Goal: Information Seeking & Learning: Learn about a topic

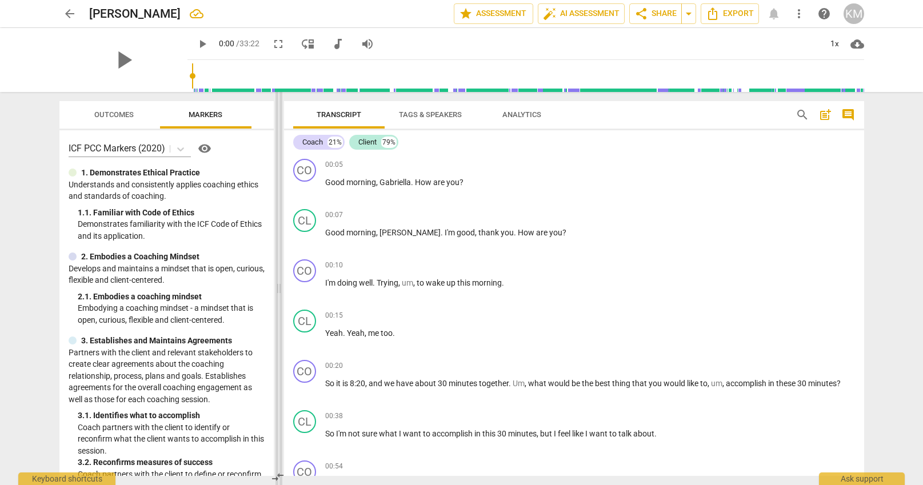
drag, startPoint x: 419, startPoint y: 283, endPoint x: 279, endPoint y: 257, distance: 142.5
click at [279, 257] on span at bounding box center [278, 288] width 7 height 393
click at [120, 59] on span "play_arrow" at bounding box center [124, 60] width 30 height 30
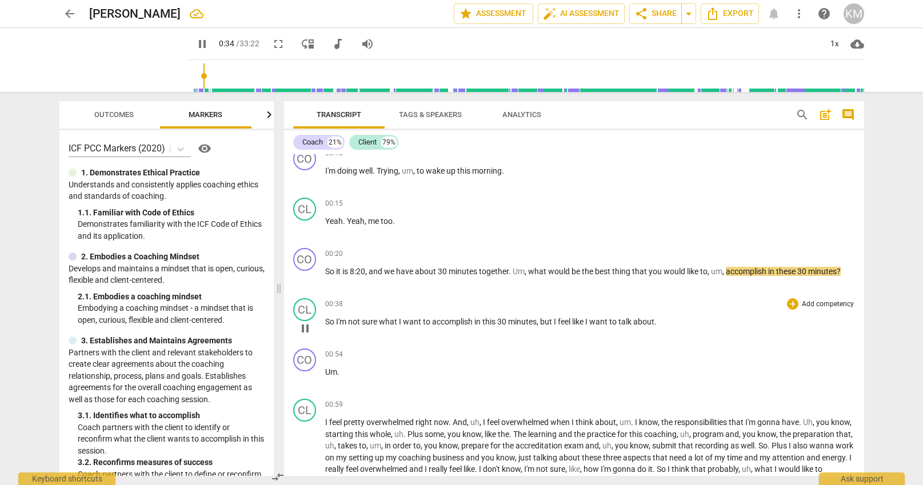
scroll to position [114, 0]
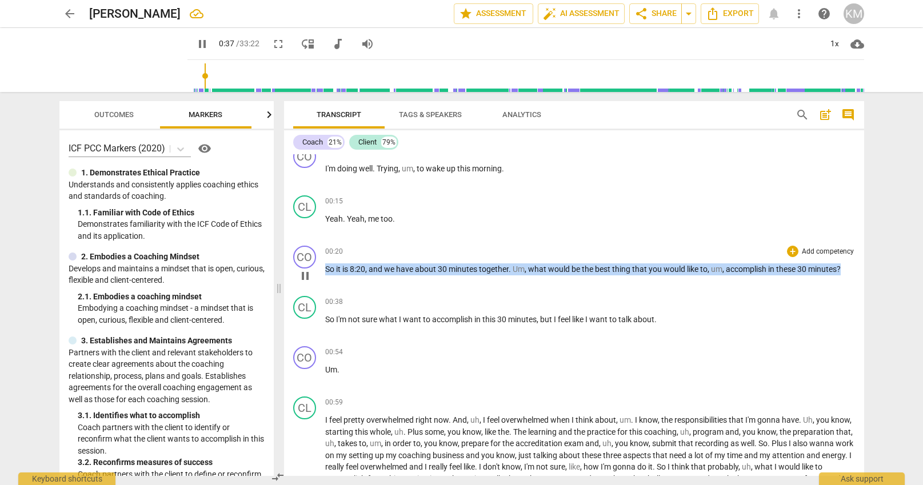
drag, startPoint x: 326, startPoint y: 270, endPoint x: 845, endPoint y: 268, distance: 518.7
click at [845, 268] on p "So it is 8:20 , and we have about 30 minutes together . Um , what would be the …" at bounding box center [590, 269] width 530 height 12
click at [795, 250] on div "+" at bounding box center [792, 251] width 11 height 11
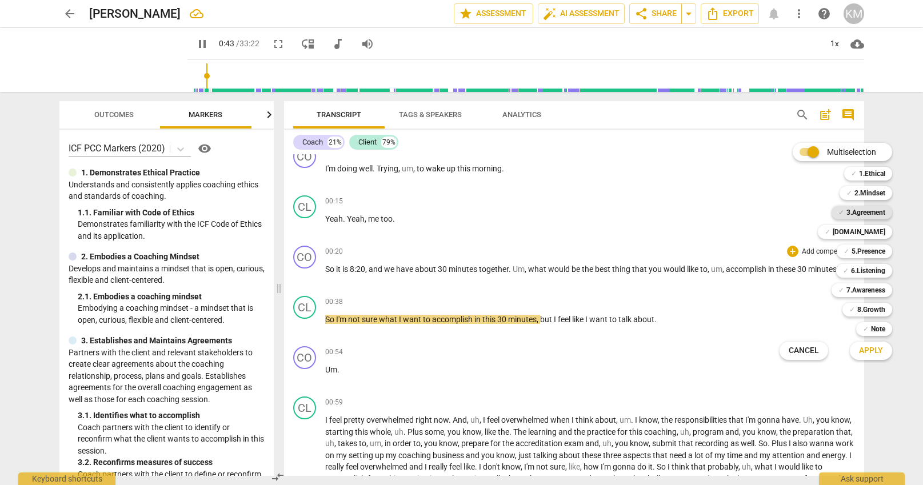
click at [872, 213] on b "3.Agreement" at bounding box center [865, 213] width 39 height 14
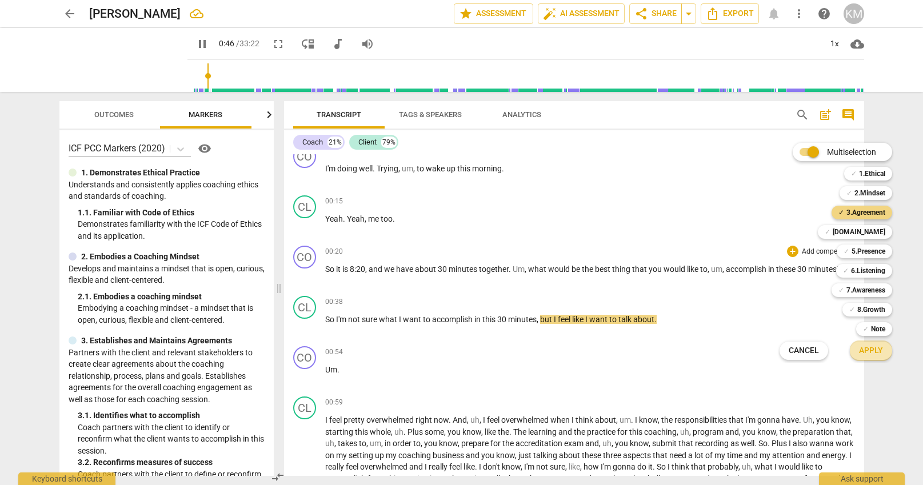
click at [875, 354] on span "Apply" at bounding box center [871, 350] width 24 height 11
type input "47"
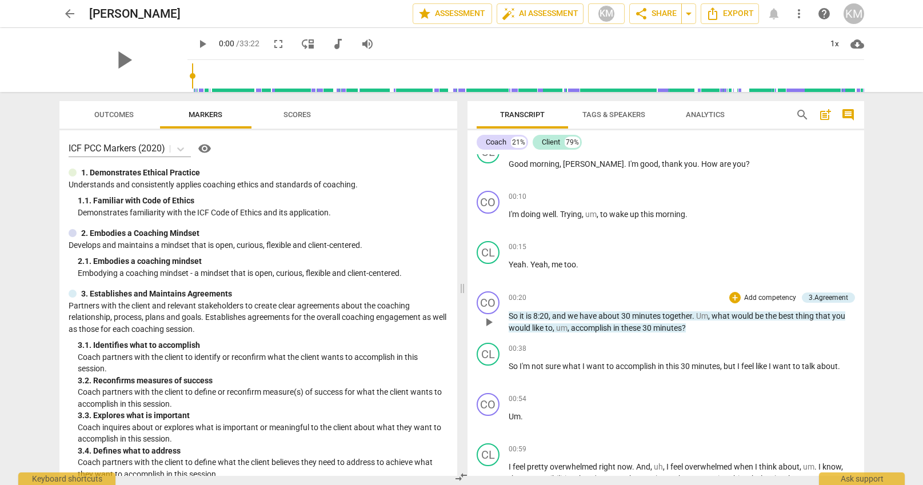
scroll to position [67, 0]
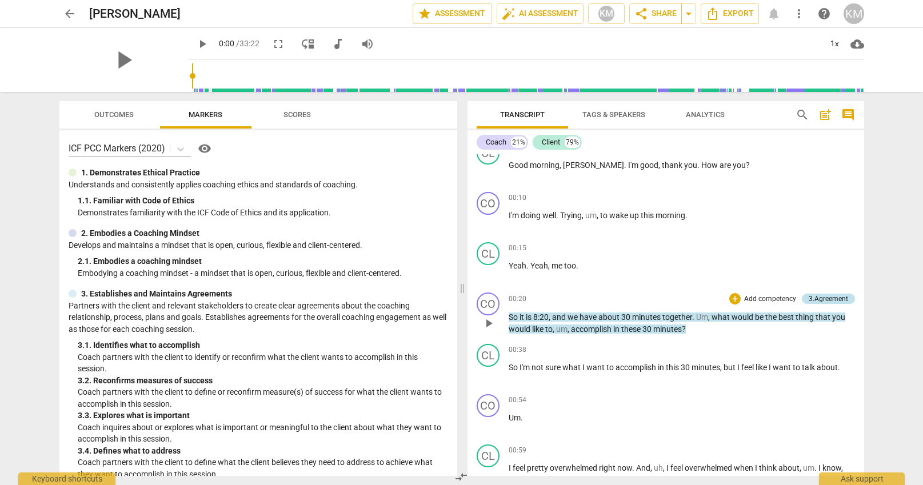
click at [824, 298] on div "3.Agreement" at bounding box center [827, 299] width 39 height 10
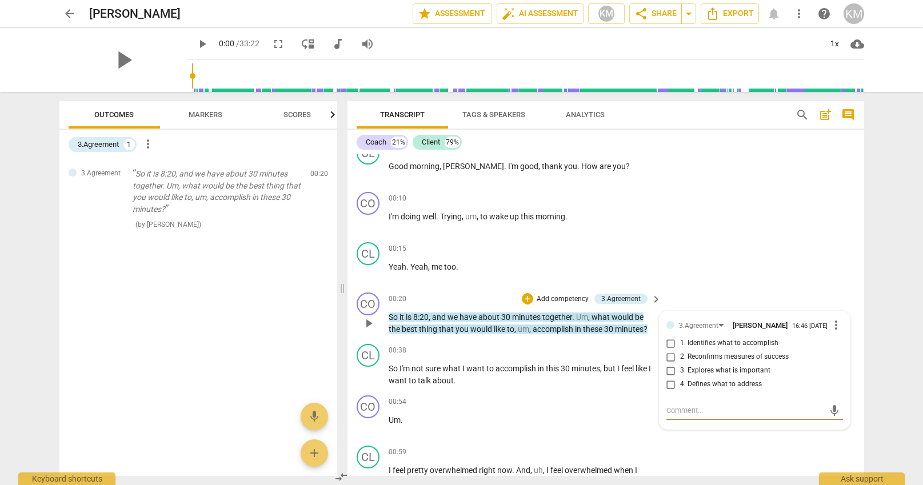
click at [674, 346] on input "1. Identifies what to accomplish" at bounding box center [671, 343] width 18 height 14
checkbox input "true"
click at [598, 406] on p "Add competency" at bounding box center [620, 402] width 54 height 10
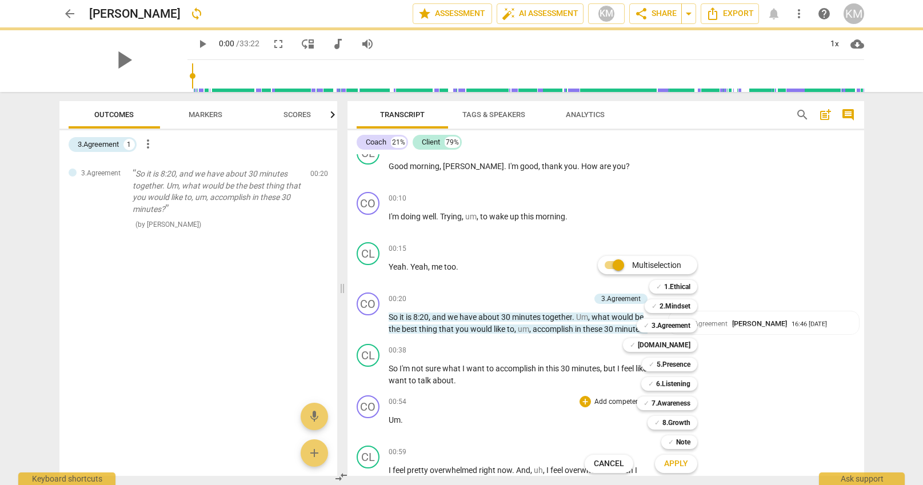
click at [725, 310] on div at bounding box center [461, 242] width 923 height 485
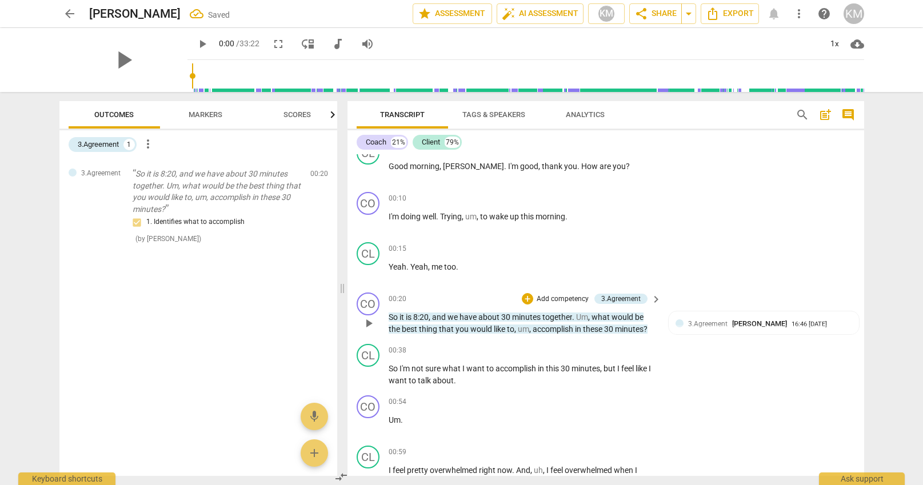
scroll to position [68, 0]
click at [365, 374] on span "play_arrow" at bounding box center [369, 374] width 14 height 14
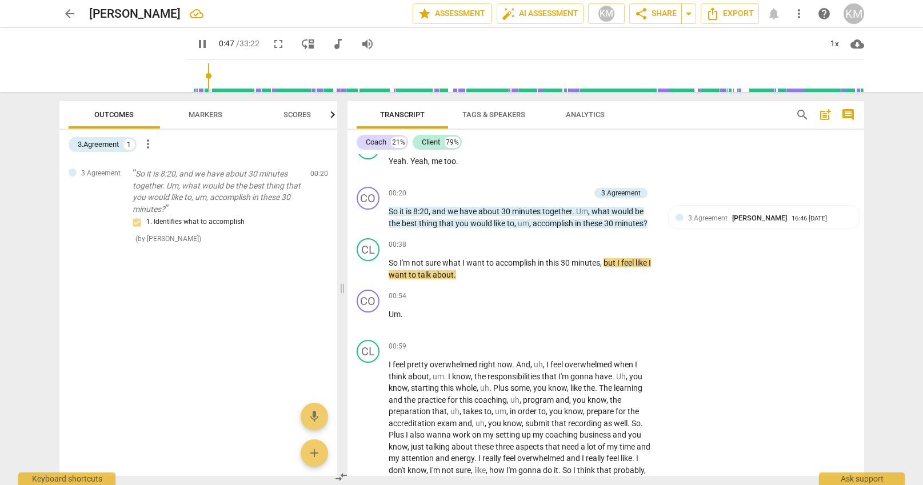
scroll to position [0, 0]
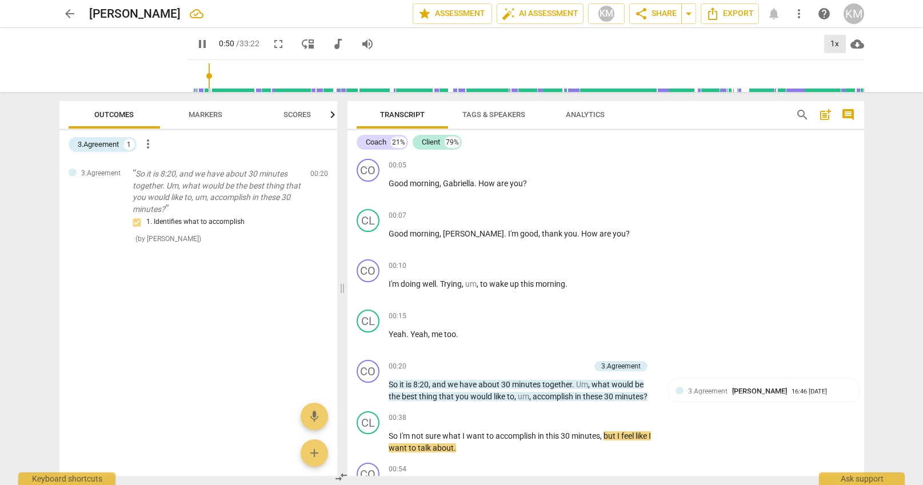
click at [837, 46] on div "1x" at bounding box center [835, 44] width 22 height 18
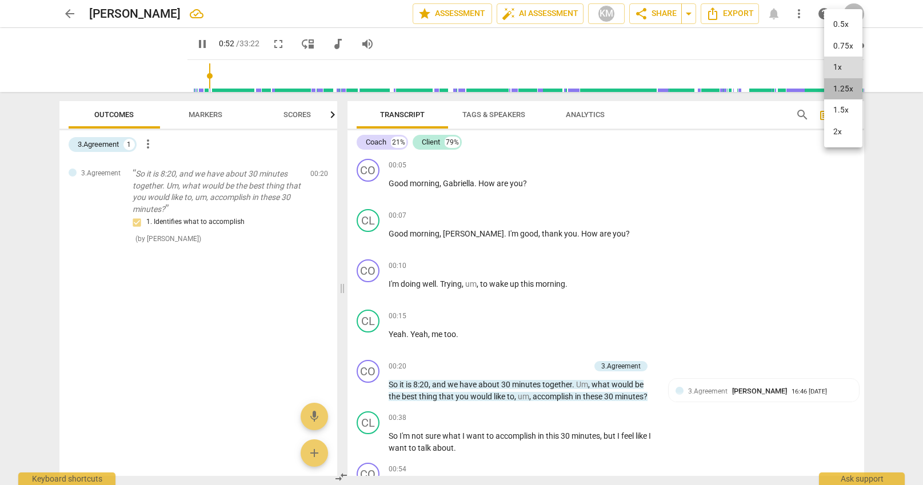
click at [841, 89] on li "1.25x" at bounding box center [843, 89] width 38 height 22
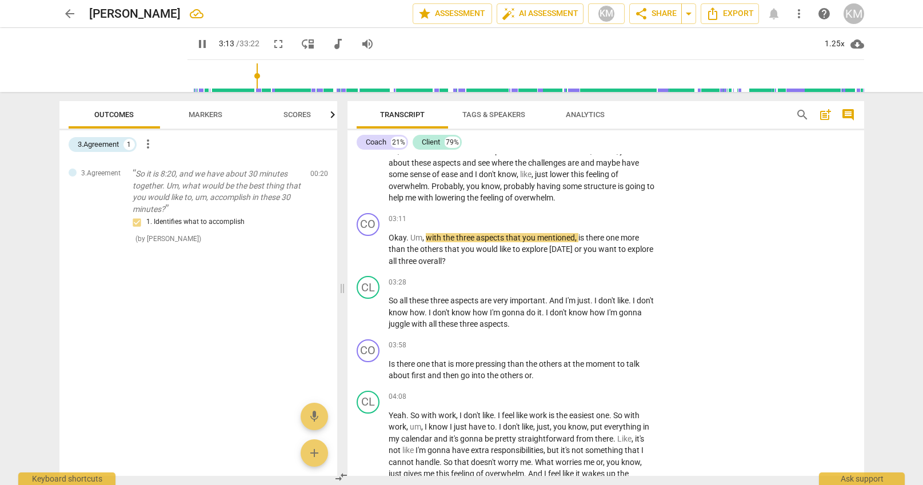
scroll to position [502, 0]
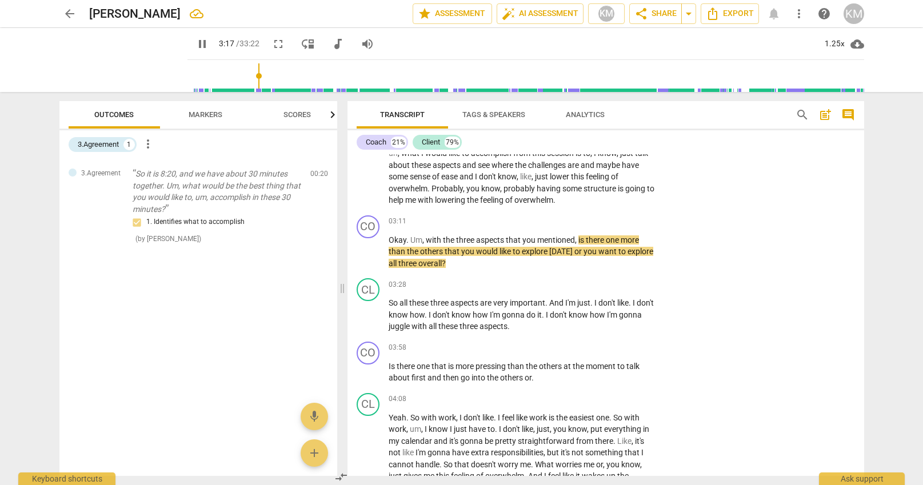
click at [195, 44] on span "pause" at bounding box center [202, 44] width 14 height 14
type input "198"
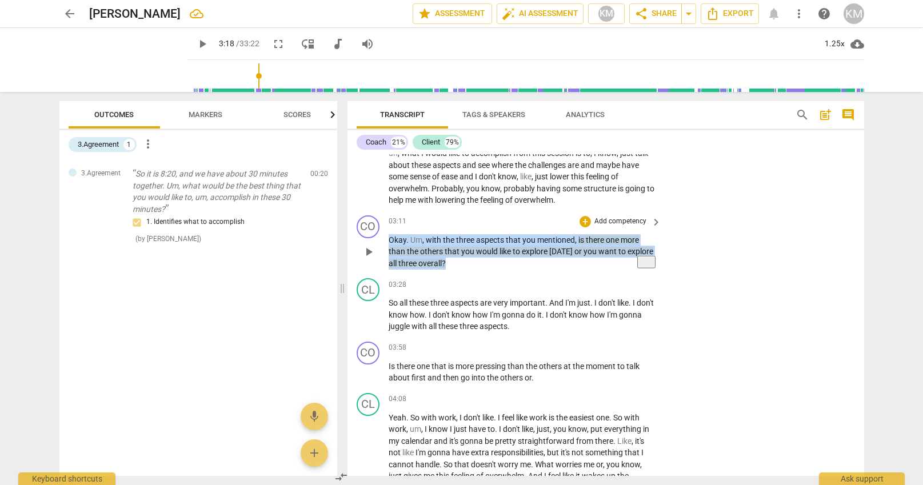
drag, startPoint x: 389, startPoint y: 240, endPoint x: 448, endPoint y: 263, distance: 63.7
click at [448, 263] on p "Okay . Um , with the three aspects that you mentioned , is there one more than …" at bounding box center [521, 251] width 267 height 35
click at [607, 220] on p "Add competency" at bounding box center [620, 222] width 54 height 10
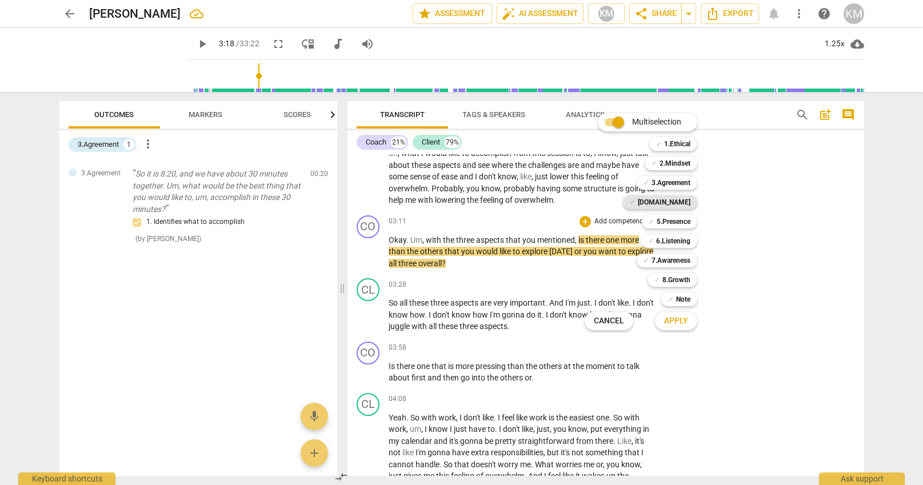
click at [681, 203] on b "[DOMAIN_NAME]" at bounding box center [664, 202] width 53 height 14
click at [681, 182] on b "3.Agreement" at bounding box center [670, 183] width 39 height 14
click at [677, 321] on span "Apply" at bounding box center [676, 320] width 24 height 11
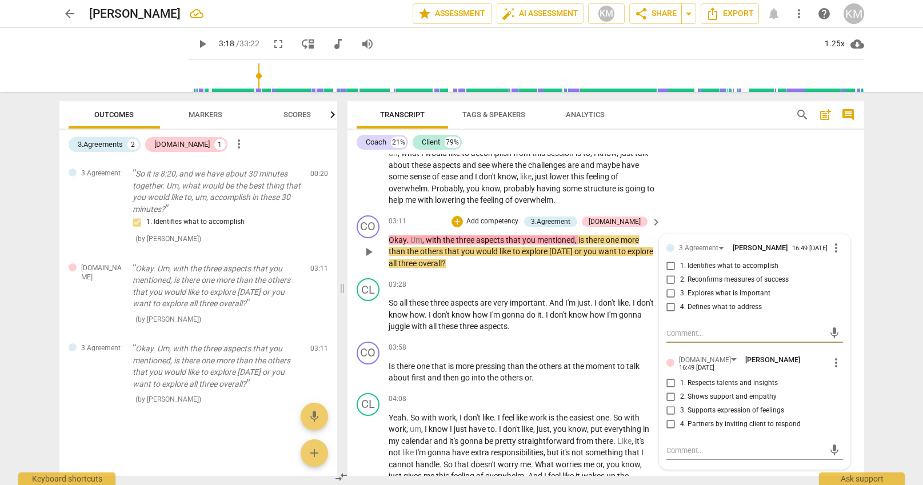
click at [672, 273] on input "1. Identifies what to accomplish" at bounding box center [671, 266] width 18 height 14
checkbox input "true"
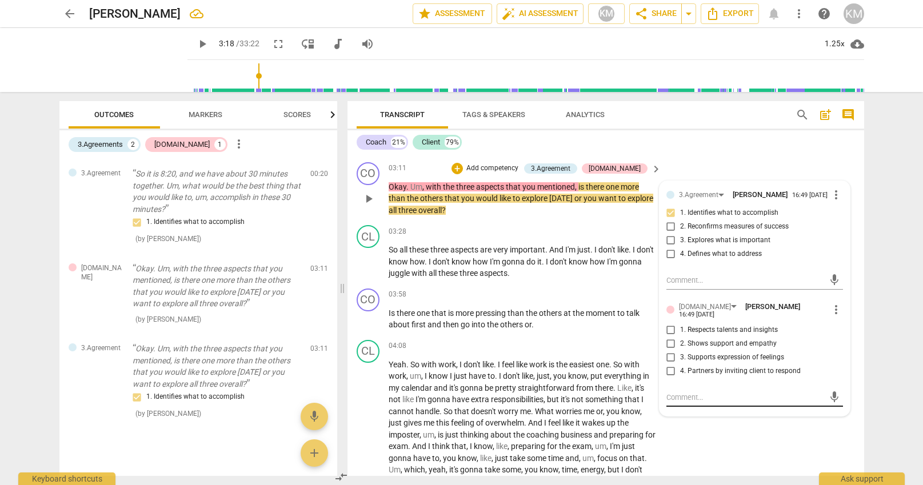
scroll to position [554, 0]
click at [697, 398] on textarea at bounding box center [745, 398] width 158 height 11
paste textarea "I'm wondering about. That support and empathy peace."
type textarea "I'm wondering about. That support and empathy peace."
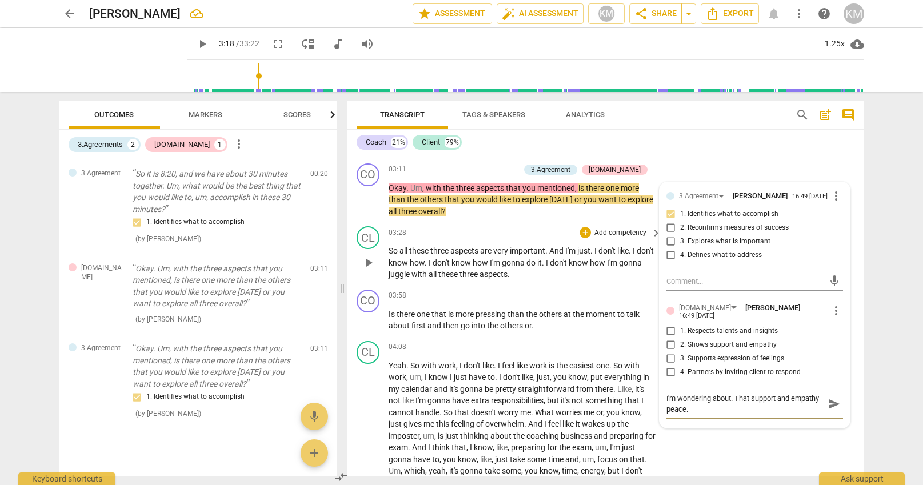
scroll to position [555, 0]
type textarea "I'm wondering about. That support and empathy peace."
click at [371, 199] on span "play_arrow" at bounding box center [369, 199] width 14 height 14
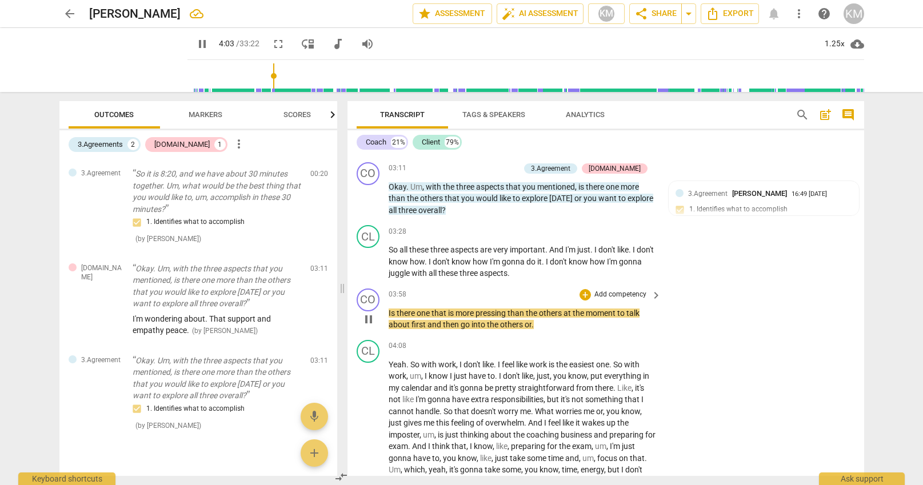
drag, startPoint x: 388, startPoint y: 312, endPoint x: 413, endPoint y: 314, distance: 25.2
click at [415, 313] on div "CO play_arrow pause 03:58 + Add competency keyboard_arrow_right Is there one th…" at bounding box center [605, 309] width 516 height 51
click at [412, 314] on span "there" at bounding box center [406, 312] width 20 height 9
click at [388, 313] on span "Is" at bounding box center [392, 312] width 8 height 9
click at [615, 295] on p "Add competency" at bounding box center [620, 295] width 54 height 10
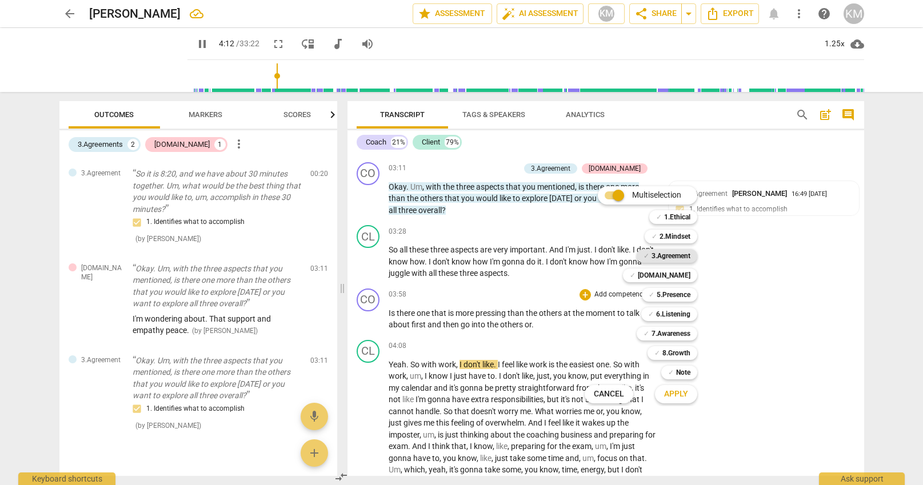
click at [681, 258] on b "3.Agreement" at bounding box center [670, 256] width 39 height 14
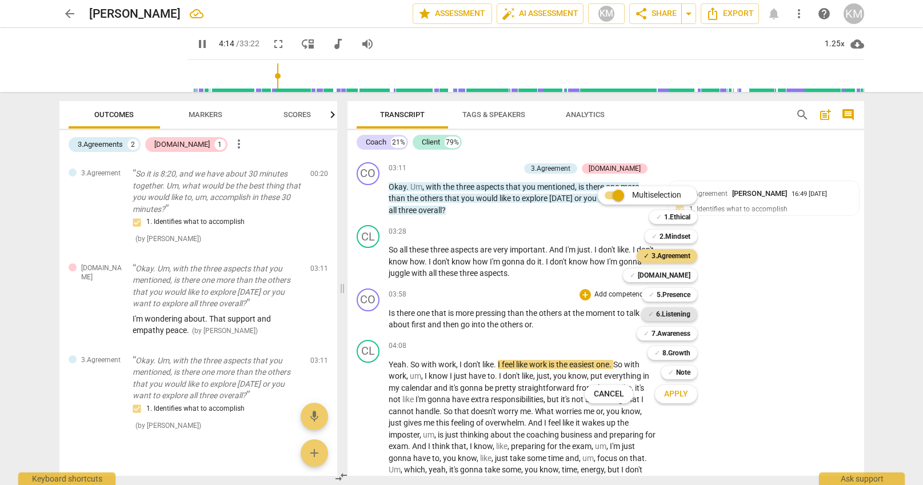
click at [680, 314] on b "6.Listening" at bounding box center [673, 314] width 34 height 14
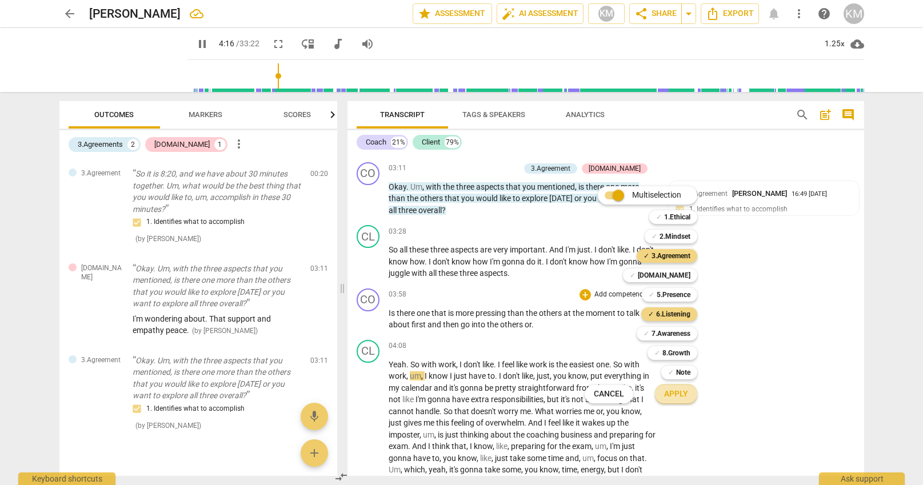
click at [686, 394] on span "Apply" at bounding box center [676, 393] width 24 height 11
type input "257"
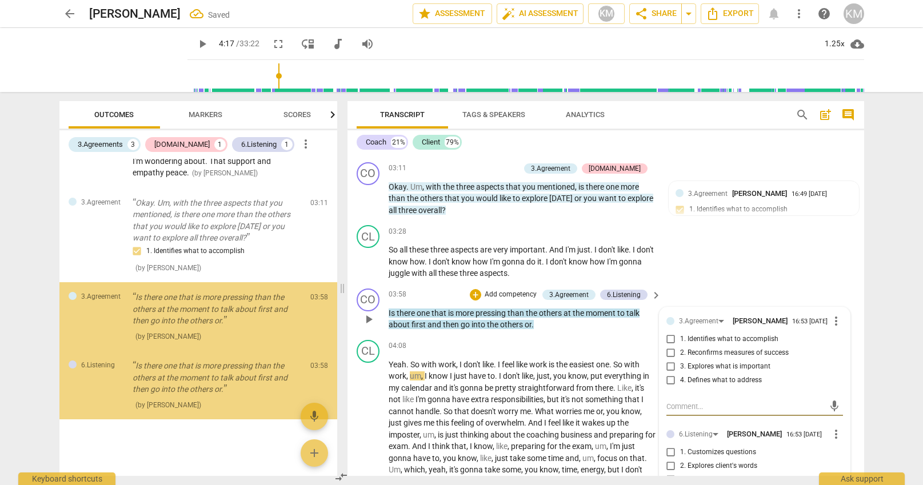
scroll to position [158, 0]
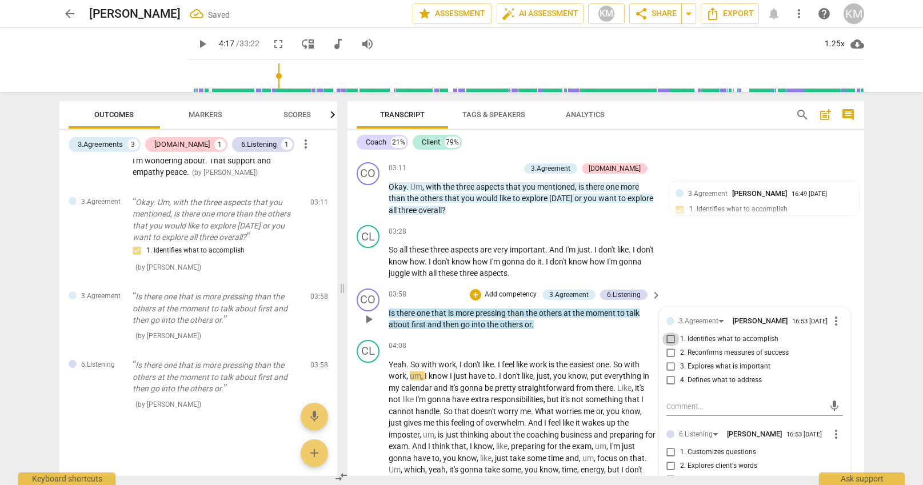
click at [670, 344] on input "1. Identifies what to accomplish" at bounding box center [671, 339] width 18 height 14
checkbox input "true"
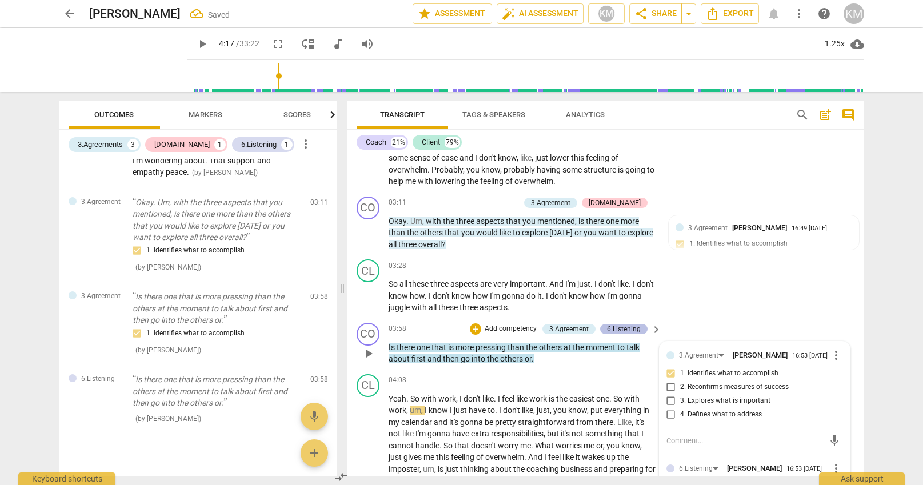
scroll to position [518, 0]
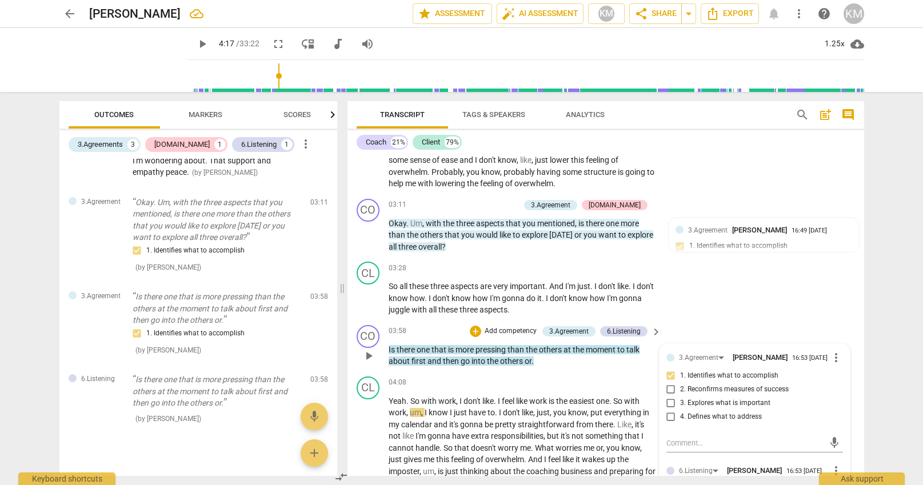
click at [519, 330] on p "Add competency" at bounding box center [510, 331] width 54 height 10
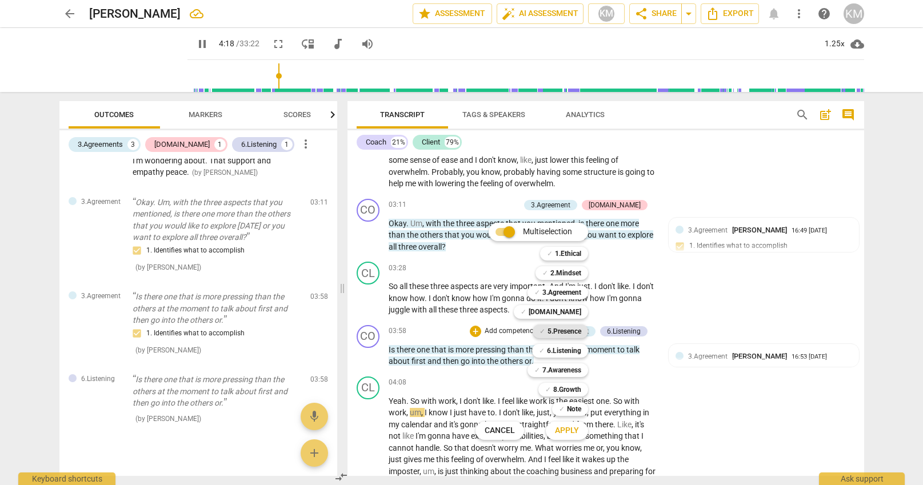
click at [564, 332] on b "5.Presence" at bounding box center [564, 331] width 34 height 14
click at [703, 357] on div at bounding box center [461, 242] width 923 height 485
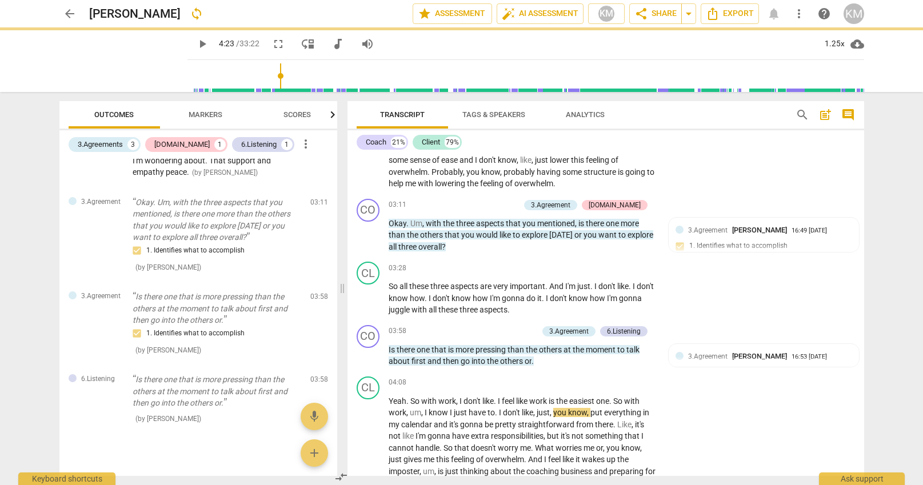
type input "263"
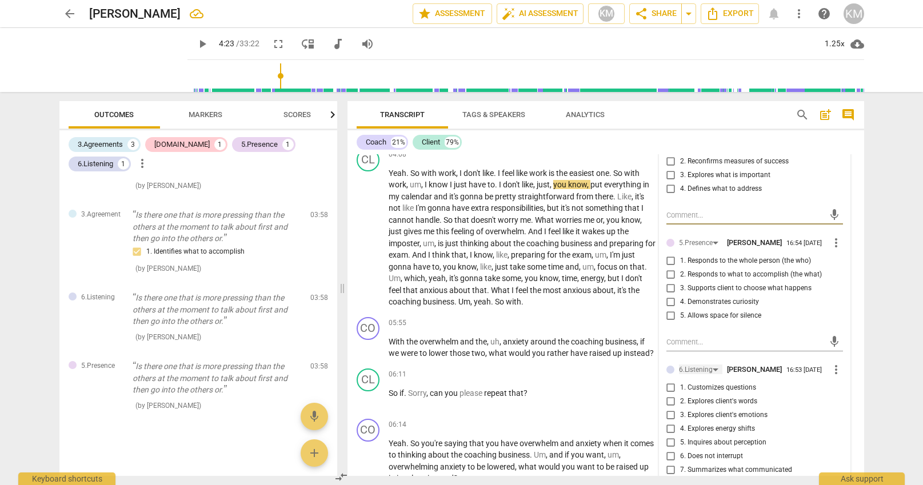
scroll to position [740, 0]
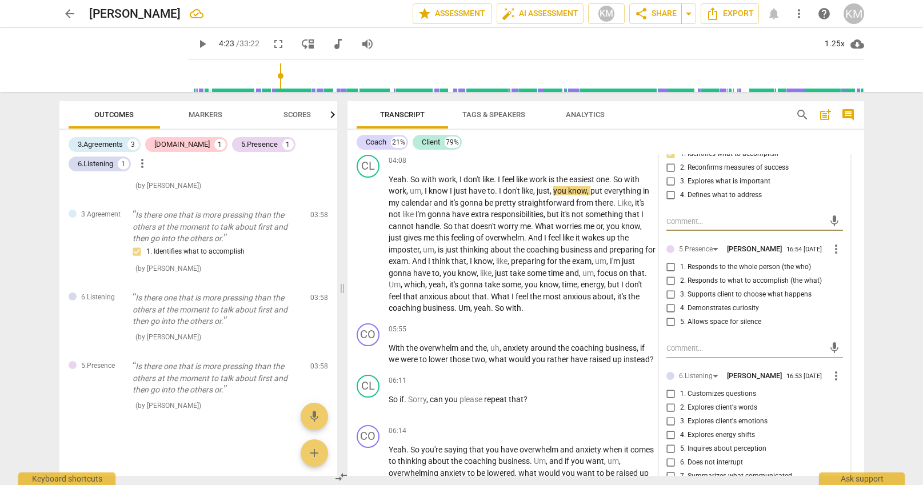
click at [672, 298] on input "3. Supports client to choose what happens" at bounding box center [671, 295] width 18 height 14
checkbox input "true"
click at [836, 382] on span "more_vert" at bounding box center [836, 376] width 14 height 14
drag, startPoint x: 844, startPoint y: 405, endPoint x: 544, endPoint y: 266, distance: 330.2
click at [844, 405] on li "Delete" at bounding box center [848, 401] width 39 height 22
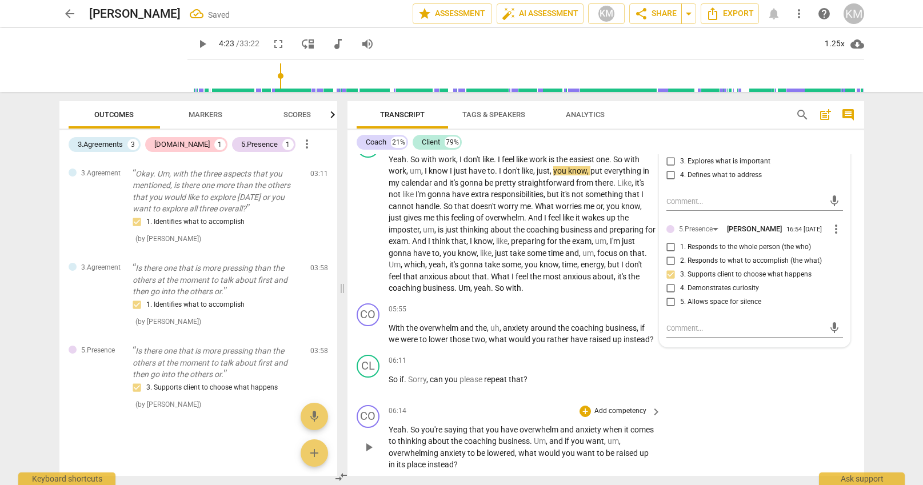
scroll to position [758, 0]
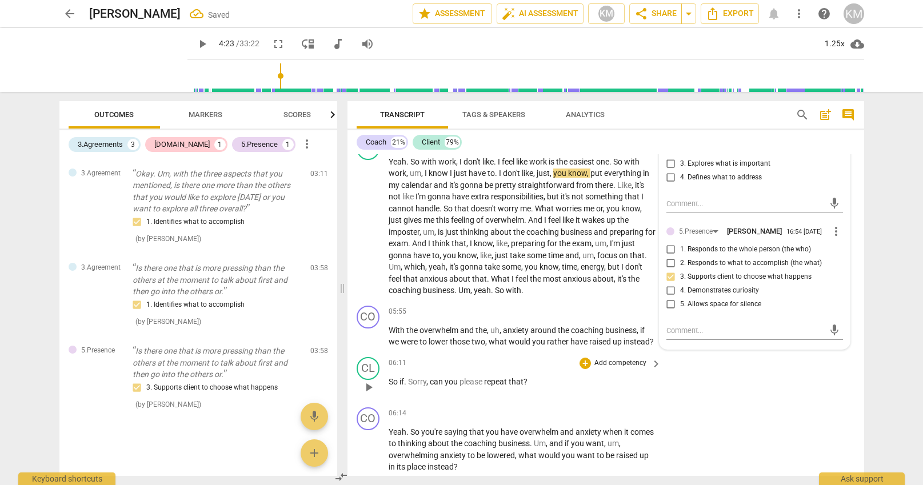
click at [778, 400] on div "CL play_arrow pause 06:11 + Add competency keyboard_arrow_right So if . Sorry ,…" at bounding box center [605, 377] width 516 height 50
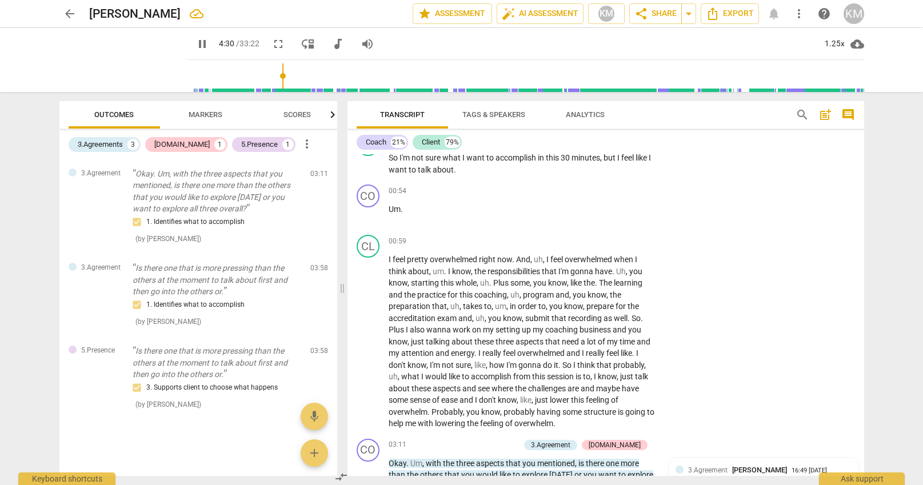
scroll to position [0, 0]
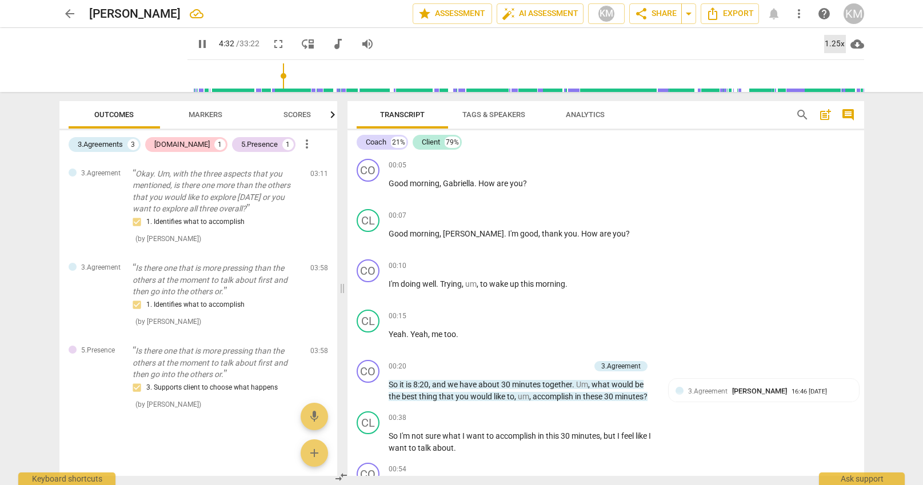
click at [840, 44] on div "1.25x" at bounding box center [835, 44] width 22 height 18
click at [842, 110] on li "1.5x" at bounding box center [843, 110] width 38 height 22
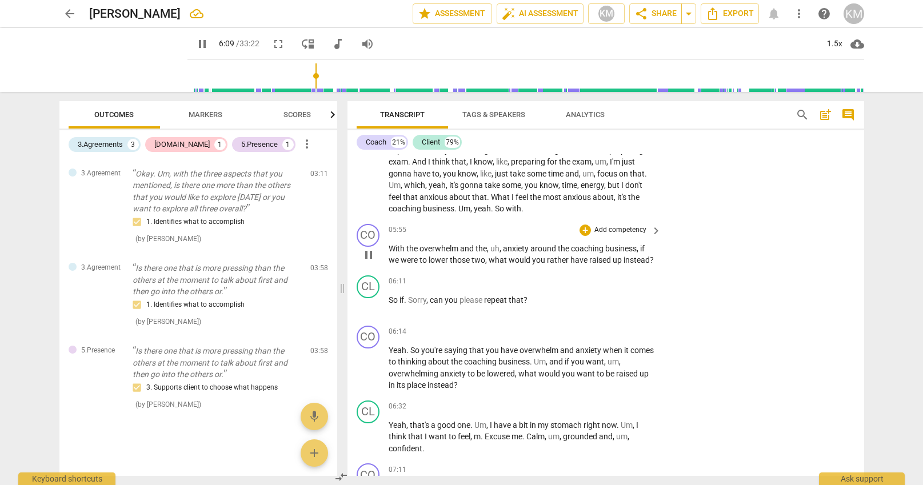
scroll to position [839, 0]
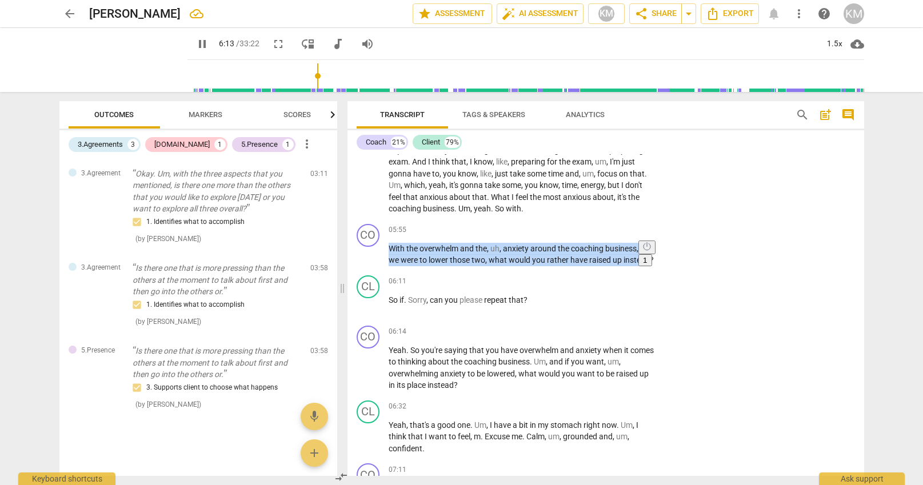
drag, startPoint x: 390, startPoint y: 249, endPoint x: 655, endPoint y: 262, distance: 264.8
click at [655, 0] on html "arrow_back Stephanie McLead edit star Assessment auto_fix_high AI Assessment KM…" at bounding box center [461, 0] width 923 height 0
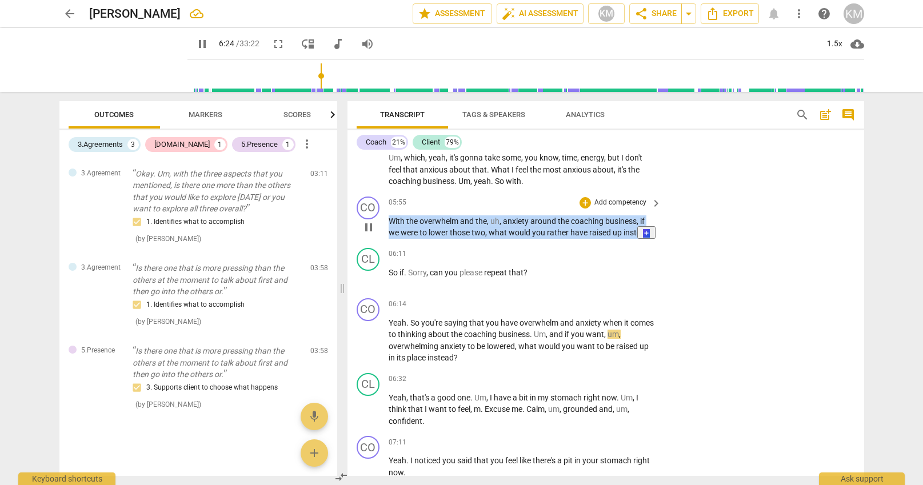
scroll to position [866, 0]
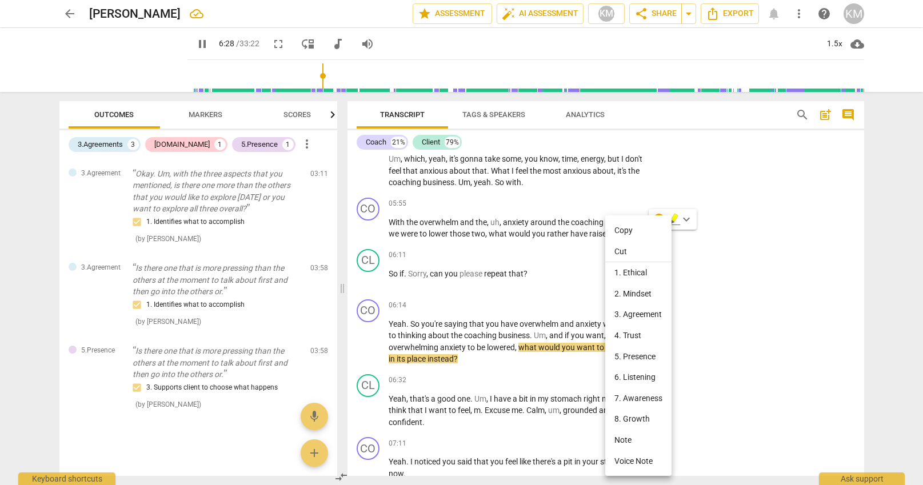
click at [573, 223] on div at bounding box center [461, 242] width 923 height 485
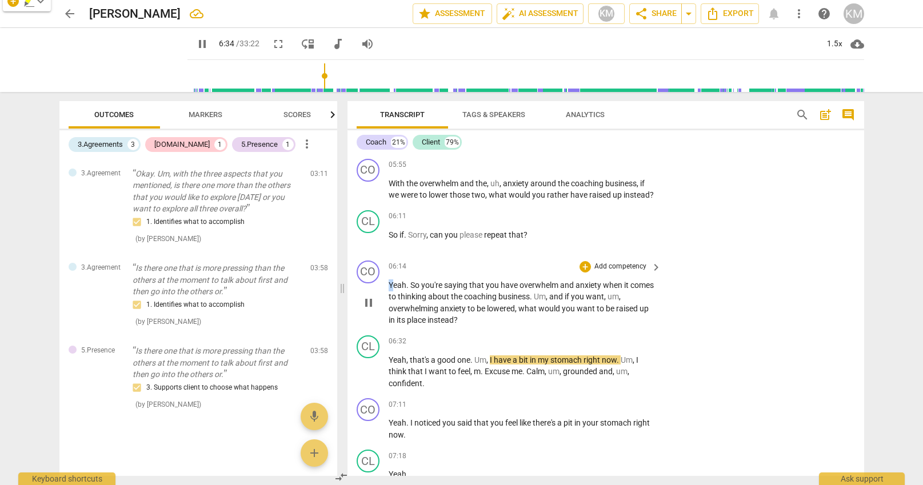
scroll to position [904, 0]
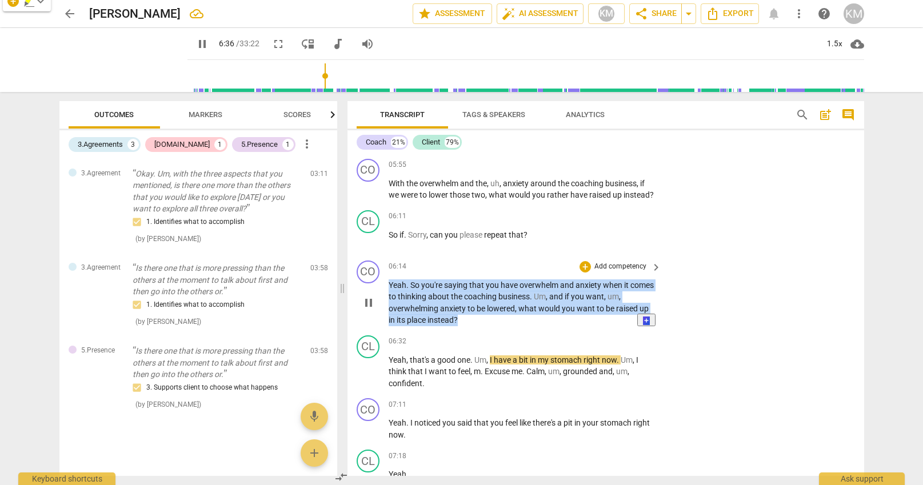
drag, startPoint x: 390, startPoint y: 285, endPoint x: 462, endPoint y: 319, distance: 79.2
click at [462, 319] on p "Yeah . So you're saying that you have overwhelm and anxiety when it comes to th…" at bounding box center [521, 302] width 267 height 47
click at [589, 265] on div "+" at bounding box center [584, 266] width 11 height 11
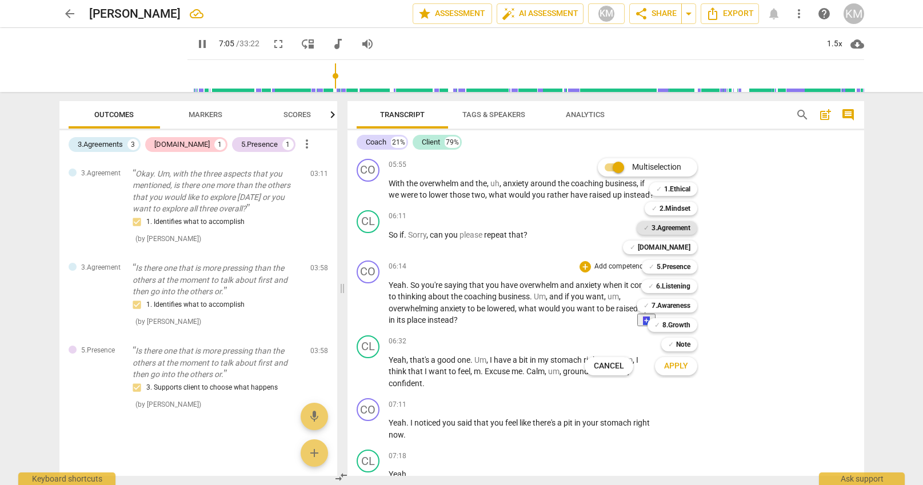
click at [682, 230] on b "3.Agreement" at bounding box center [670, 228] width 39 height 14
click at [681, 367] on span "Apply" at bounding box center [676, 365] width 24 height 11
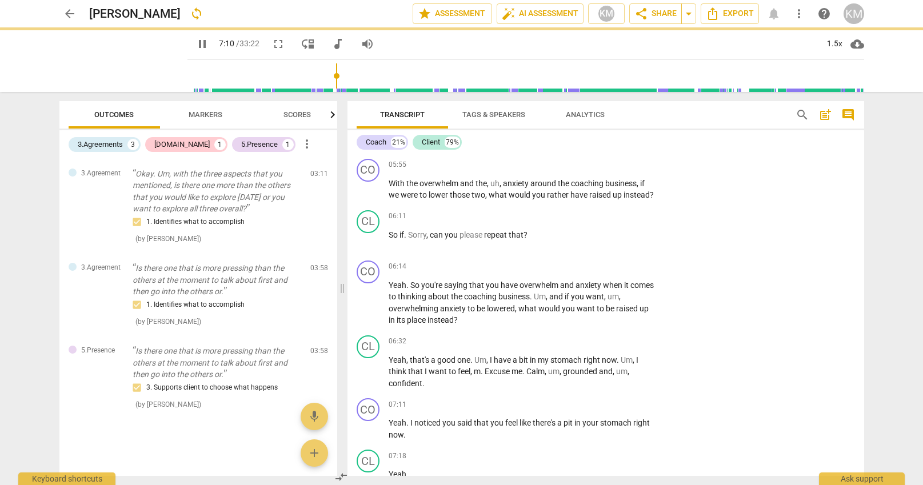
type input "430"
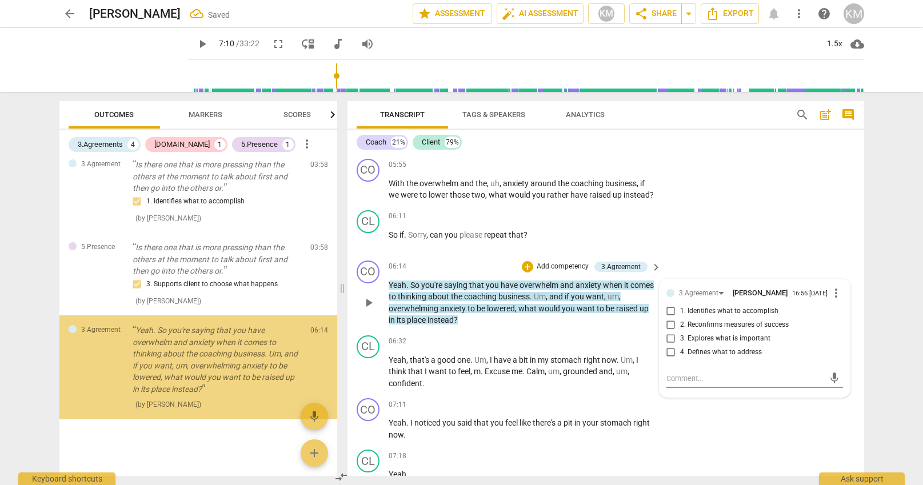
scroll to position [291, 0]
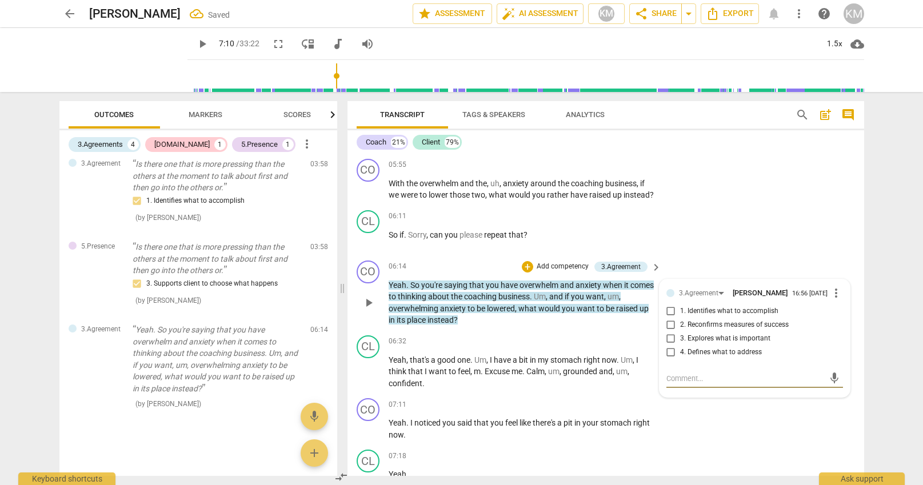
click at [672, 316] on input "1. Identifies what to accomplish" at bounding box center [671, 311] width 18 height 14
checkbox input "true"
click at [568, 265] on p "Add competency" at bounding box center [562, 267] width 54 height 10
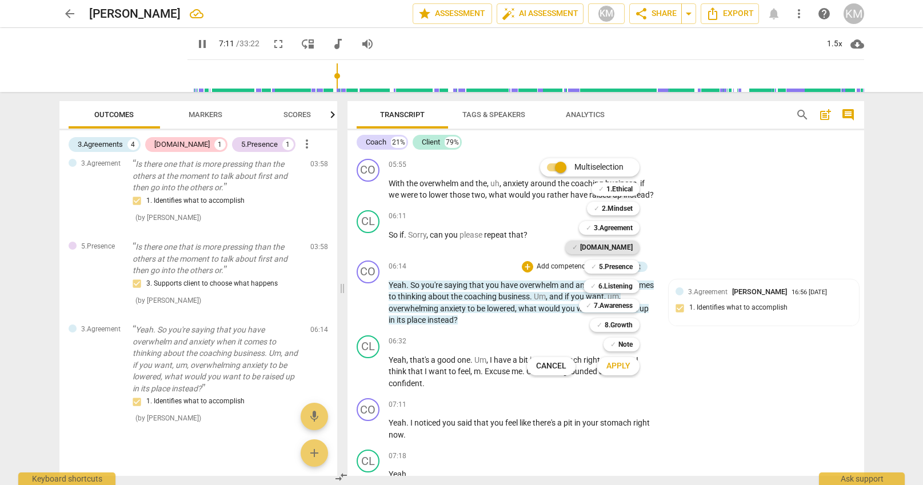
click at [623, 245] on b "[DOMAIN_NAME]" at bounding box center [606, 248] width 53 height 14
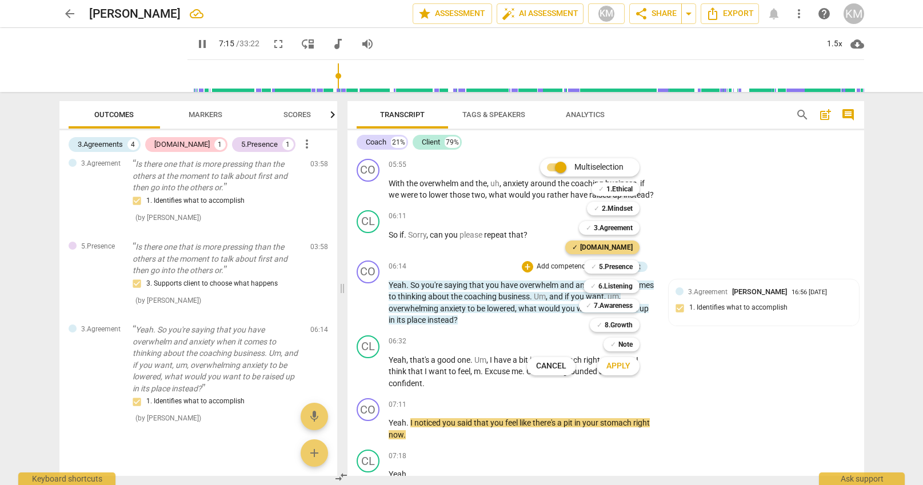
click at [625, 368] on span "Apply" at bounding box center [618, 365] width 24 height 11
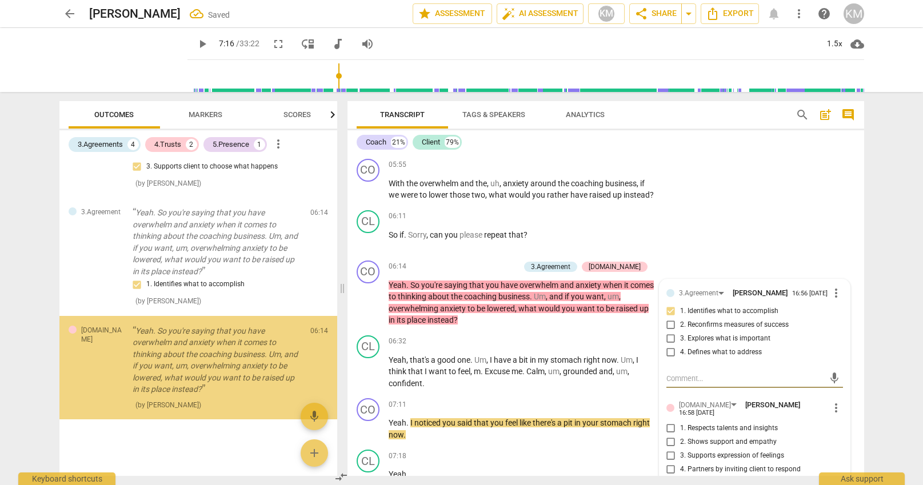
scroll to position [408, 0]
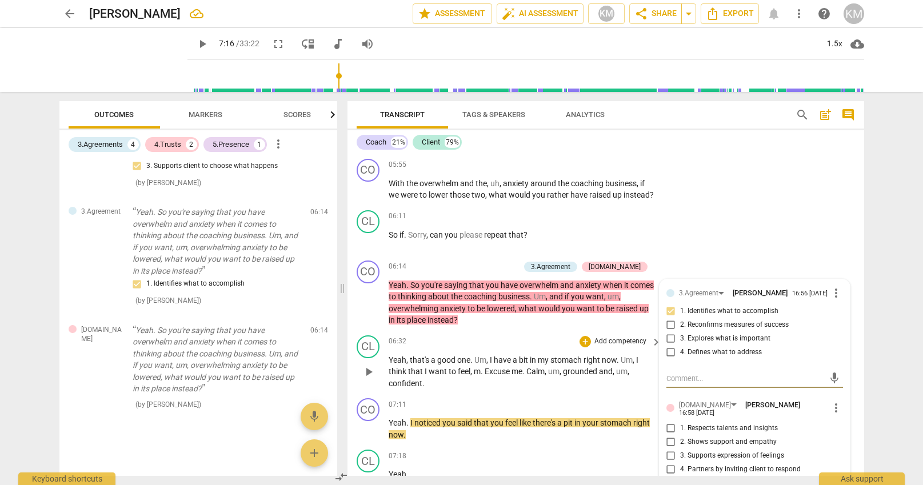
click at [368, 372] on span "play_arrow" at bounding box center [369, 372] width 14 height 14
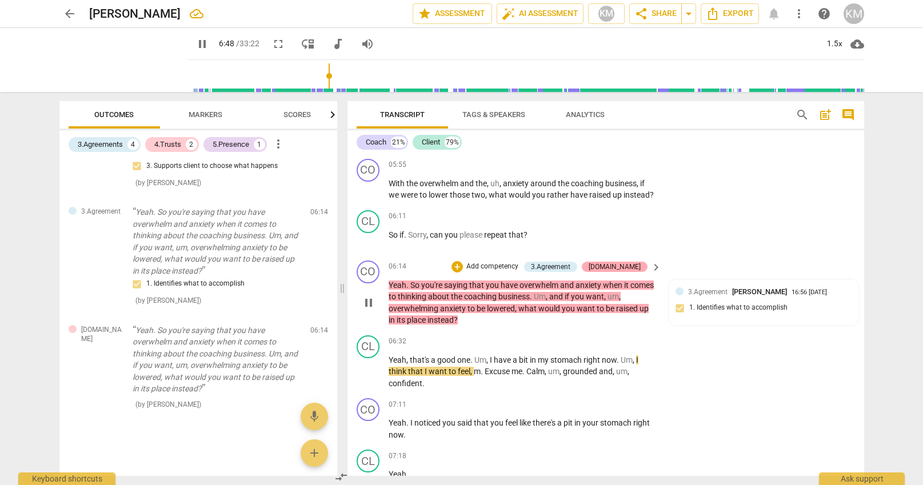
click at [635, 269] on div "[DOMAIN_NAME]" at bounding box center [614, 267] width 52 height 10
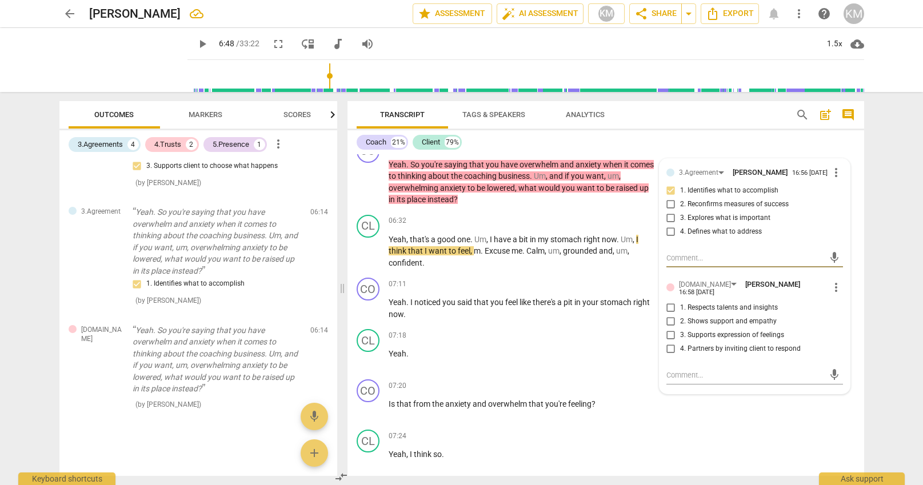
scroll to position [1024, 0]
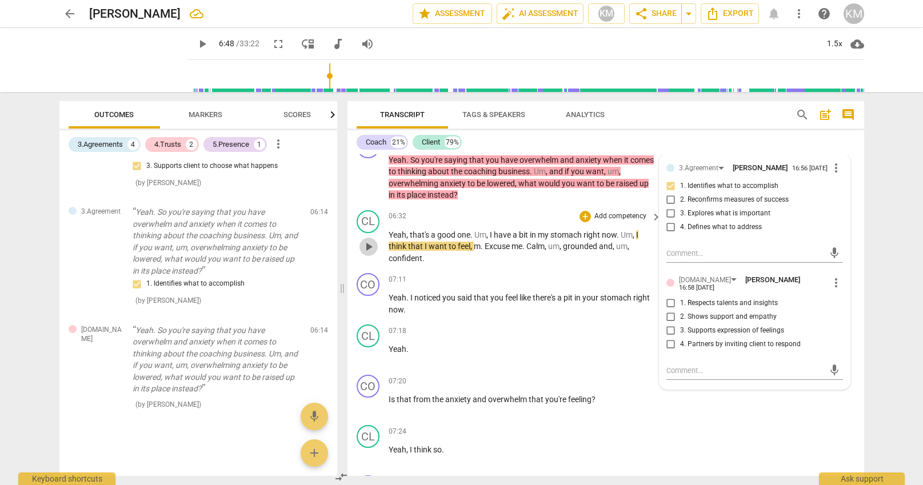
click at [370, 250] on span "play_arrow" at bounding box center [369, 247] width 14 height 14
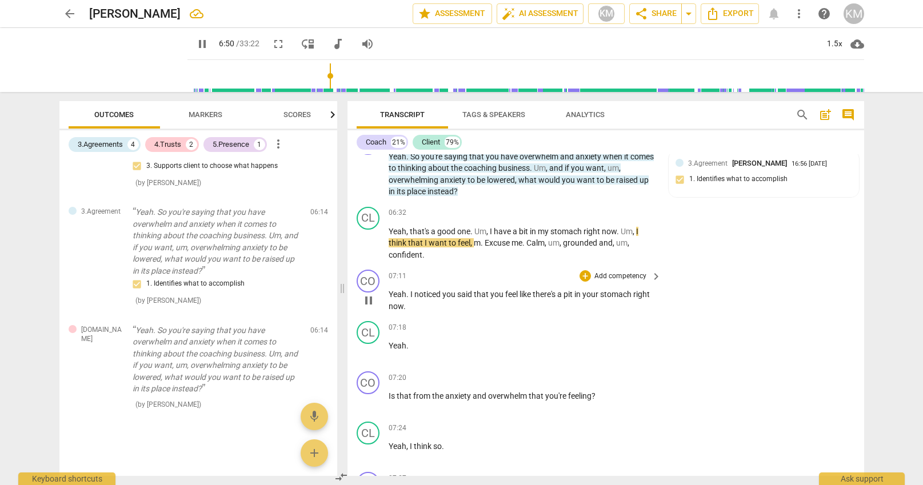
scroll to position [1032, 0]
click at [370, 301] on span "pause" at bounding box center [369, 302] width 14 height 14
click at [370, 301] on span "play_arrow" at bounding box center [369, 302] width 14 height 14
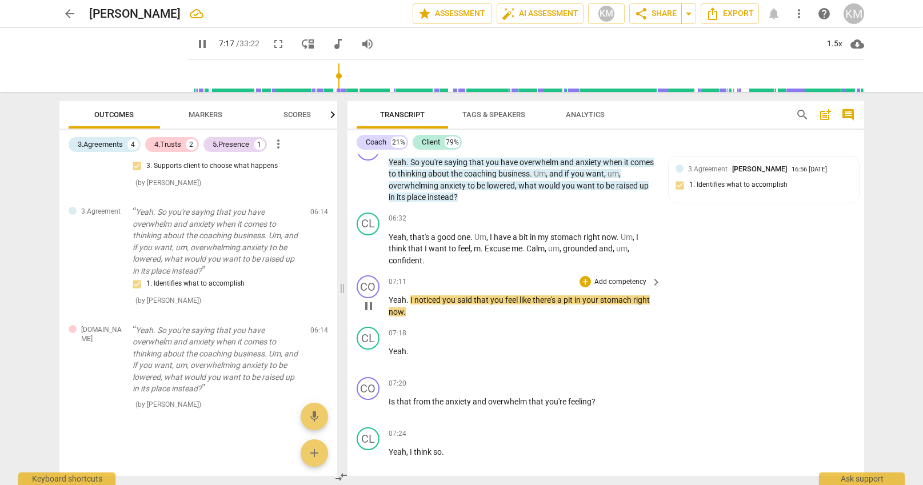
scroll to position [1030, 0]
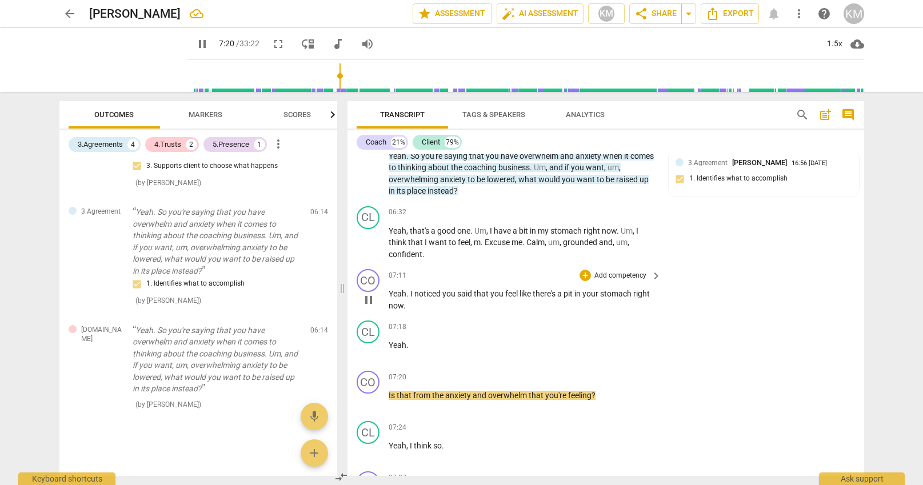
click at [441, 298] on p "Yeah . I noticed you said that you feel like there's a pit in your stomach righ…" at bounding box center [521, 299] width 267 height 23
click at [441, 298] on p "Yeah . I noticed you said that you feel like there's a pit in your stomach righ…" at bounding box center [521, 298] width 267 height 23
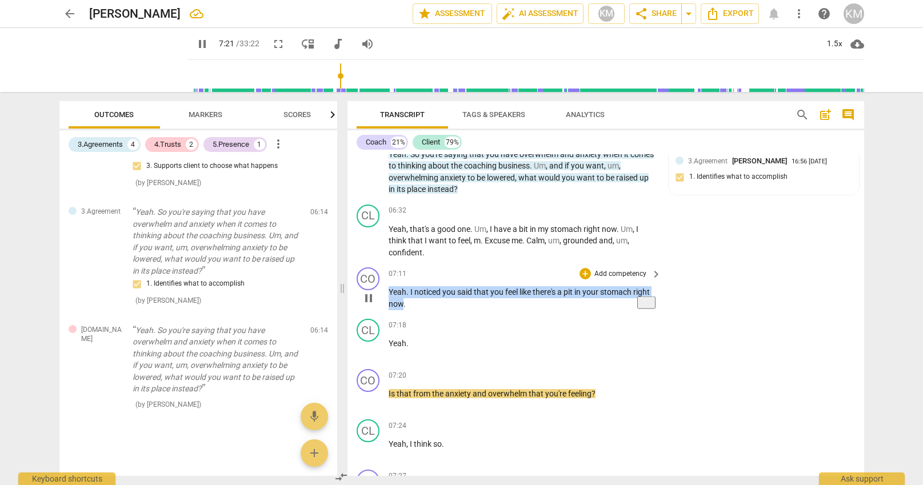
click at [441, 298] on p "Yeah . I noticed you said that you feel like there's a pit in your stomach righ…" at bounding box center [521, 297] width 267 height 23
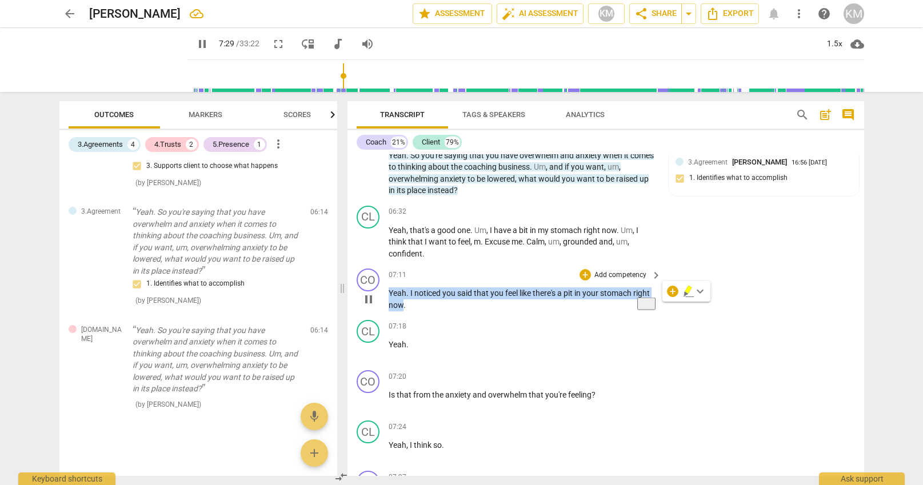
scroll to position [1032, 0]
click at [622, 278] on p "Add competency" at bounding box center [620, 277] width 54 height 10
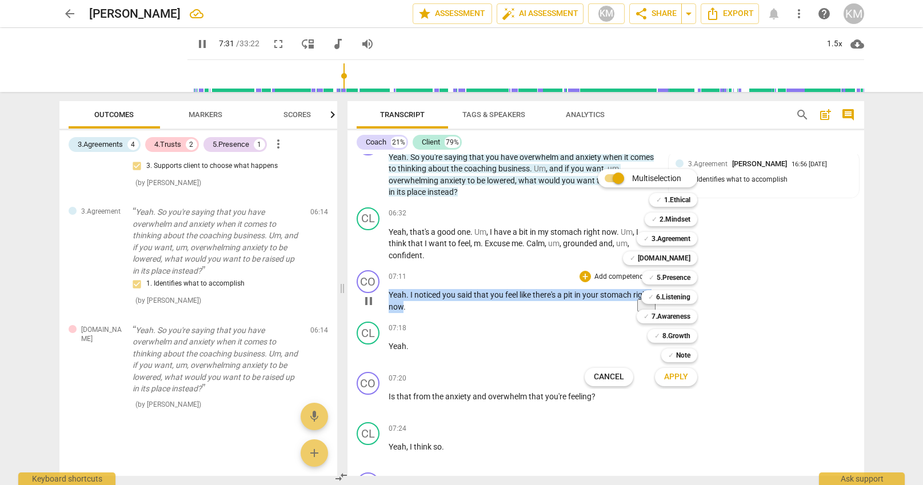
scroll to position [1033, 0]
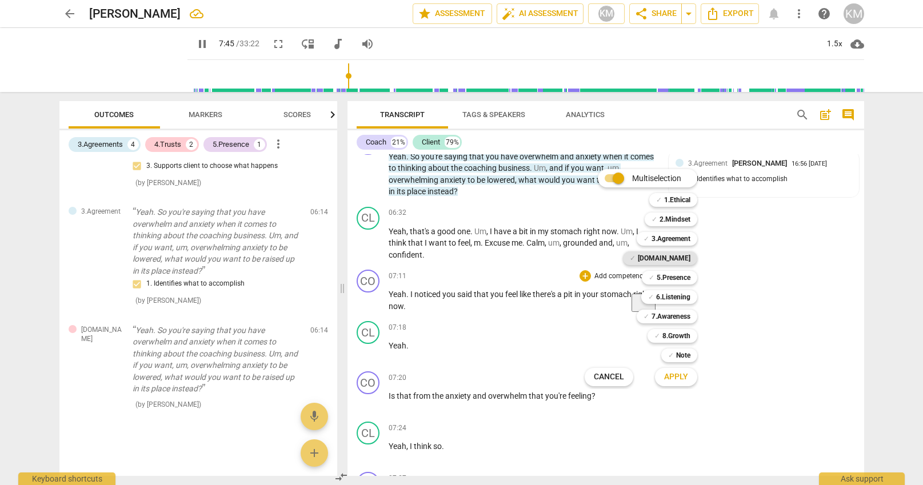
click at [682, 259] on b "[DOMAIN_NAME]" at bounding box center [664, 258] width 53 height 14
click at [683, 298] on b "6.Listening" at bounding box center [673, 297] width 34 height 14
click at [689, 383] on button "Apply" at bounding box center [676, 377] width 42 height 21
type input "478"
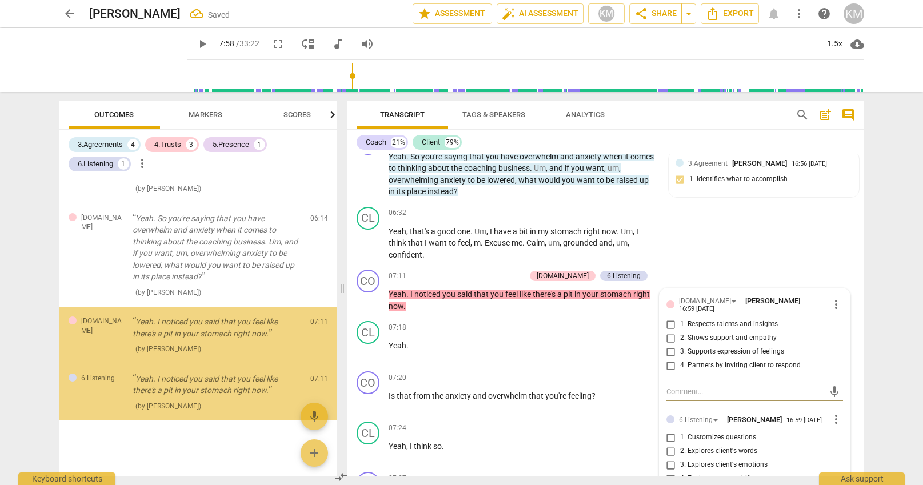
scroll to position [542, 0]
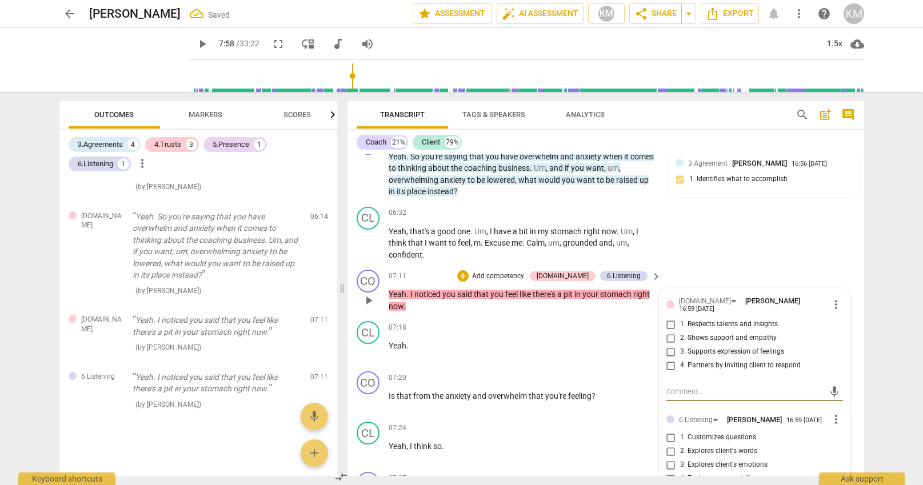
click at [672, 334] on input "2. Shows support and empathy" at bounding box center [671, 338] width 18 height 14
checkbox input "true"
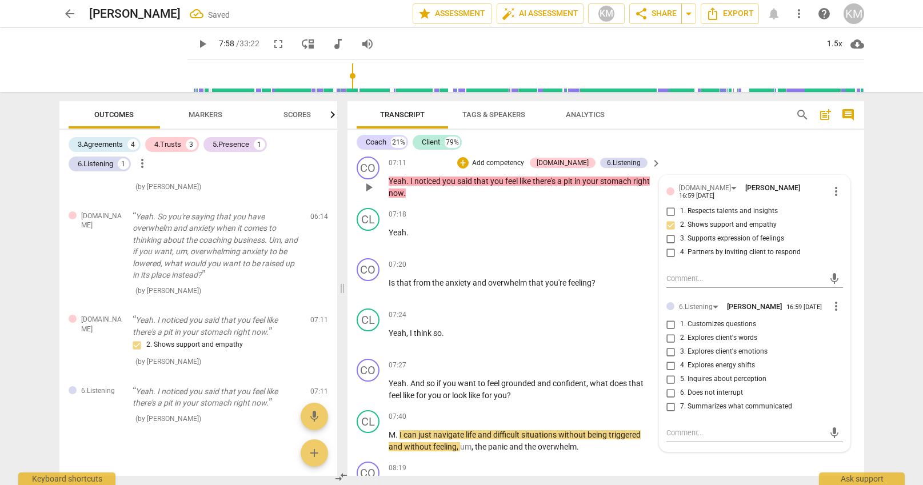
scroll to position [1147, 0]
click at [673, 346] on input "3. Explores client's emotions" at bounding box center [671, 351] width 18 height 14
checkbox input "true"
click at [499, 284] on span "overwhelm" at bounding box center [508, 282] width 41 height 9
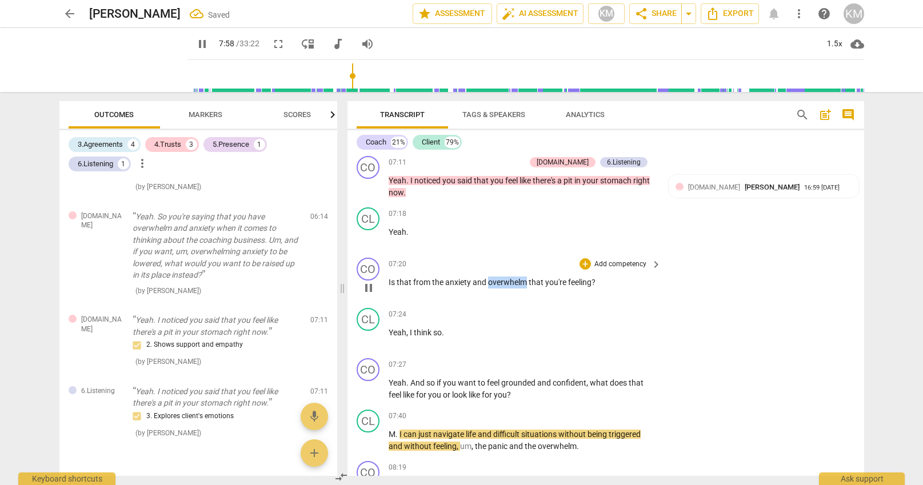
click at [499, 284] on span "overwhelm" at bounding box center [508, 282] width 41 height 9
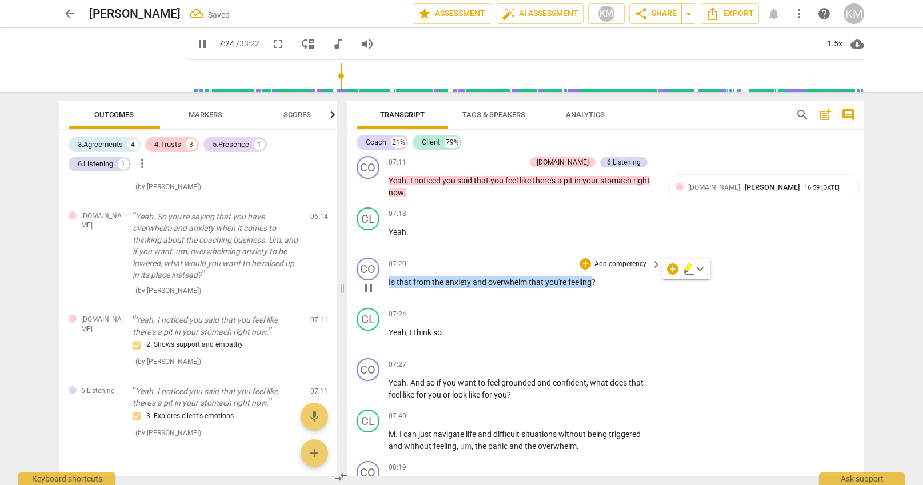
click at [621, 264] on p "Add competency" at bounding box center [620, 264] width 54 height 10
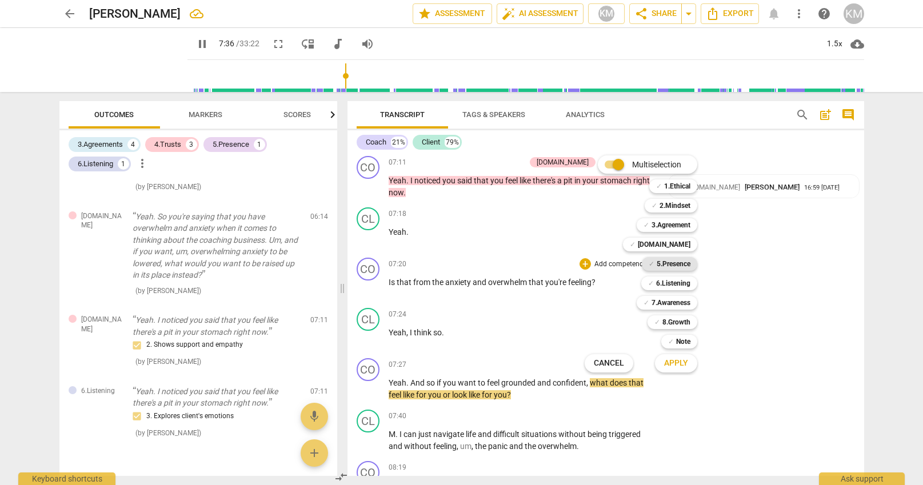
click at [680, 265] on b "5.Presence" at bounding box center [673, 264] width 34 height 14
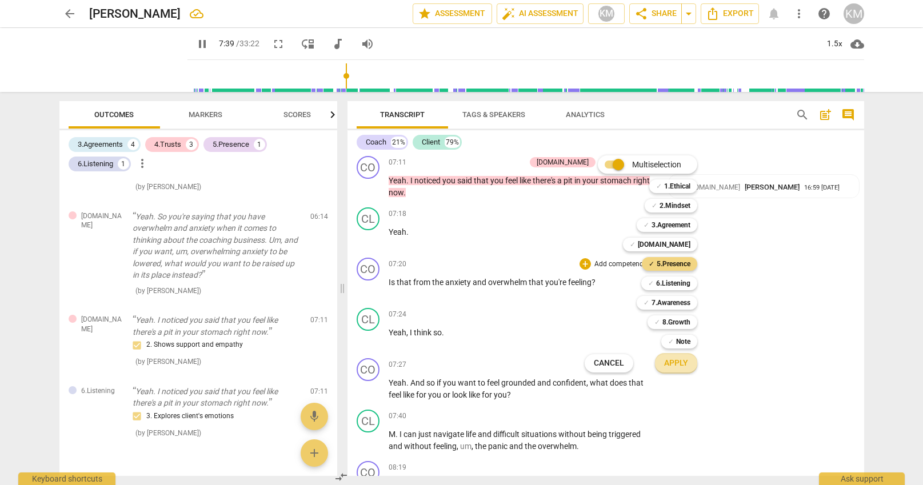
click at [680, 365] on span "Apply" at bounding box center [676, 363] width 24 height 11
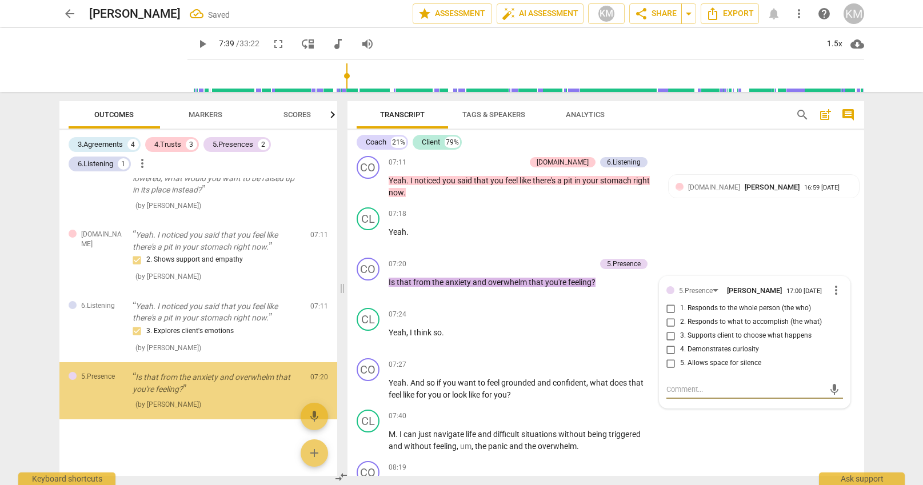
scroll to position [627, 0]
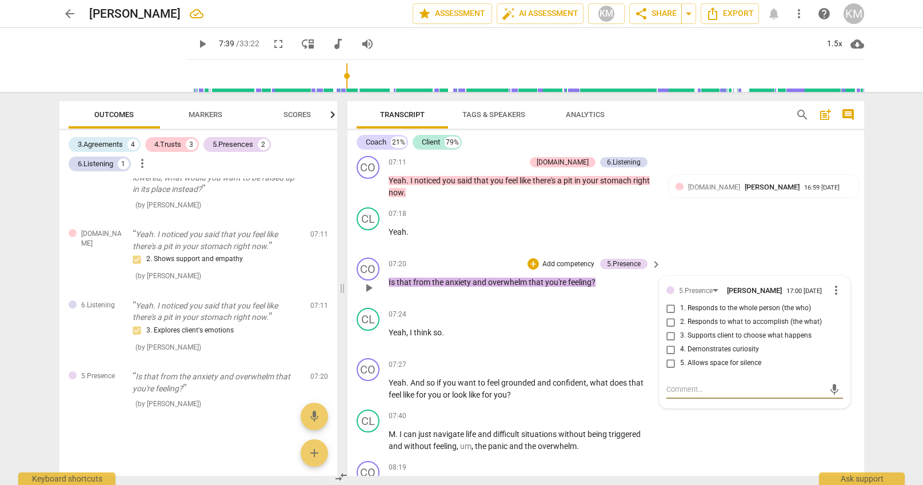
click at [693, 391] on textarea at bounding box center [745, 389] width 158 height 11
click at [628, 267] on div "5.Presence" at bounding box center [624, 264] width 34 height 10
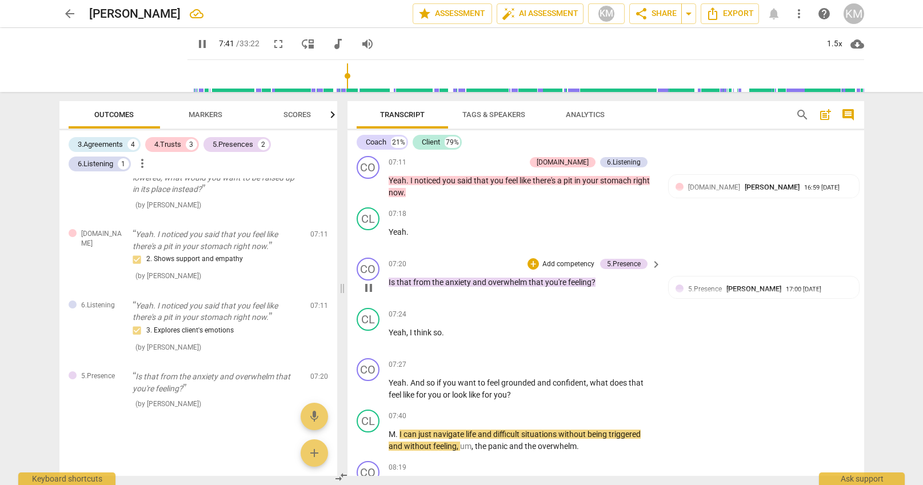
click at [567, 261] on p "Add competency" at bounding box center [568, 264] width 54 height 10
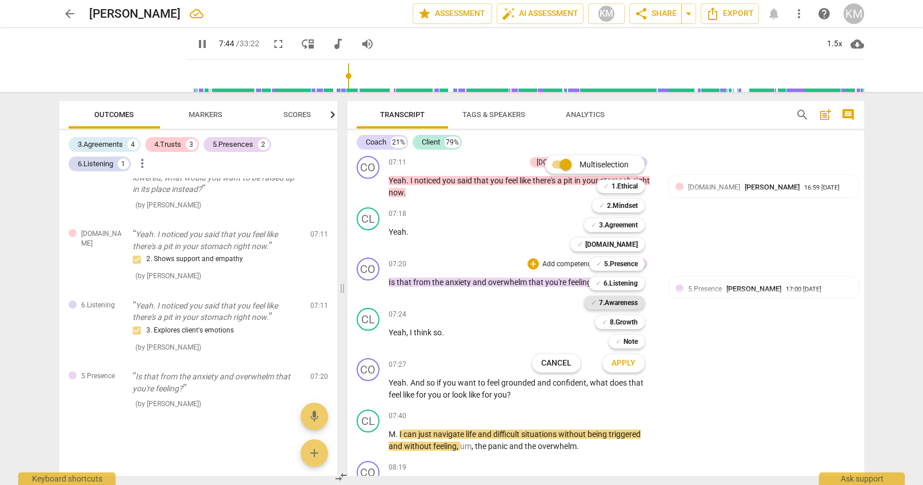
click at [632, 303] on b "7.Awareness" at bounding box center [618, 303] width 39 height 14
click at [635, 362] on span "Apply" at bounding box center [623, 363] width 24 height 11
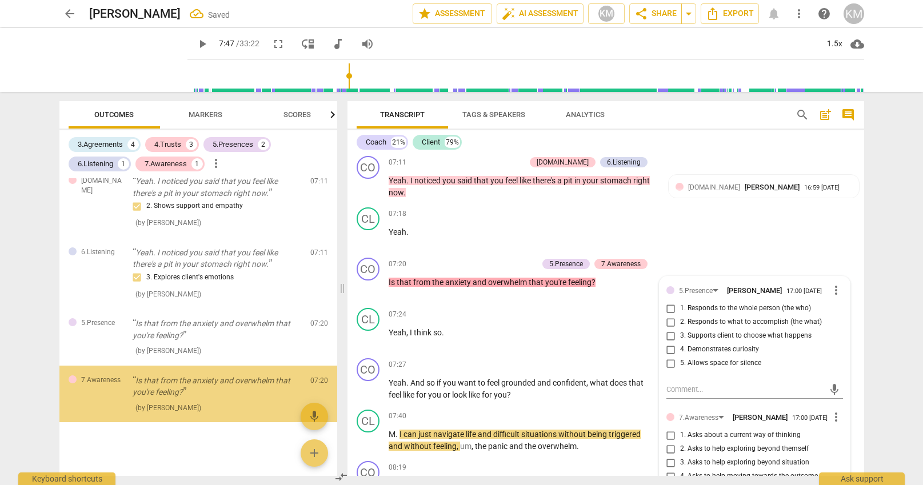
scroll to position [684, 0]
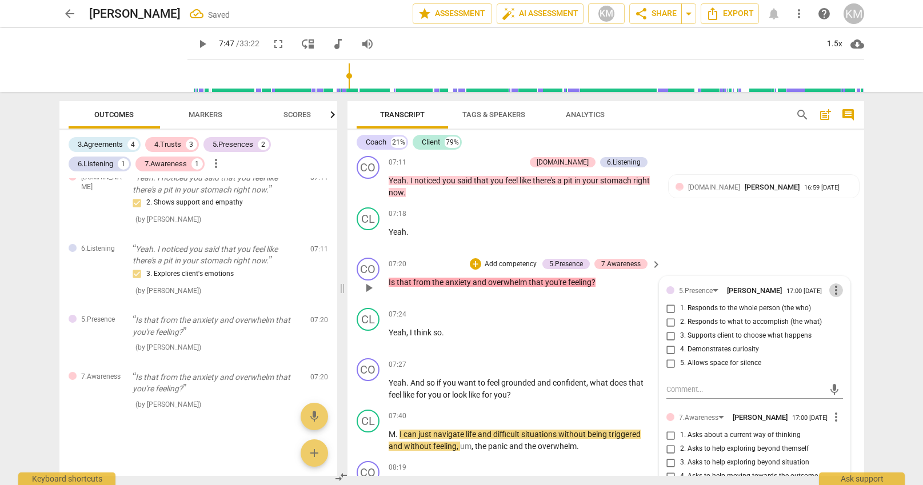
click at [835, 290] on span "more_vert" at bounding box center [836, 290] width 14 height 14
click at [843, 312] on li "Delete" at bounding box center [848, 312] width 39 height 22
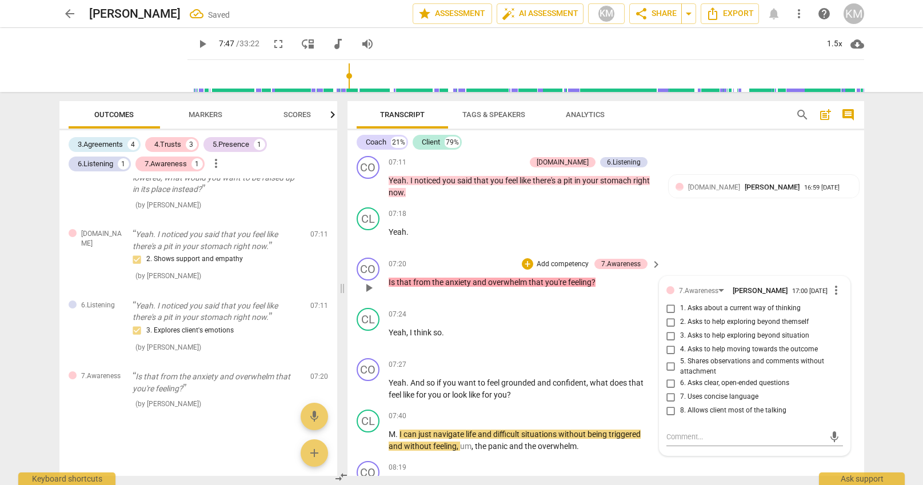
scroll to position [627, 0]
click at [632, 265] on div "7.Awareness" at bounding box center [620, 264] width 39 height 10
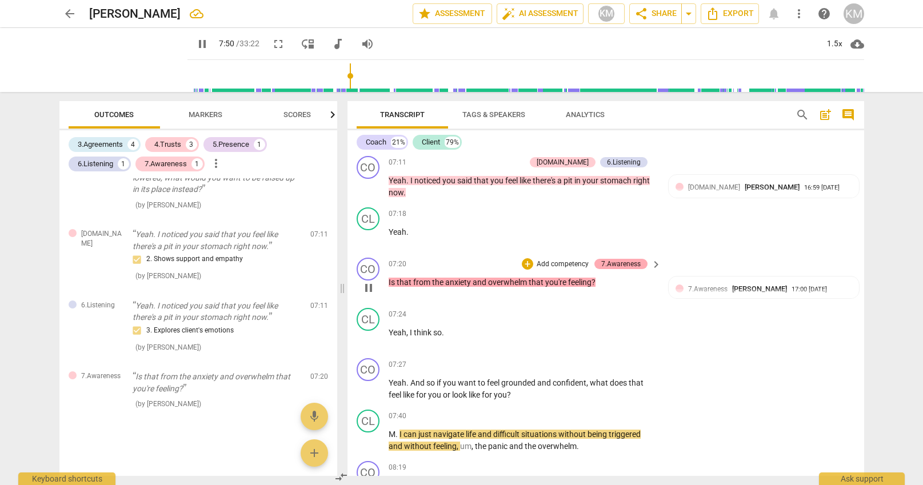
click at [634, 262] on div "7.Awareness" at bounding box center [620, 264] width 39 height 10
type input "471"
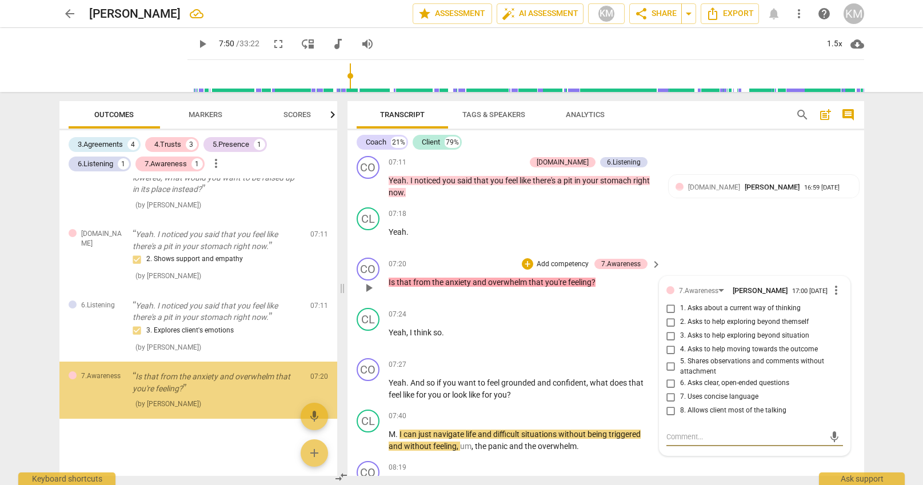
click at [833, 293] on span "more_vert" at bounding box center [836, 290] width 14 height 14
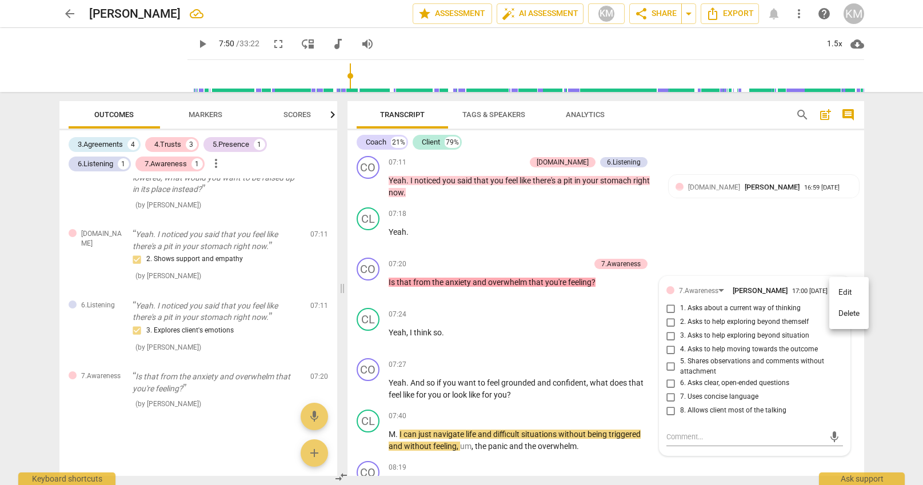
drag, startPoint x: 845, startPoint y: 314, endPoint x: 555, endPoint y: 265, distance: 293.7
click at [845, 312] on li "Delete" at bounding box center [848, 314] width 39 height 22
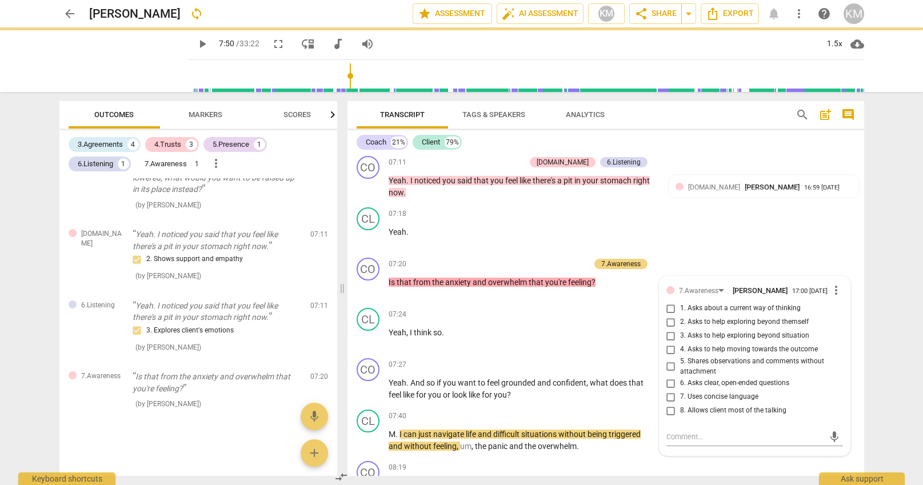
scroll to position [570, 0]
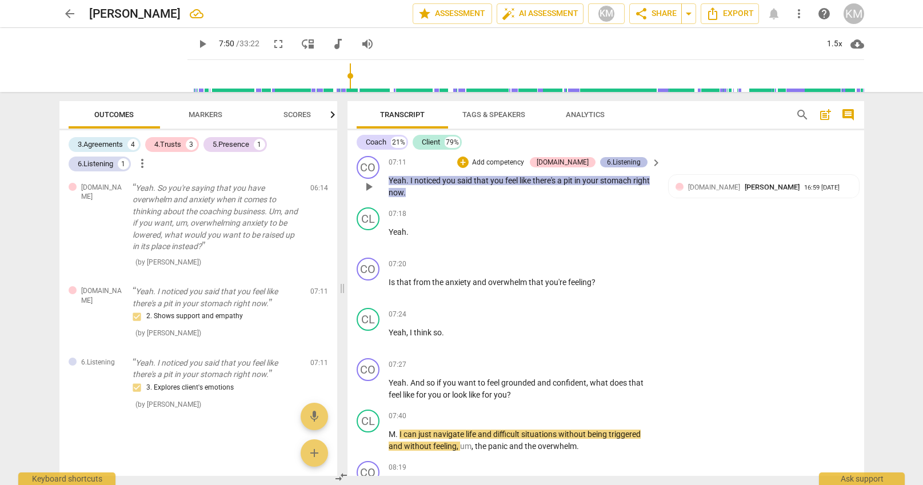
click at [630, 162] on div "6.Listening" at bounding box center [624, 162] width 34 height 10
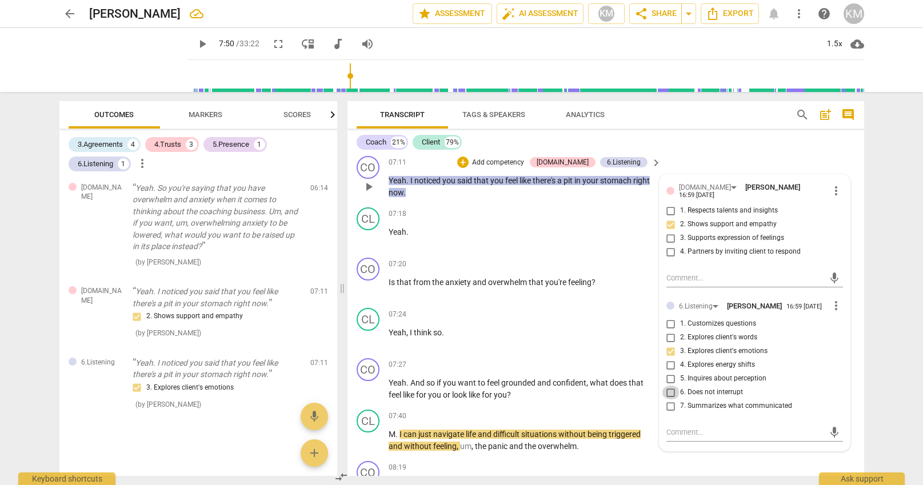
click at [671, 388] on input "6. Does not interrupt" at bounding box center [671, 393] width 18 height 14
checkbox input "true"
click at [695, 427] on textarea at bounding box center [745, 432] width 158 height 11
paste textarea "6.3: Coach inquires about or explores the client’s emotions."
type textarea "6.3: Coach inquires about or explores the client’s emotions."
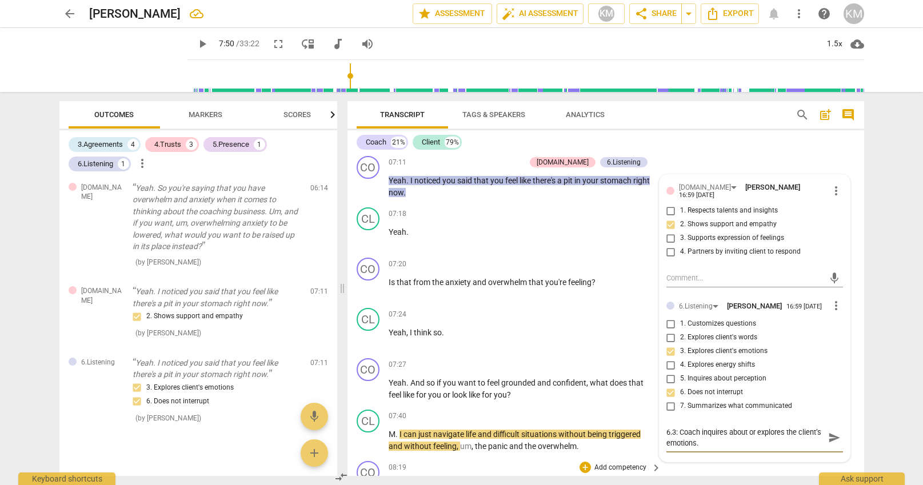
type textarea "6.3: Coach inquires about or explores the client’s emotions."
click at [714, 471] on div "CO play_arrow pause 08:19 + Add competency keyboard_arrow_right And ." at bounding box center [605, 481] width 516 height 50
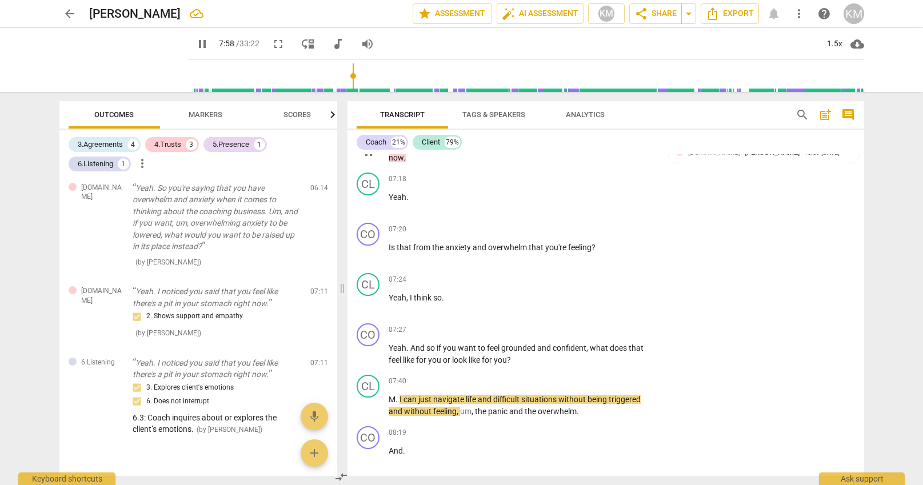
scroll to position [1191, 0]
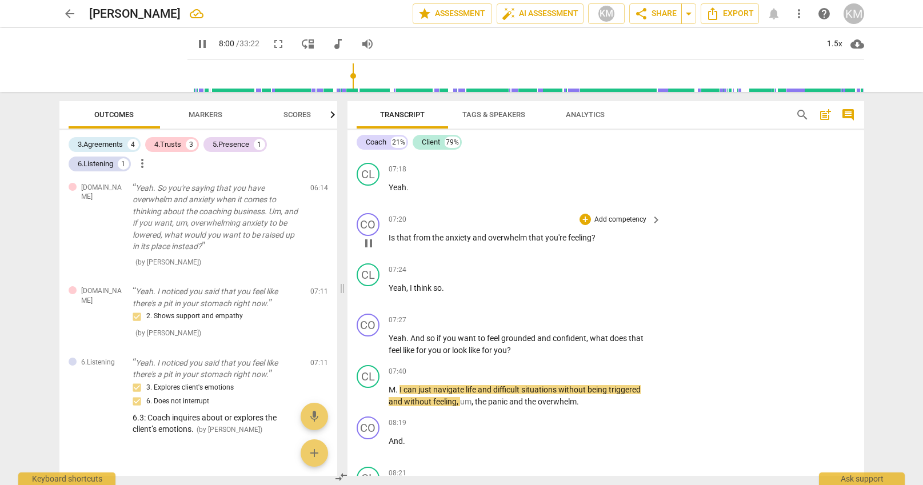
click at [405, 240] on span "that" at bounding box center [404, 237] width 17 height 9
click at [371, 243] on span "pause" at bounding box center [369, 244] width 14 height 14
click at [371, 243] on span "play_arrow" at bounding box center [369, 244] width 14 height 14
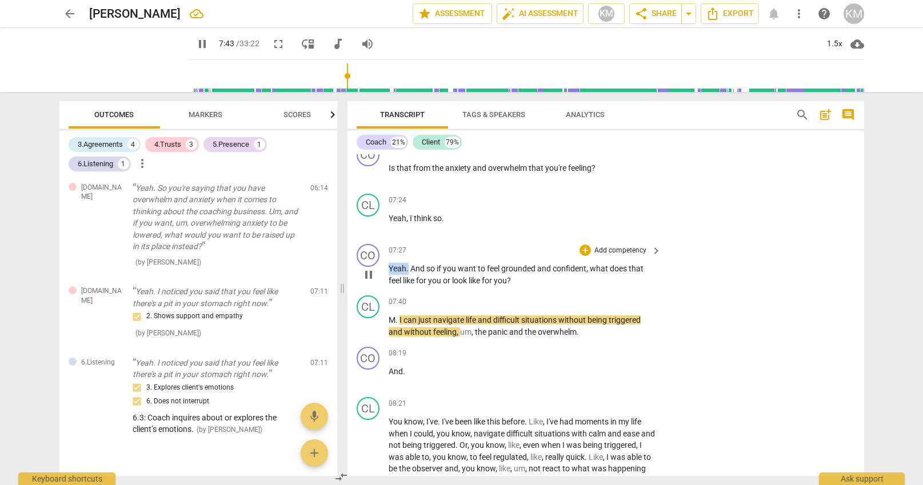
scroll to position [1261, 0]
drag, startPoint x: 399, startPoint y: 270, endPoint x: 518, endPoint y: 284, distance: 120.2
click at [518, 284] on p "Yeah . And so if you want to feel grounded and confident , what does that feel …" at bounding box center [521, 274] width 267 height 23
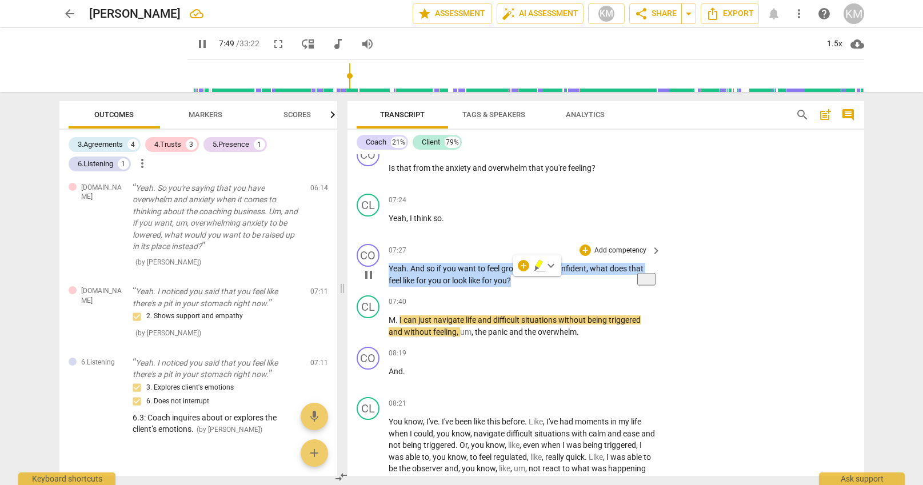
click at [616, 251] on p "Add competency" at bounding box center [620, 251] width 54 height 10
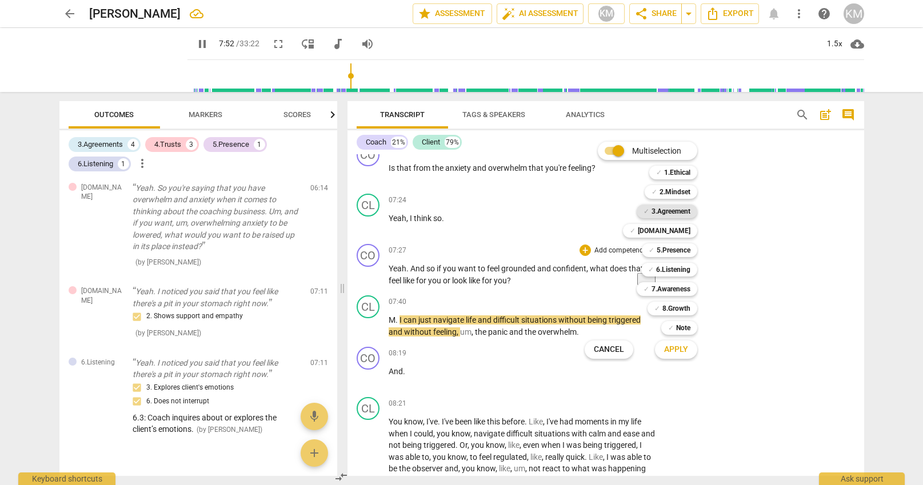
click at [677, 213] on b "3.Agreement" at bounding box center [670, 212] width 39 height 14
click at [682, 350] on span "Apply" at bounding box center [676, 349] width 24 height 11
type input "477"
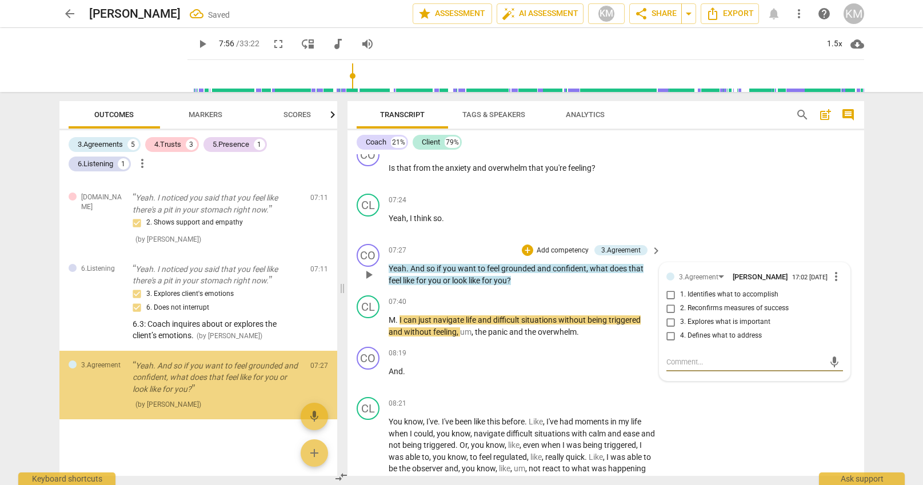
scroll to position [664, 0]
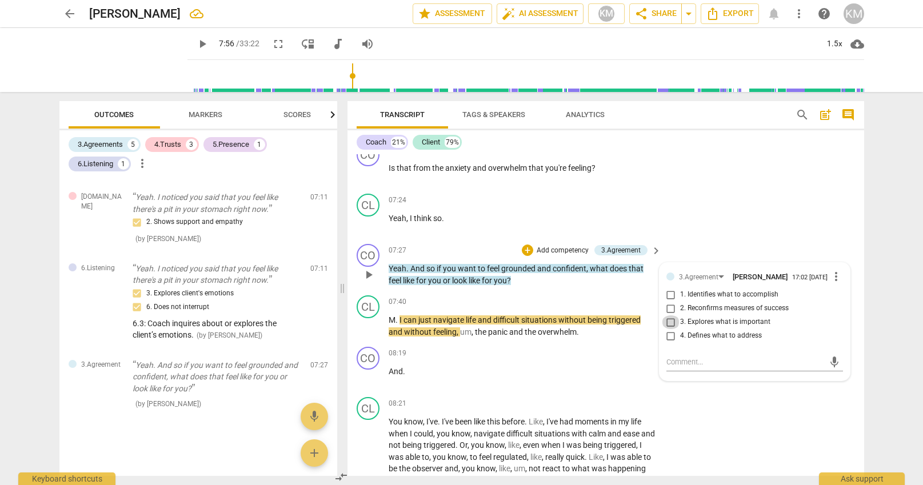
click at [671, 329] on input "3. Explores what is important" at bounding box center [671, 322] width 18 height 14
checkbox input "true"
click at [675, 300] on input "1. Identifies what to accomplish" at bounding box center [671, 295] width 18 height 14
checkbox input "true"
click at [765, 415] on div "CL play_arrow pause 08:21 + Add competency keyboard_arrow_right You know , I've…" at bounding box center [605, 453] width 516 height 122
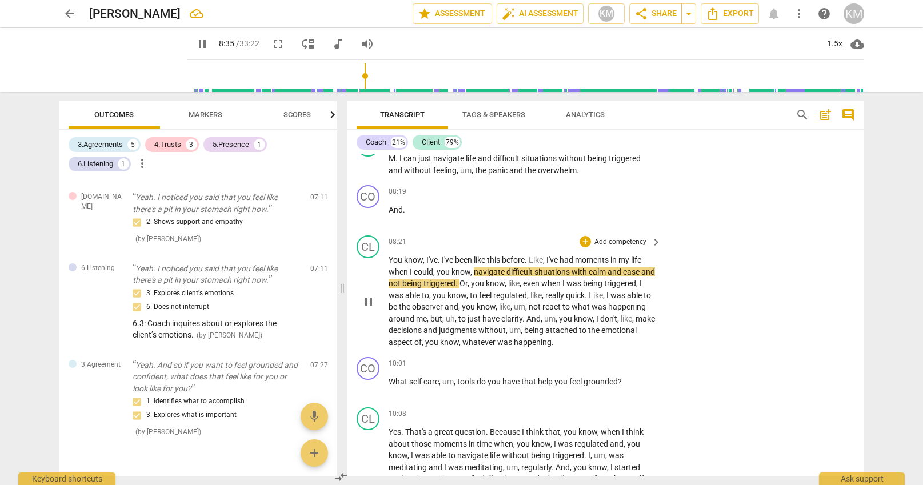
scroll to position [1431, 0]
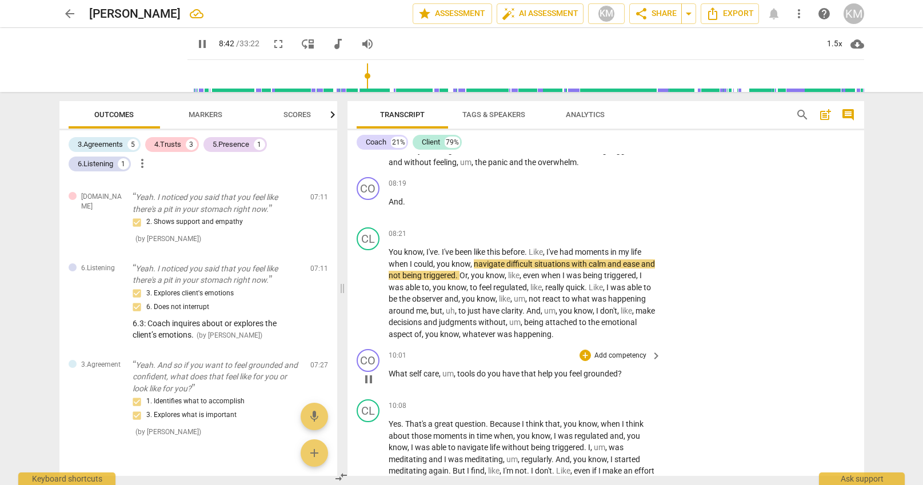
click at [466, 374] on span "tools" at bounding box center [466, 373] width 19 height 9
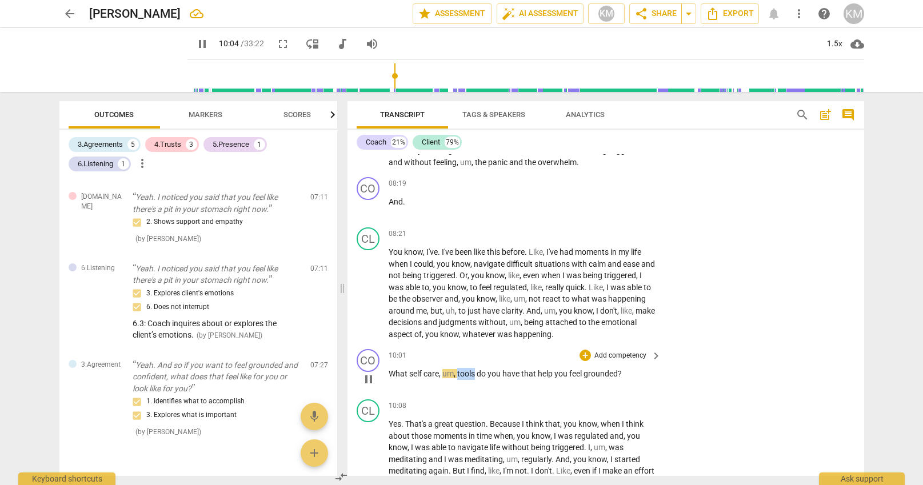
click at [466, 374] on span "tools" at bounding box center [466, 373] width 19 height 9
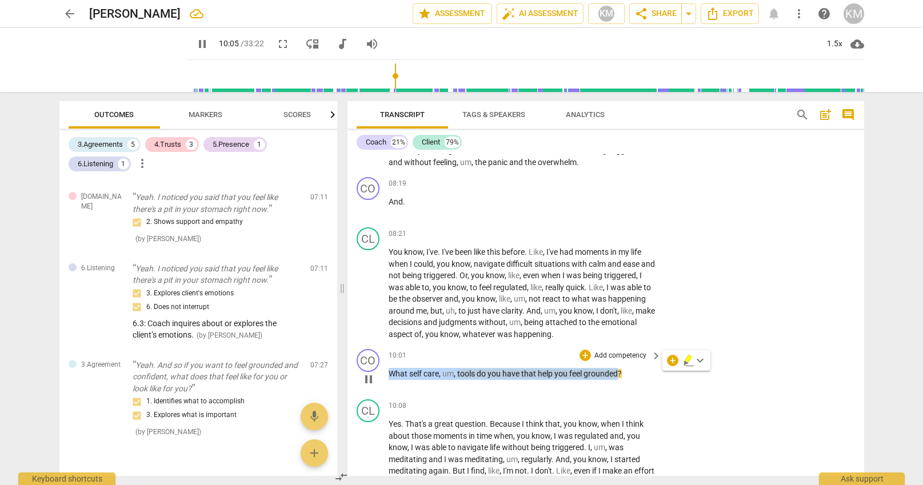
click at [624, 356] on p "Add competency" at bounding box center [620, 356] width 54 height 10
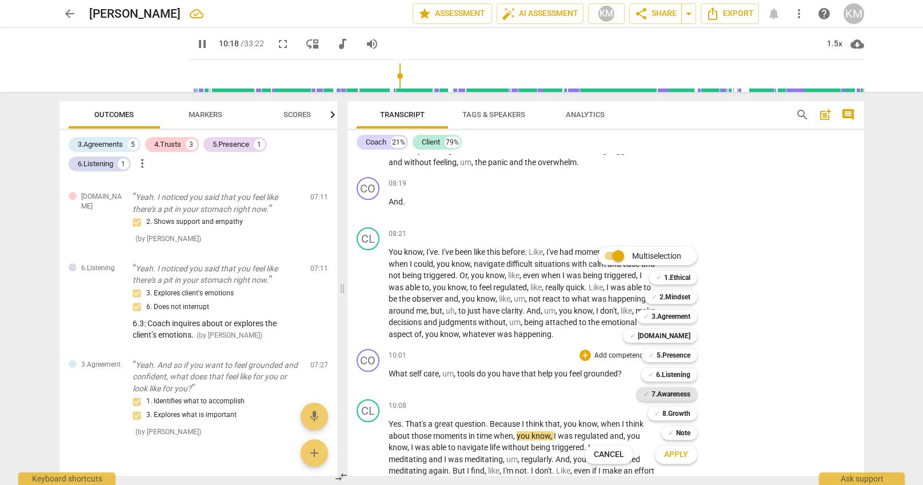
click at [680, 394] on b "7.Awareness" at bounding box center [670, 394] width 39 height 14
click at [680, 456] on span "Apply" at bounding box center [676, 454] width 24 height 11
type input "623"
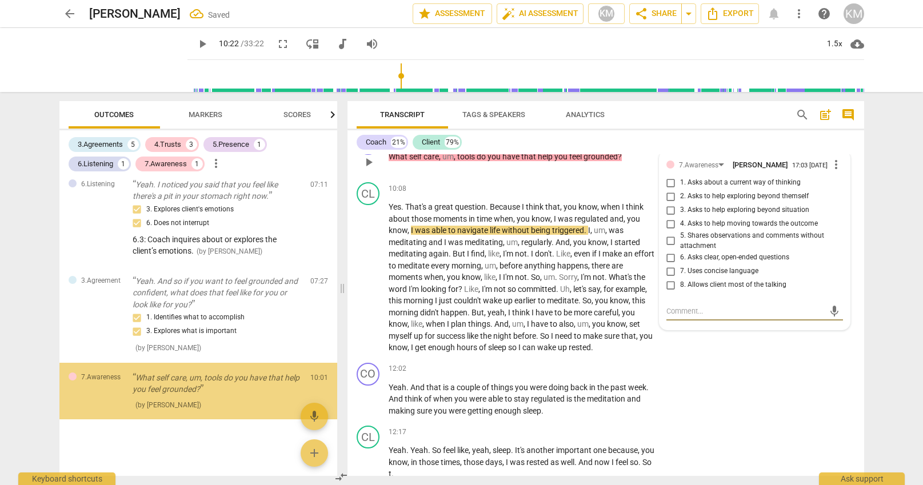
scroll to position [749, 0]
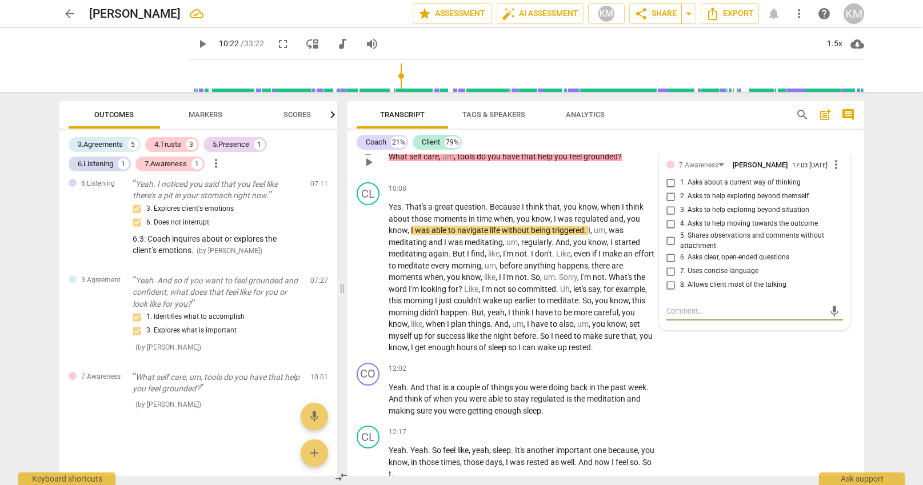
click at [671, 216] on input "3. Asks to help exploring beyond situation" at bounding box center [671, 210] width 18 height 14
checkbox input "true"
click at [674, 230] on input "4. Asks to help moving towards the outcome" at bounding box center [671, 224] width 18 height 14
checkbox input "true"
click at [714, 374] on div "CO play_arrow pause 12:02 + Add competency keyboard_arrow_right Yeah . And that…" at bounding box center [605, 389] width 516 height 63
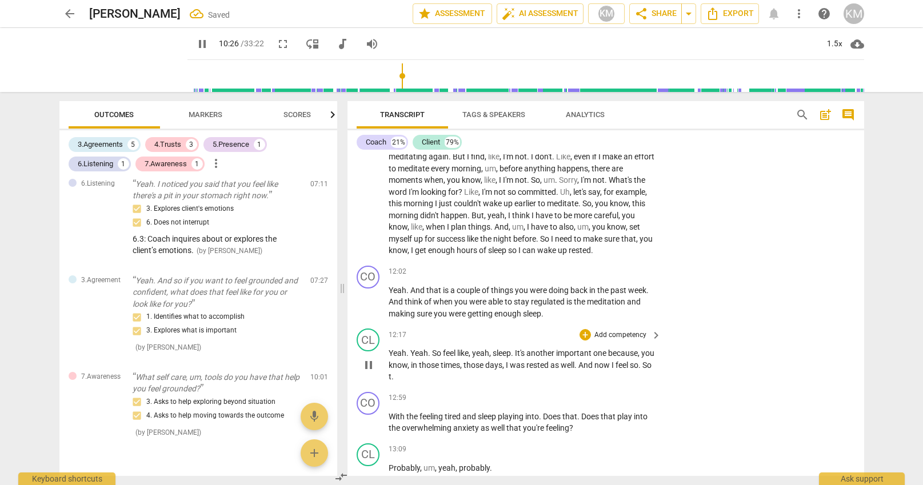
scroll to position [1747, 0]
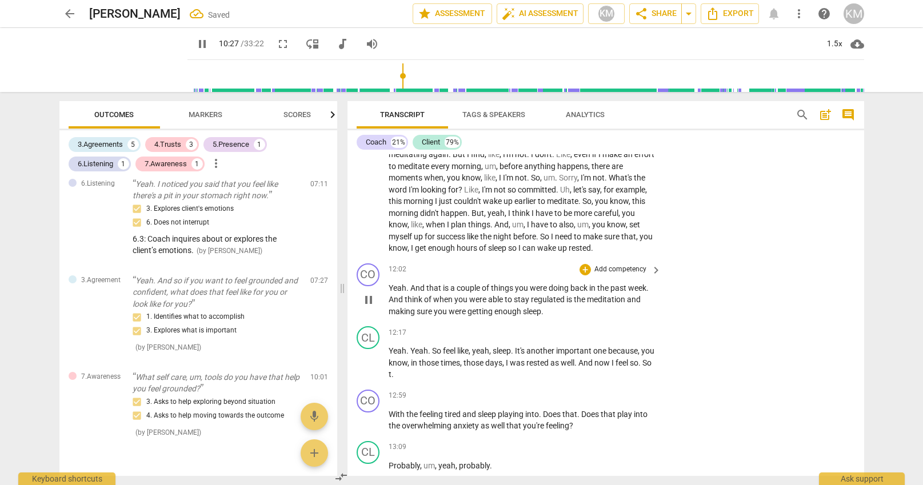
click at [369, 303] on span "pause" at bounding box center [369, 300] width 14 height 14
click at [369, 302] on span "play_arrow" at bounding box center [369, 300] width 14 height 14
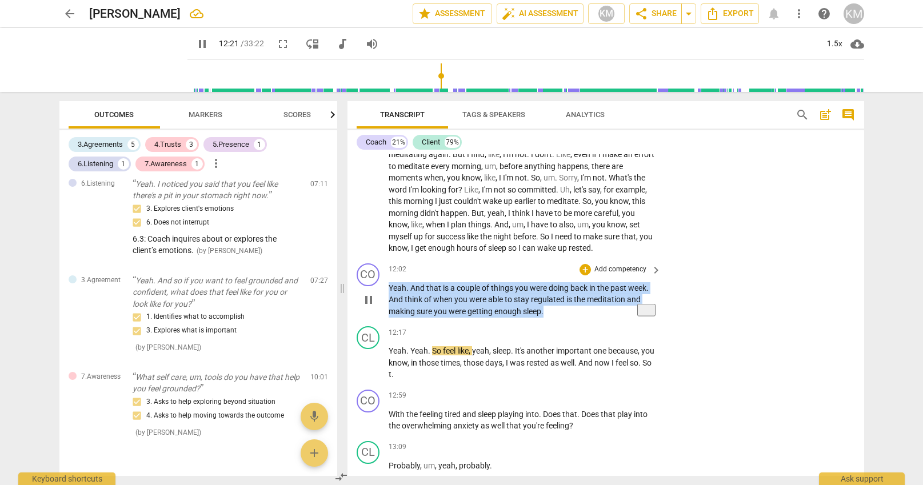
drag, startPoint x: 389, startPoint y: 287, endPoint x: 548, endPoint y: 315, distance: 161.2
click at [543, 316] on p "Yeah . And that is a couple of things you were doing back in the past week . An…" at bounding box center [521, 299] width 267 height 35
click at [632, 273] on p "Add competency" at bounding box center [620, 270] width 54 height 10
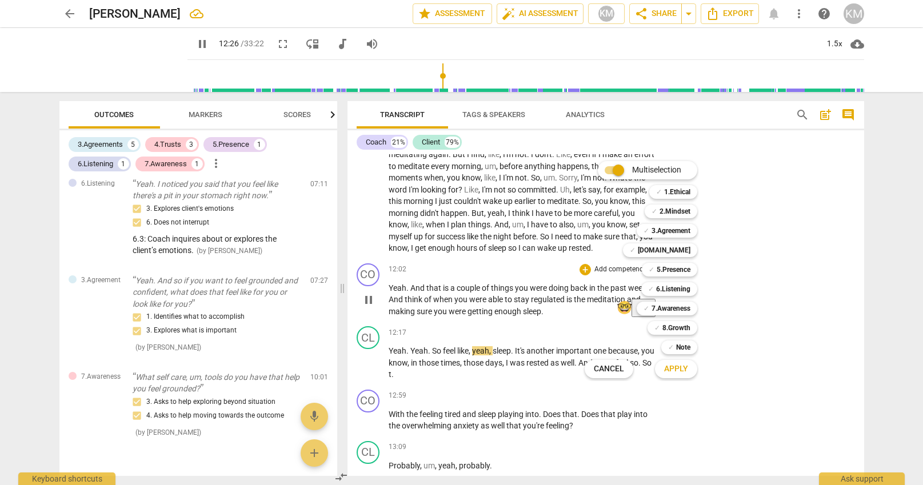
click at [664, 310] on b "7.Awareness" at bounding box center [670, 309] width 39 height 14
click at [671, 289] on b "6.Listening" at bounding box center [673, 289] width 34 height 14
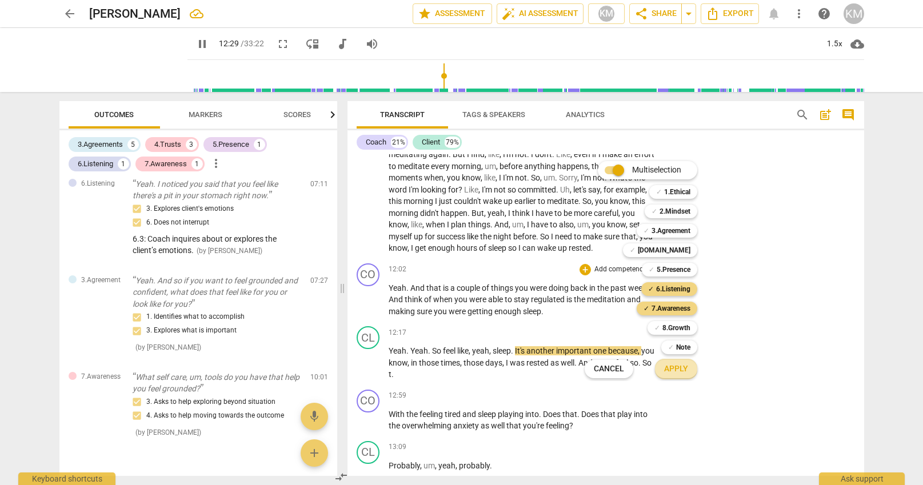
click at [680, 370] on span "Apply" at bounding box center [676, 368] width 24 height 11
type input "750"
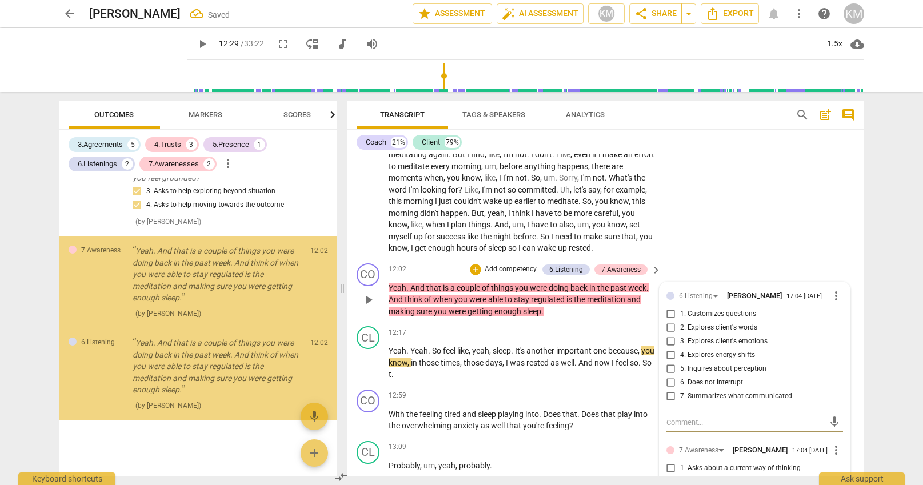
scroll to position [961, 0]
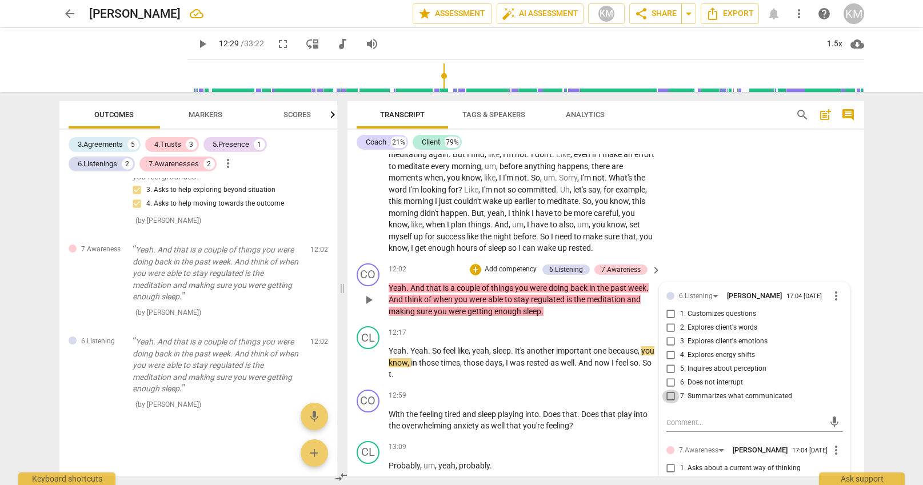
click at [673, 396] on input "7. Summarizes what communicated" at bounding box center [671, 397] width 18 height 14
checkbox input "true"
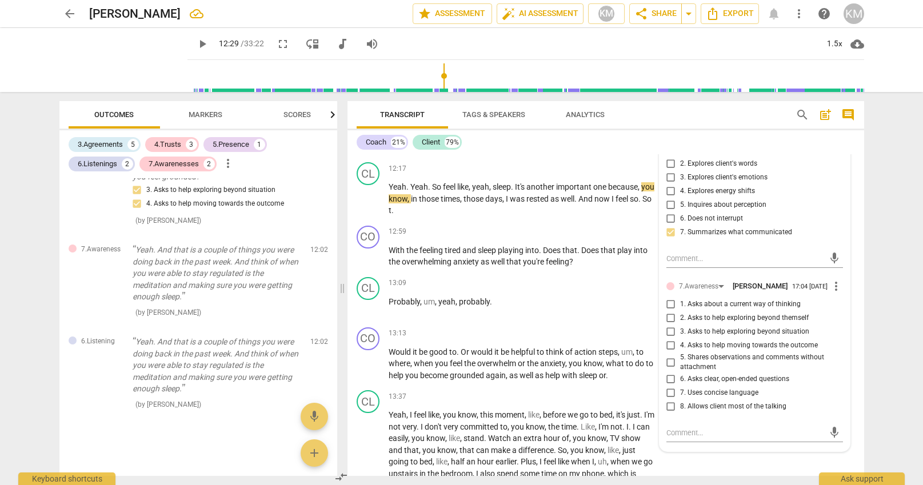
scroll to position [1928, 0]
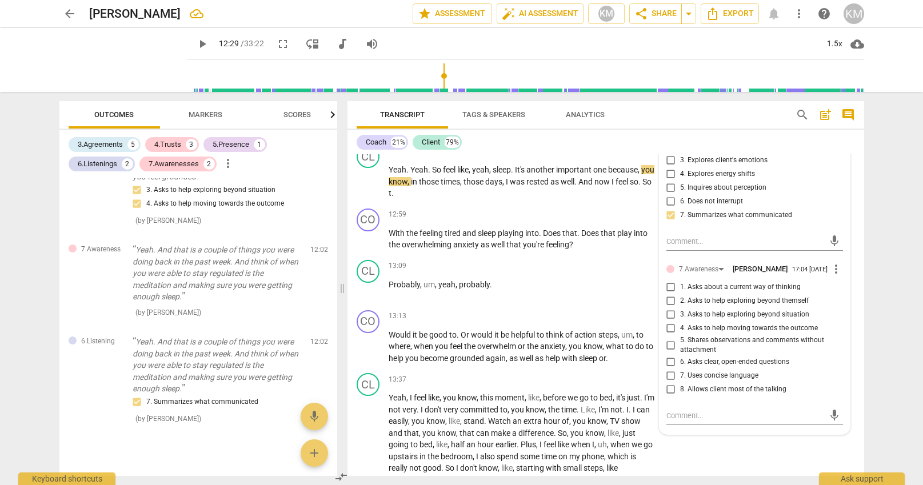
click at [671, 292] on input "1. Asks about a current way of thinking" at bounding box center [671, 288] width 18 height 14
checkbox input "true"
click at [588, 297] on div "13:09 + Add competency keyboard_arrow_right Probably , um , yeah , probably ." at bounding box center [525, 280] width 274 height 41
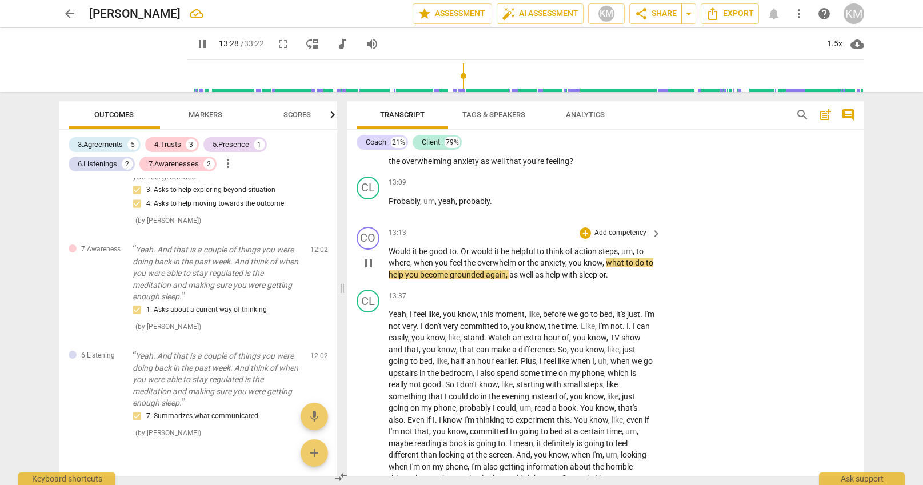
scroll to position [2014, 0]
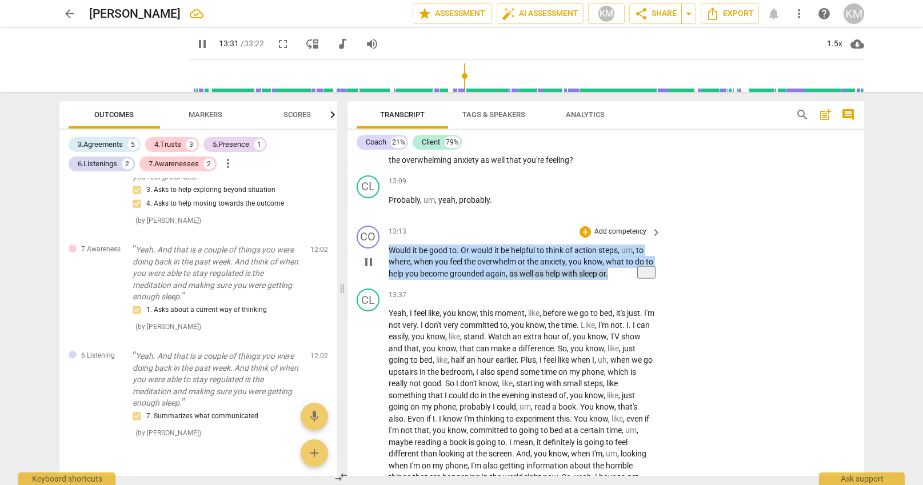
drag, startPoint x: 390, startPoint y: 253, endPoint x: 609, endPoint y: 277, distance: 220.1
click at [615, 278] on p "Would it be good to . Or would it be helpful to think of action steps , um , to…" at bounding box center [521, 262] width 267 height 35
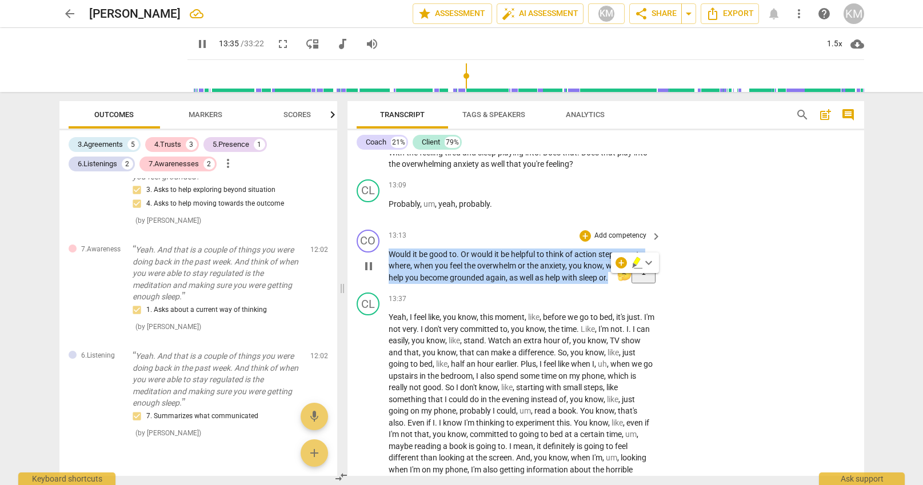
click at [630, 237] on p "Add competency" at bounding box center [620, 236] width 54 height 10
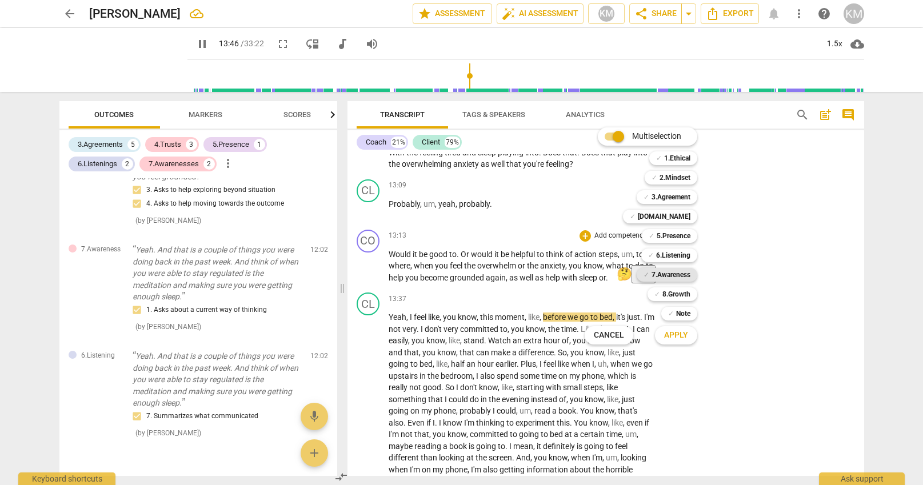
click at [680, 273] on b "7.Awareness" at bounding box center [670, 275] width 39 height 14
click at [673, 250] on b "6.Listening" at bounding box center [673, 256] width 34 height 14
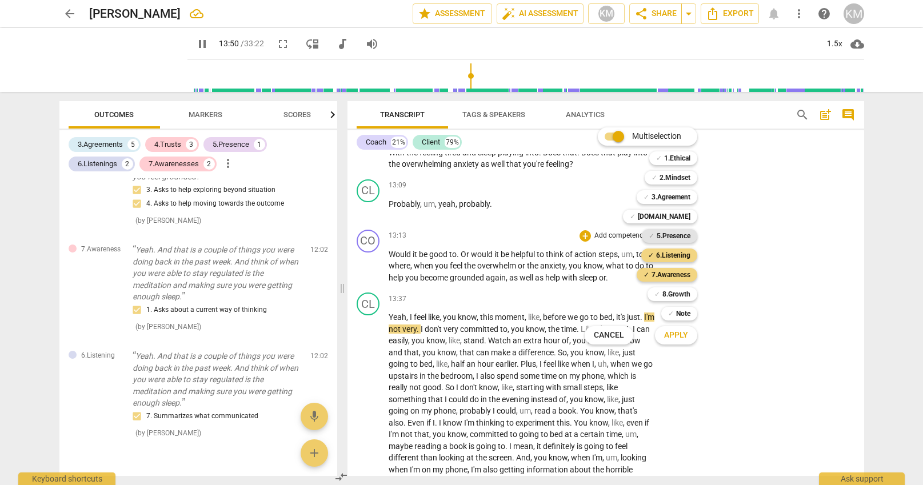
click at [675, 237] on b "5.Presence" at bounding box center [673, 236] width 34 height 14
click at [683, 334] on span "Apply" at bounding box center [676, 335] width 24 height 11
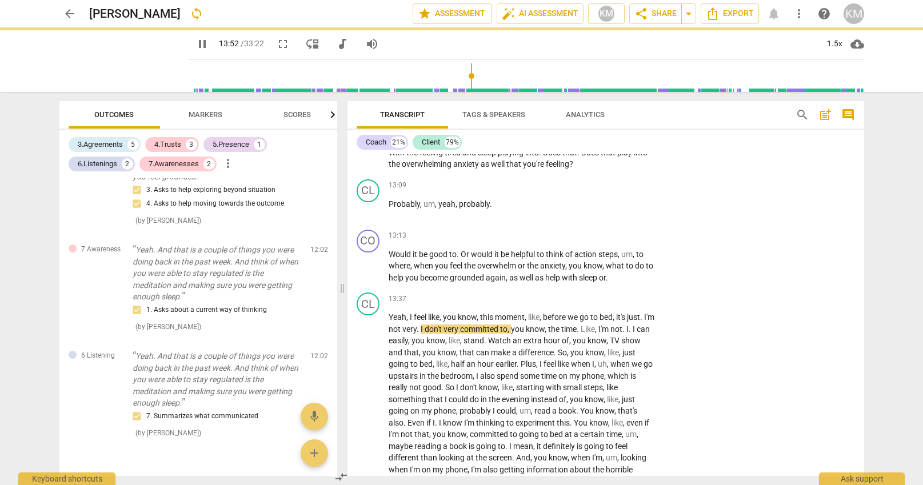
type input "833"
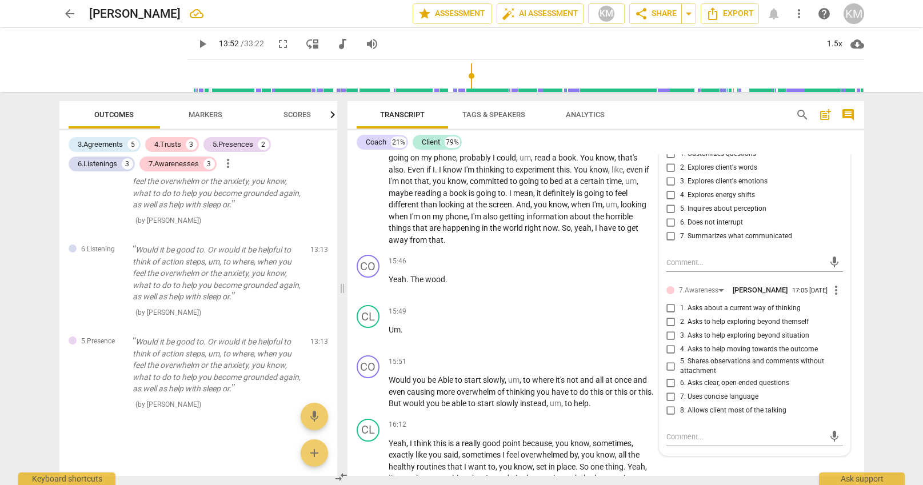
scroll to position [2263, 0]
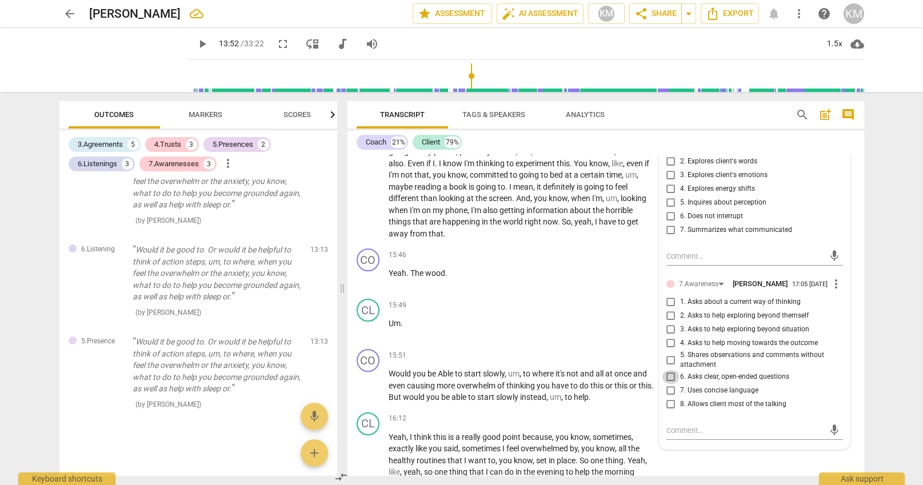
click at [671, 384] on input "6. Asks clear, open-ended questions" at bounding box center [671, 377] width 18 height 14
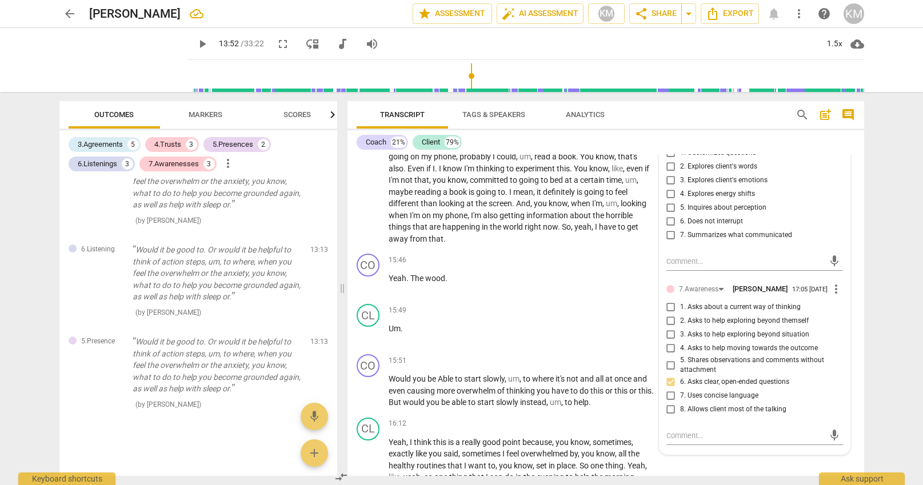
scroll to position [2260, 0]
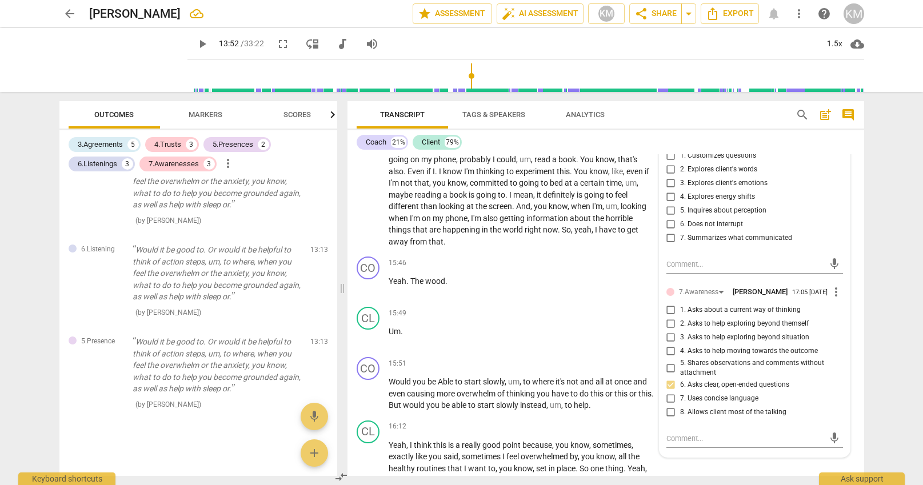
click at [672, 388] on input "6. Asks clear, open-ended questions" at bounding box center [671, 385] width 18 height 14
checkbox input "true"
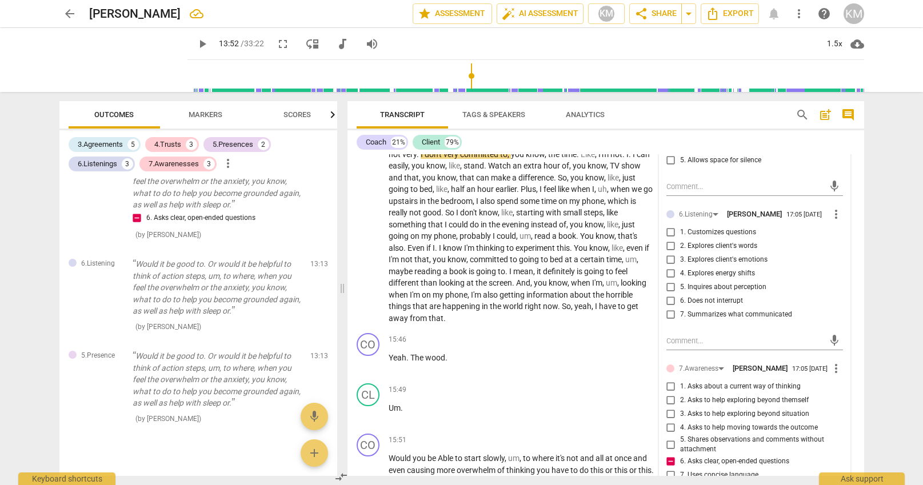
scroll to position [2185, 0]
click at [672, 231] on input "1. Customizes questions" at bounding box center [671, 231] width 18 height 14
checkbox input "true"
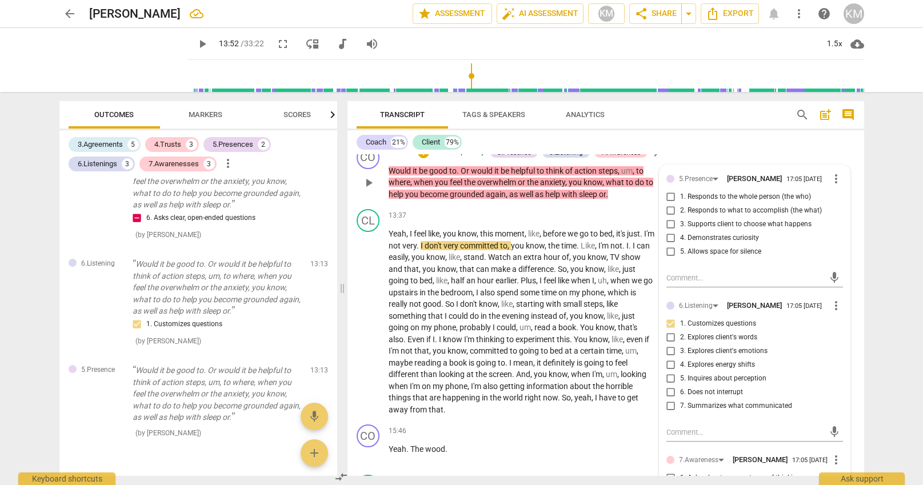
scroll to position [2090, 0]
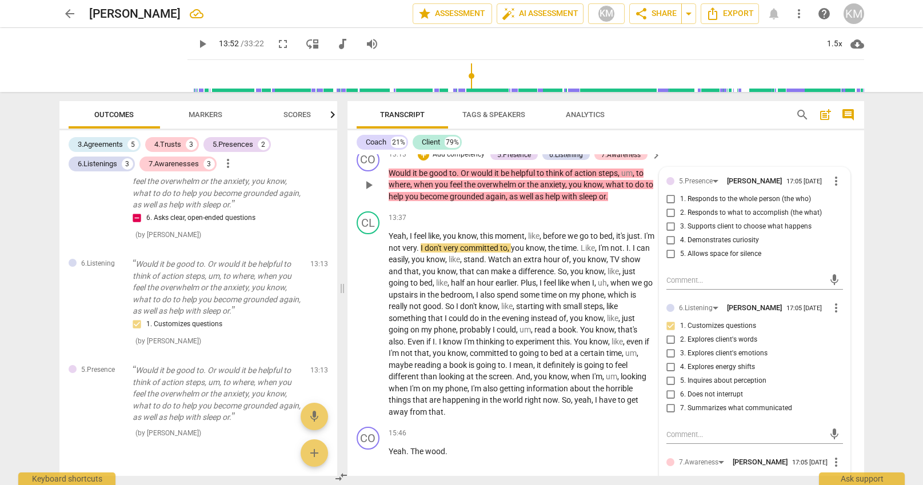
click at [676, 213] on input "2. Responds to what to accomplish (the what)" at bounding box center [671, 213] width 18 height 14
checkbox input "true"
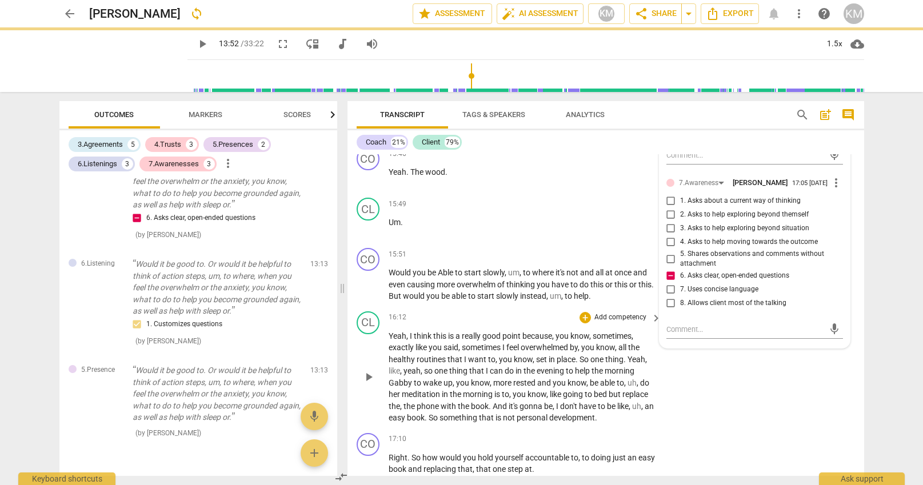
scroll to position [2371, 0]
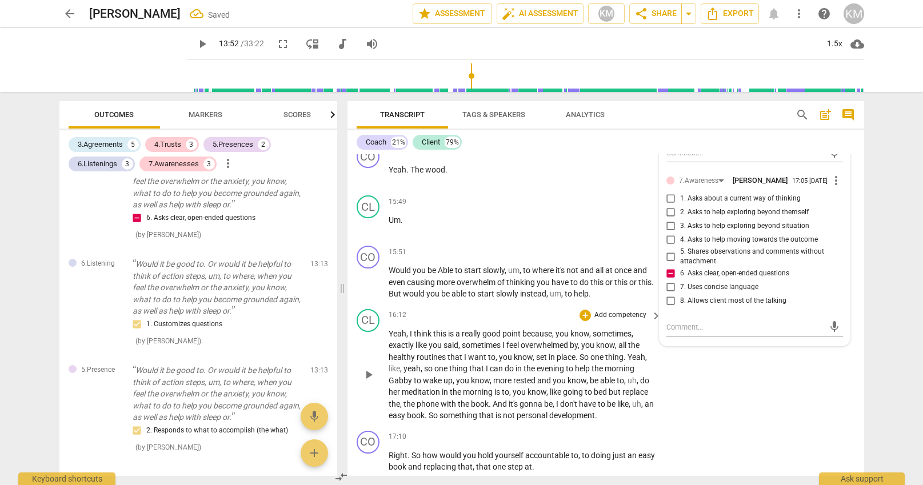
click at [780, 400] on div "CL play_arrow pause 16:12 + Add competency keyboard_arrow_right Yeah , I think …" at bounding box center [605, 365] width 516 height 122
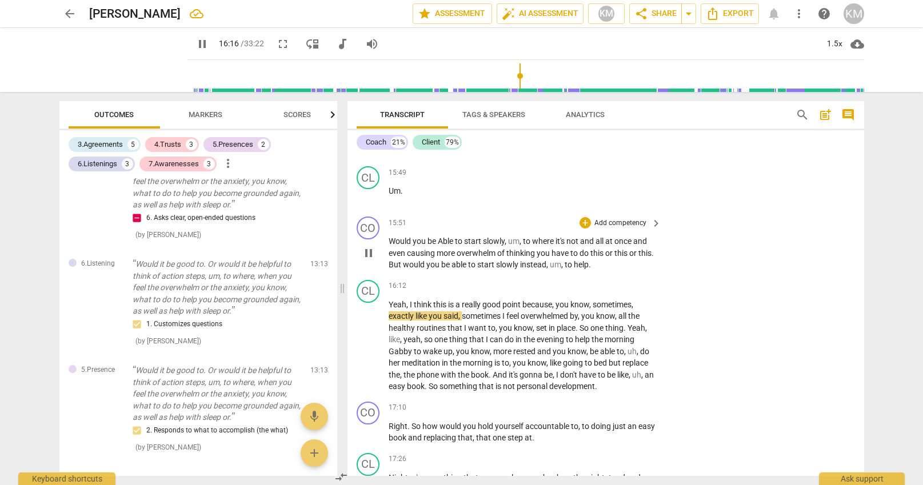
scroll to position [2401, 0]
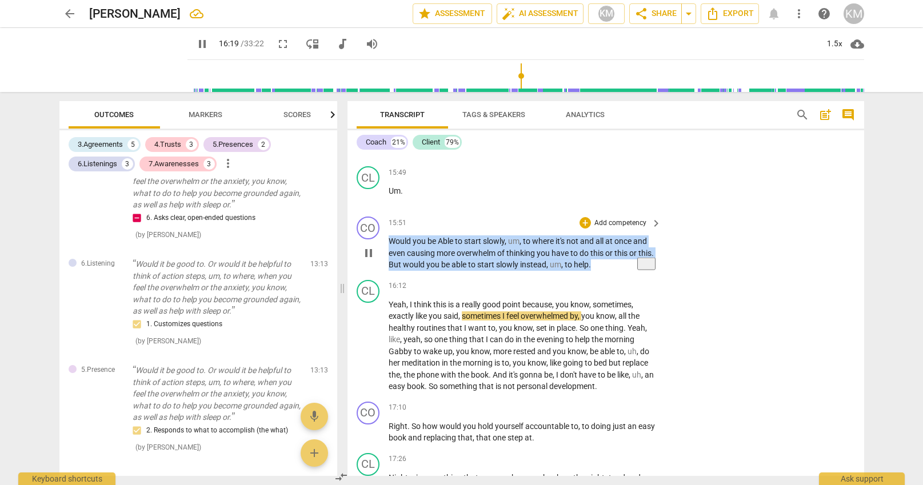
drag, startPoint x: 389, startPoint y: 242, endPoint x: 592, endPoint y: 265, distance: 204.1
click at [595, 266] on p "Would you be Able to start slowly , um , to where it's not and all at once and …" at bounding box center [521, 252] width 267 height 35
click at [622, 222] on p "Add competency" at bounding box center [620, 223] width 54 height 10
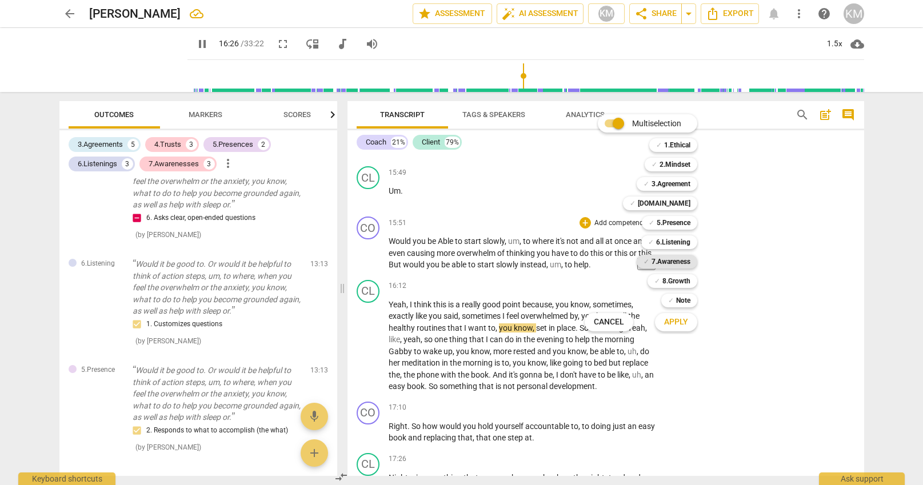
click at [683, 261] on b "7.Awareness" at bounding box center [670, 262] width 39 height 14
click at [686, 321] on span "Apply" at bounding box center [676, 321] width 24 height 11
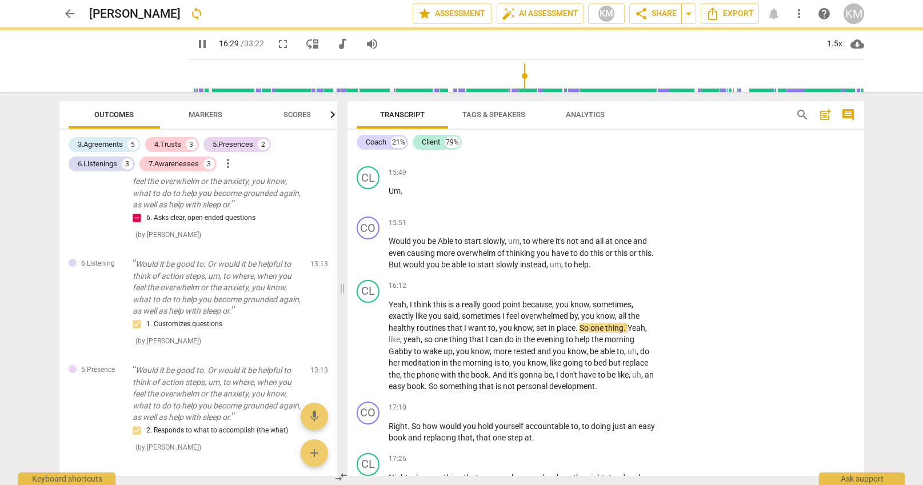
type input "990"
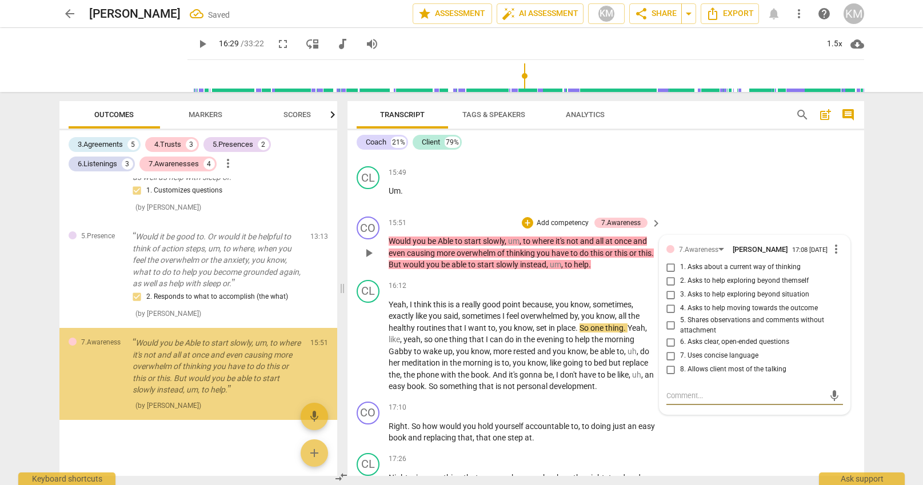
scroll to position [1400, 0]
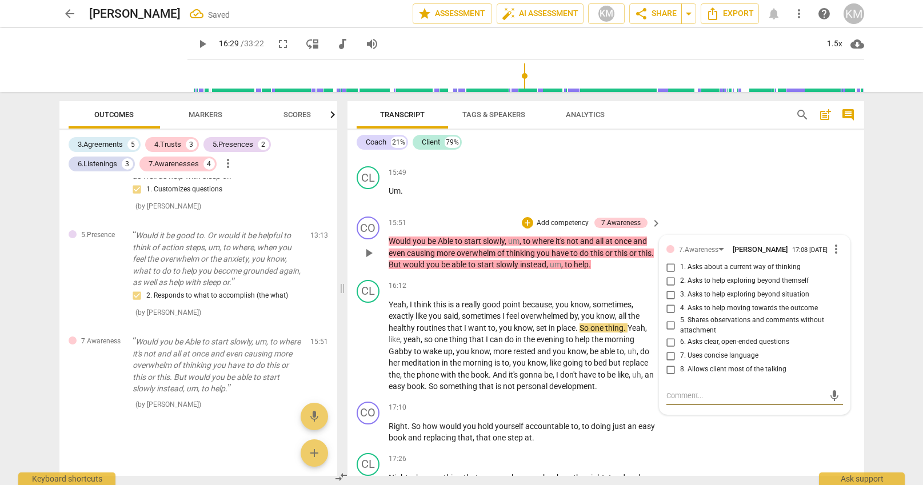
click at [692, 401] on textarea at bounding box center [745, 395] width 158 height 11
type textarea "H"
type textarea "Ho"
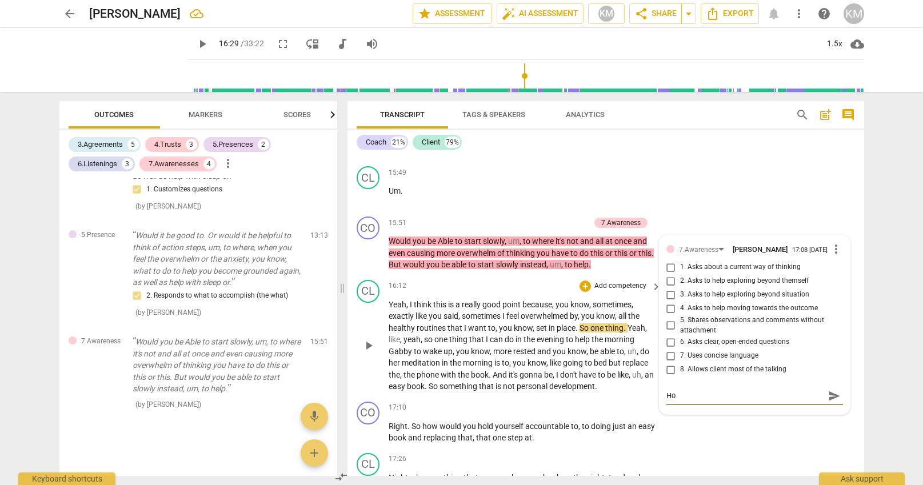
type textarea "H"
type textarea """
type textarea ""H"
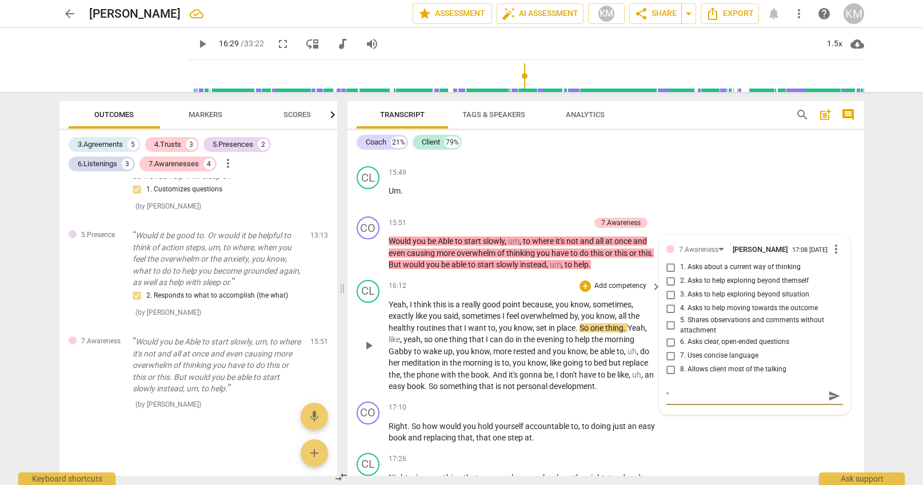
type textarea ""H"
type textarea ""Ho"
type textarea ""How"
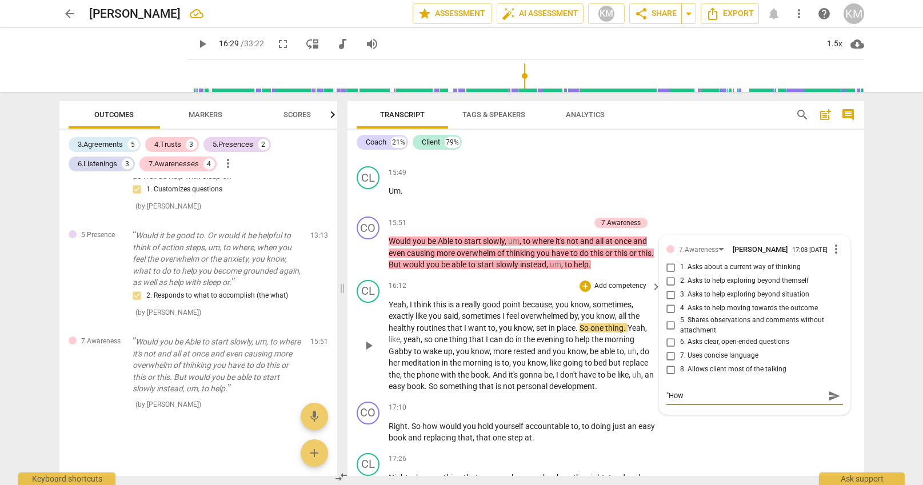
type textarea ""How"
type textarea ""How w"
type textarea ""How wo"
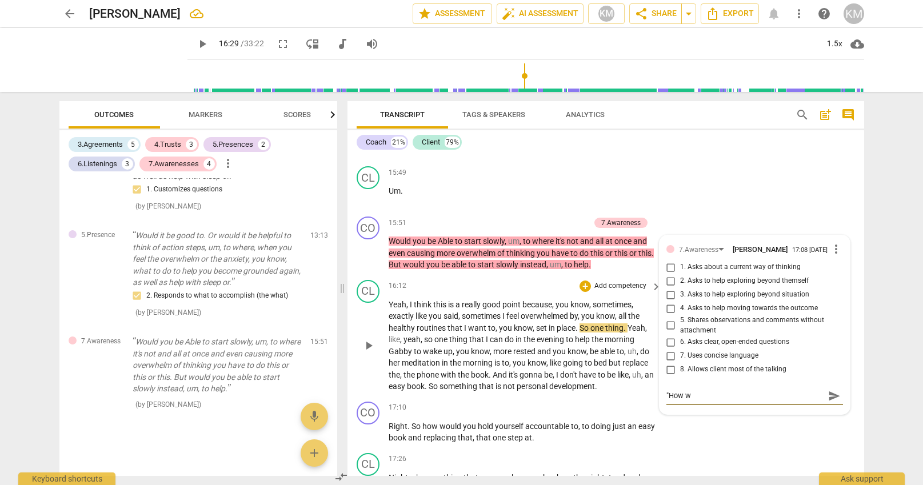
type textarea ""How wo"
type textarea ""How wou"
type textarea ""How woul"
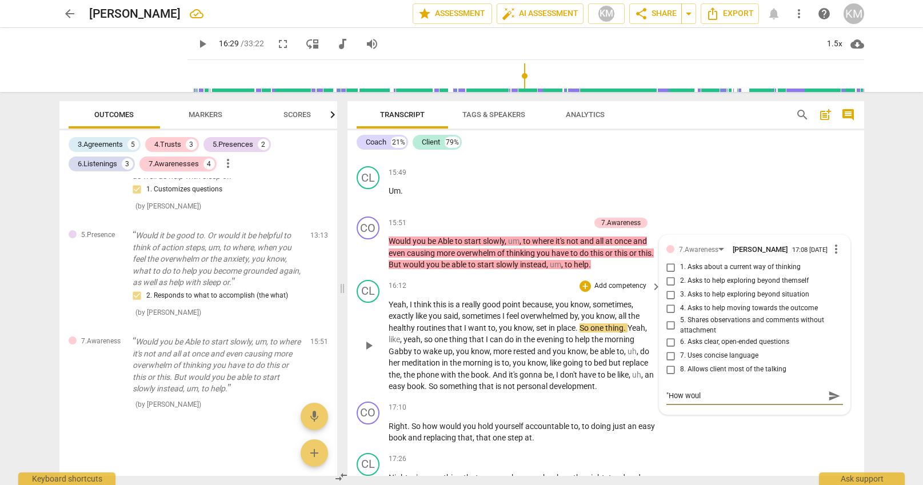
type textarea ""How would"
type textarea ""How would y"
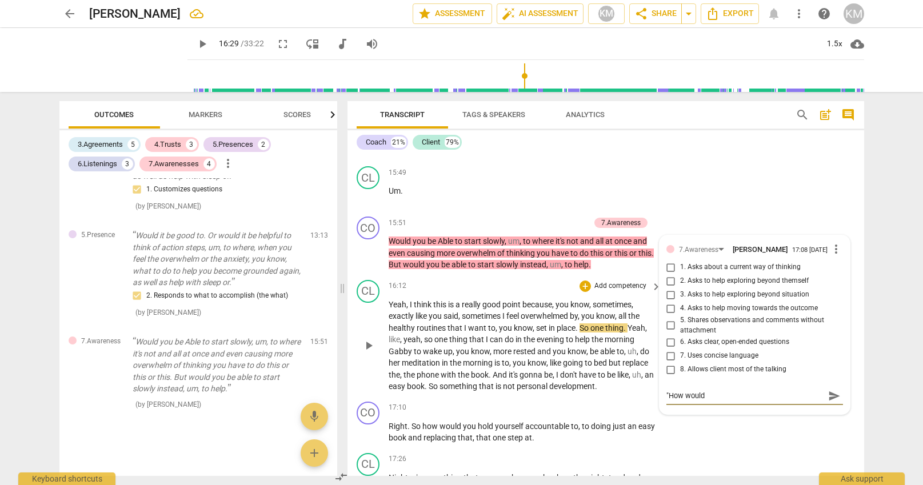
type textarea ""How would y"
type textarea ""How would yo"
type textarea ""How would you"
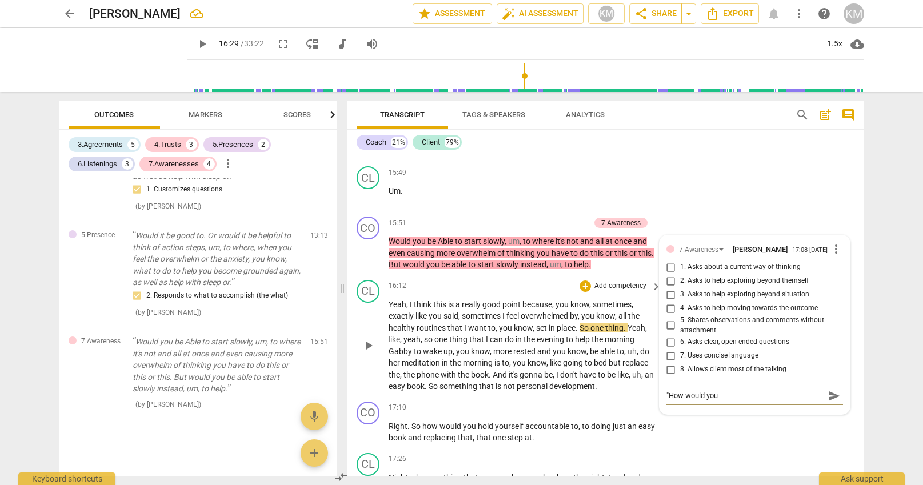
type textarea ""How would you."
type textarea ""How would you.."
type textarea ""How would you..."
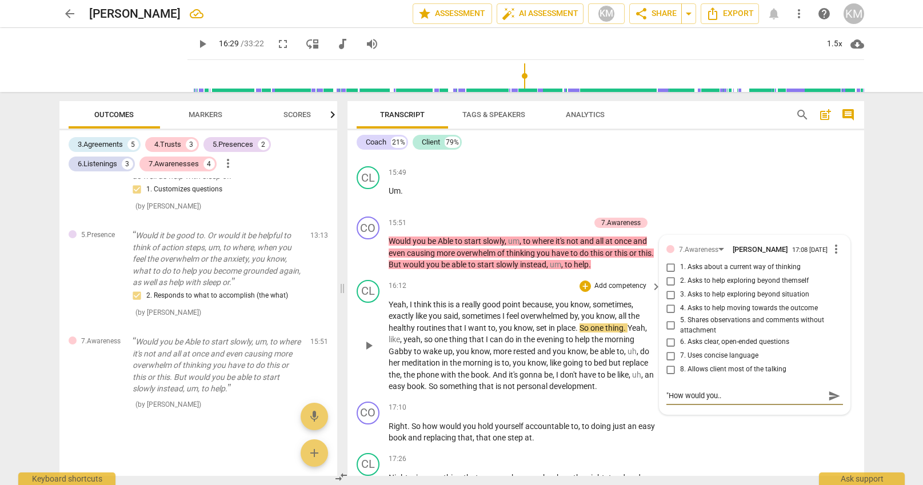
type textarea ""How would you..."
type textarea ""How would you...""
click at [832, 398] on span "send" at bounding box center [834, 396] width 13 height 13
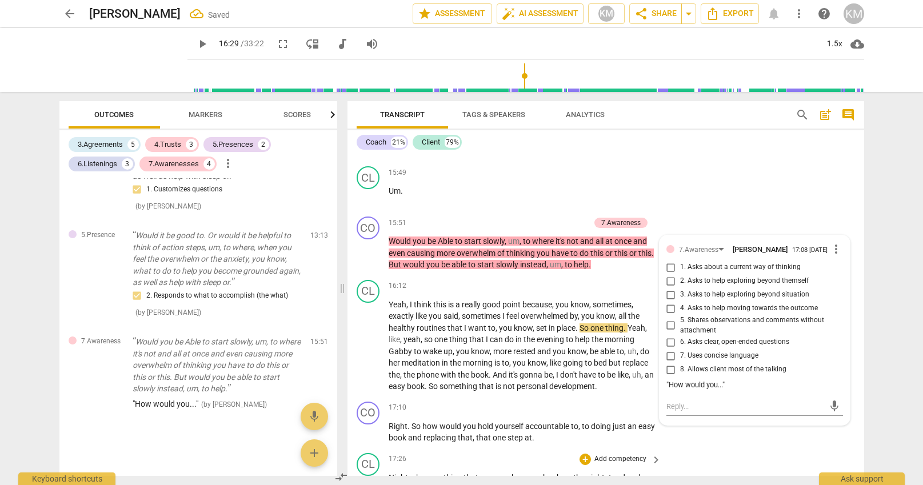
click at [708, 454] on div "CL play_arrow pause 17:26 + Add competency keyboard_arrow_right Night , uh , so…" at bounding box center [605, 485] width 516 height 75
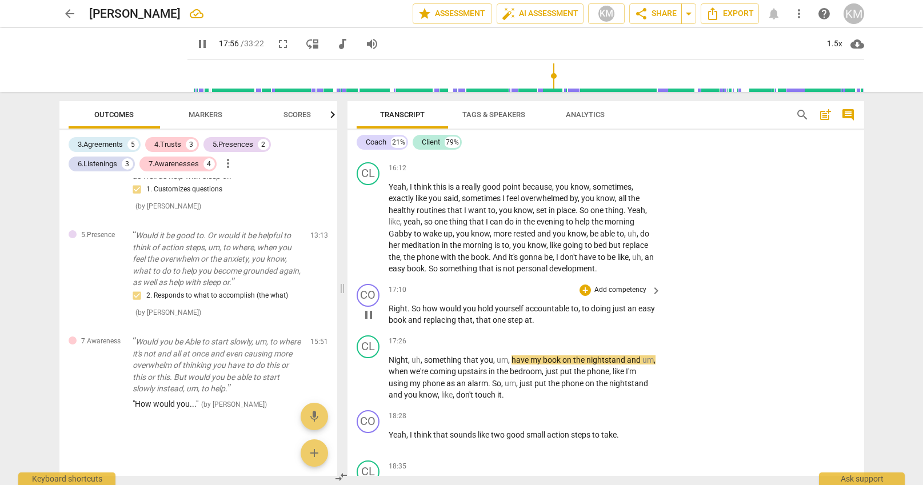
scroll to position [2518, 0]
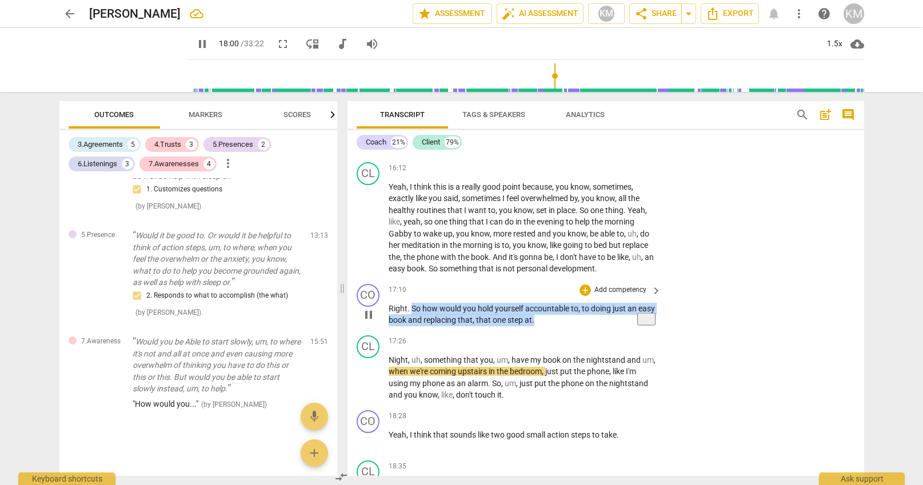
drag, startPoint x: 412, startPoint y: 308, endPoint x: 564, endPoint y: 315, distance: 152.1
click at [564, 315] on p "Right . So how would you hold yourself accountable to , to doing just an easy b…" at bounding box center [521, 314] width 267 height 23
click at [620, 290] on p "Add competency" at bounding box center [620, 290] width 54 height 10
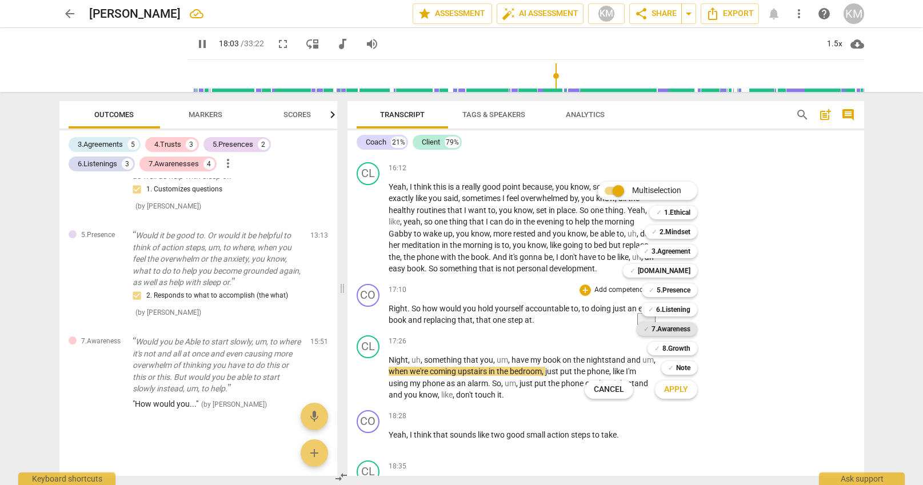
click at [684, 330] on b "7.Awareness" at bounding box center [670, 329] width 39 height 14
click at [683, 391] on span "Apply" at bounding box center [676, 389] width 24 height 11
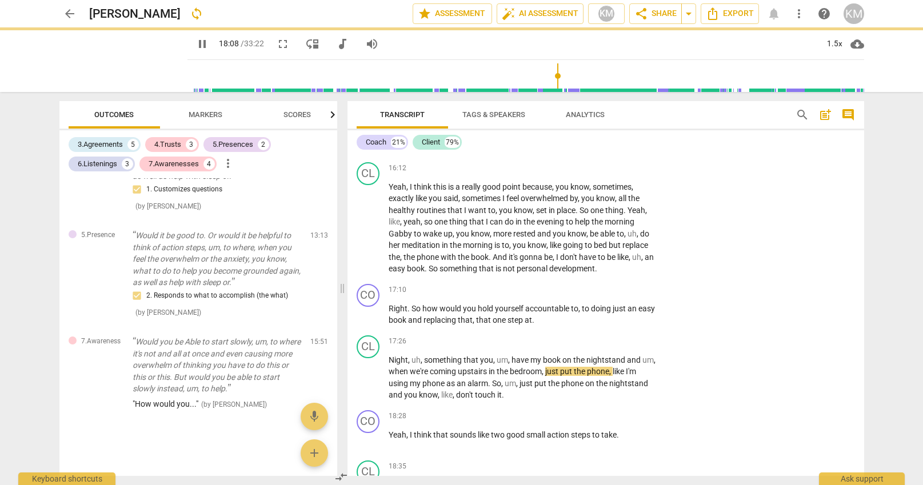
type input "1089"
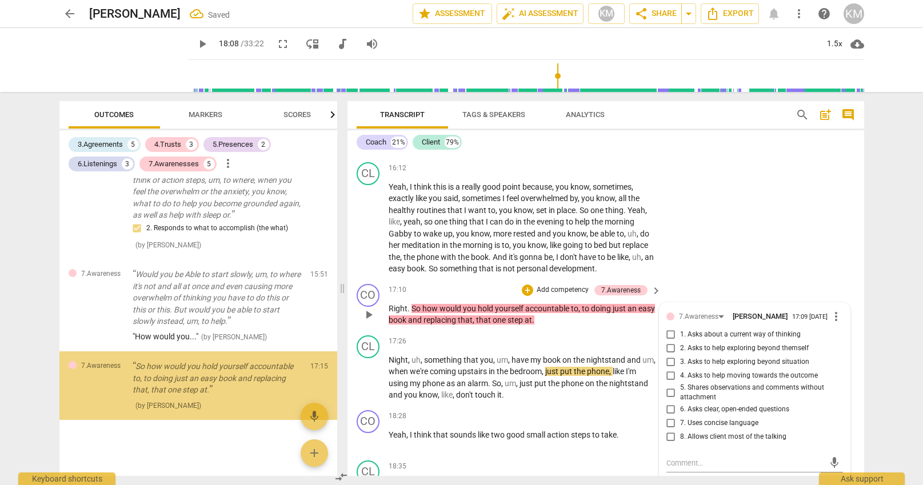
scroll to position [1469, 0]
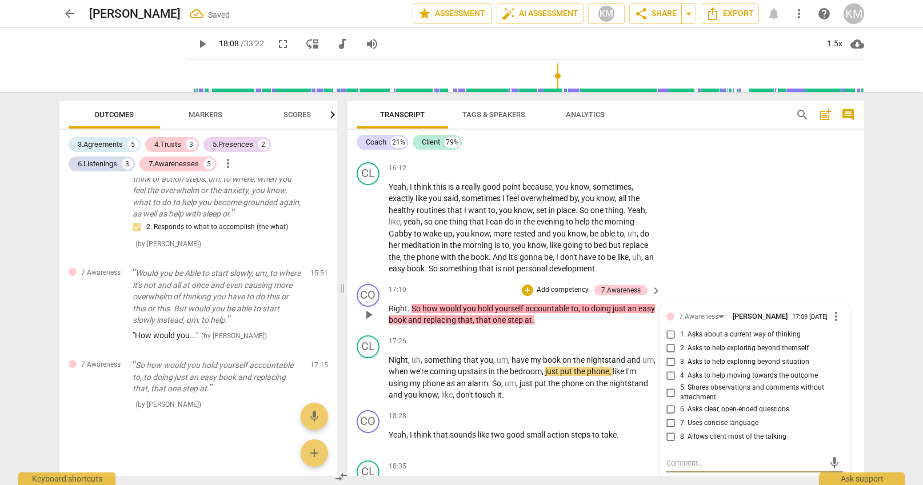
click at [671, 414] on input "6. Asks clear, open-ended questions" at bounding box center [671, 410] width 18 height 14
checkbox input "true"
click at [692, 467] on textarea at bounding box center [745, 463] width 158 height 11
type textarea "Y"
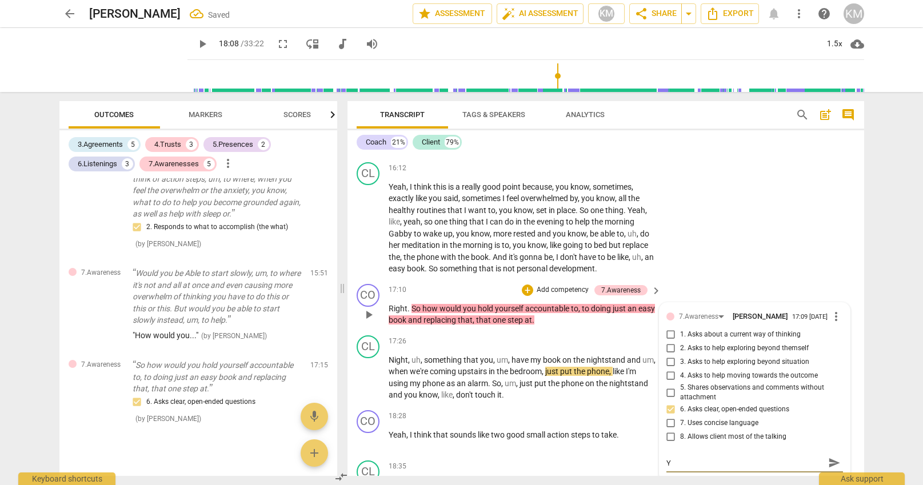
type textarea "YE"
type textarea "YES"
type textarea "YES,"
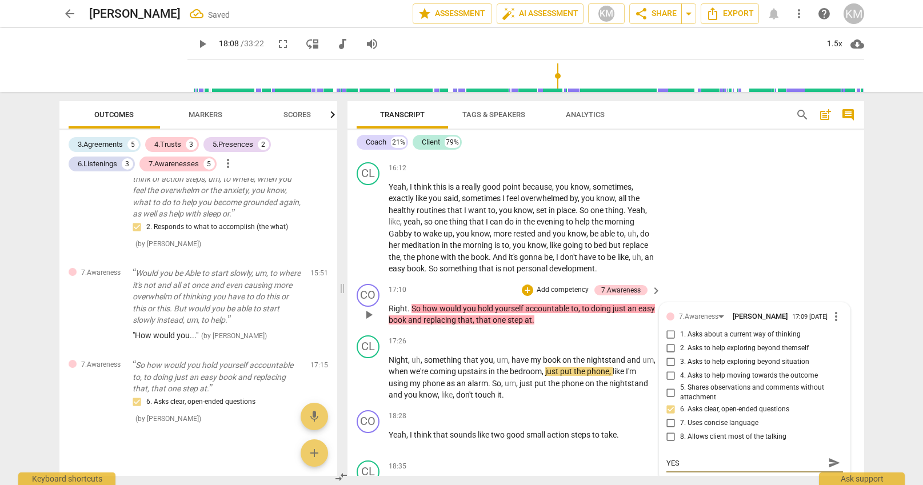
type textarea "YES,"
type textarea "YES, Y"
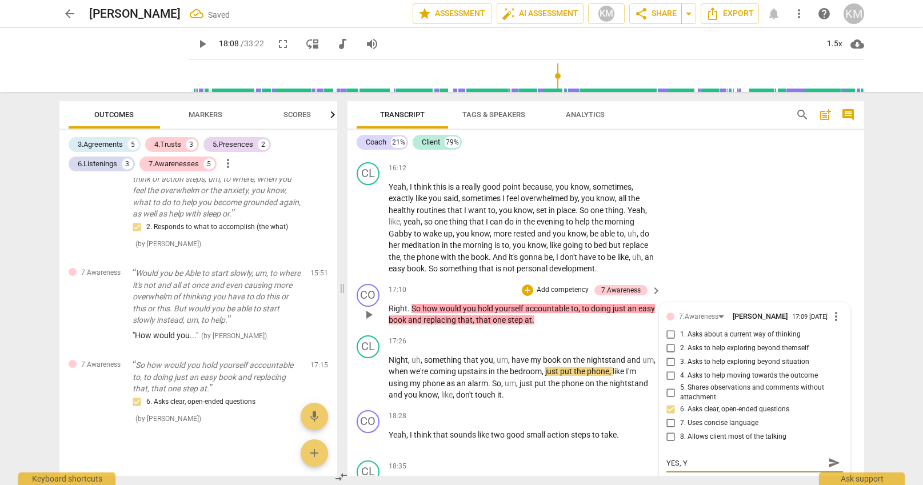
type textarea "YES, YE"
type textarea "YES, YES"
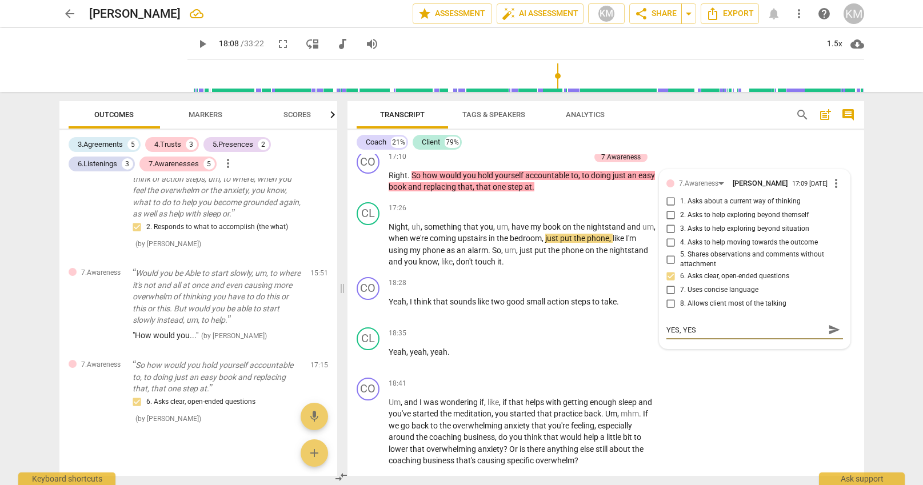
scroll to position [2709, 0]
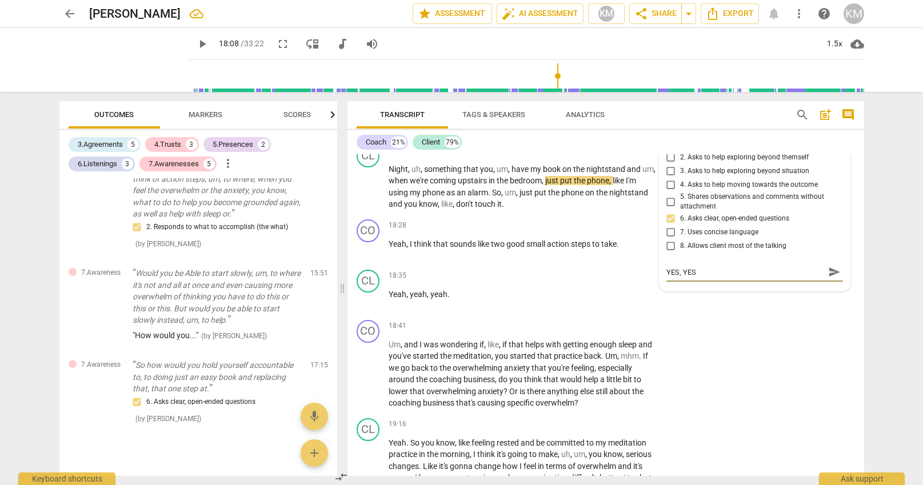
type textarea "YES, YES"
click at [834, 277] on span "send" at bounding box center [834, 272] width 13 height 13
click at [754, 370] on div "CO play_arrow pause 18:41 + Add competency keyboard_arrow_right Um , and I was …" at bounding box center [605, 364] width 516 height 98
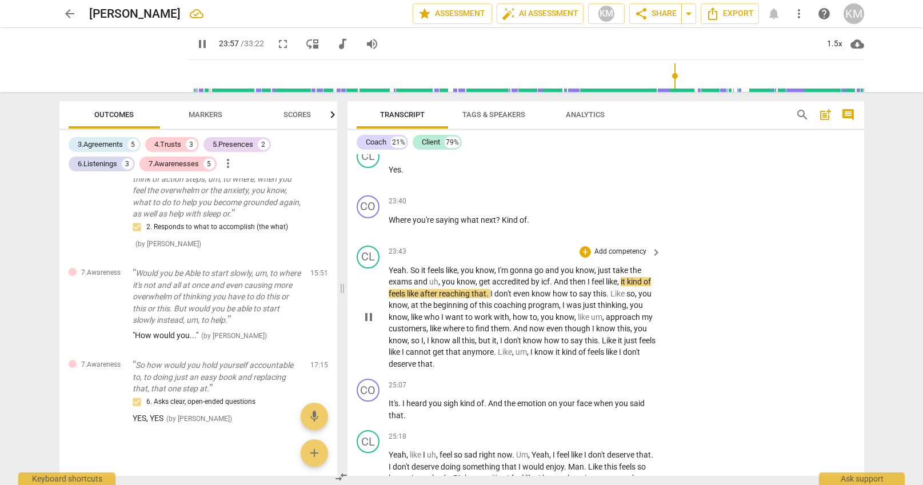
scroll to position [3386, 0]
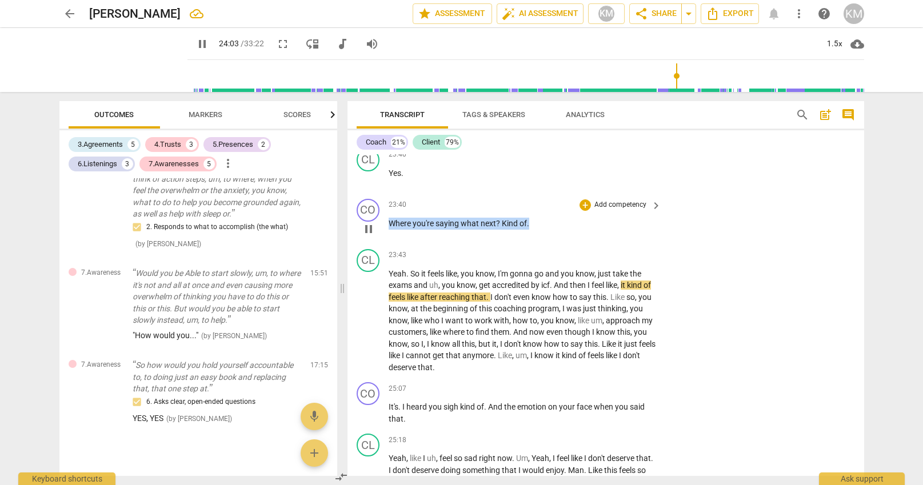
drag, startPoint x: 390, startPoint y: 222, endPoint x: 536, endPoint y: 229, distance: 146.4
click at [536, 229] on p "Where you're saying what next ? Kind of ." at bounding box center [521, 224] width 267 height 12
click at [632, 206] on p "Add competency" at bounding box center [620, 205] width 54 height 10
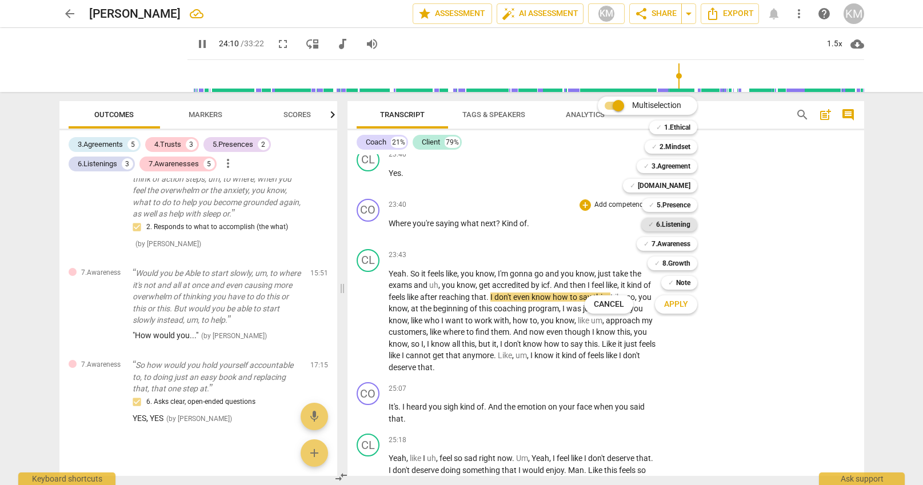
click at [671, 225] on b "6.Listening" at bounding box center [673, 225] width 34 height 14
click at [683, 306] on span "Apply" at bounding box center [676, 304] width 24 height 11
type input "1455"
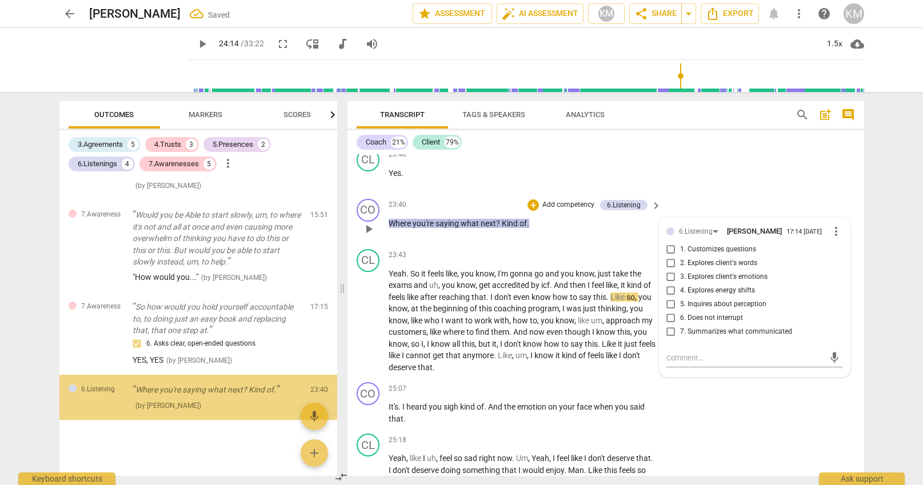
scroll to position [1528, 0]
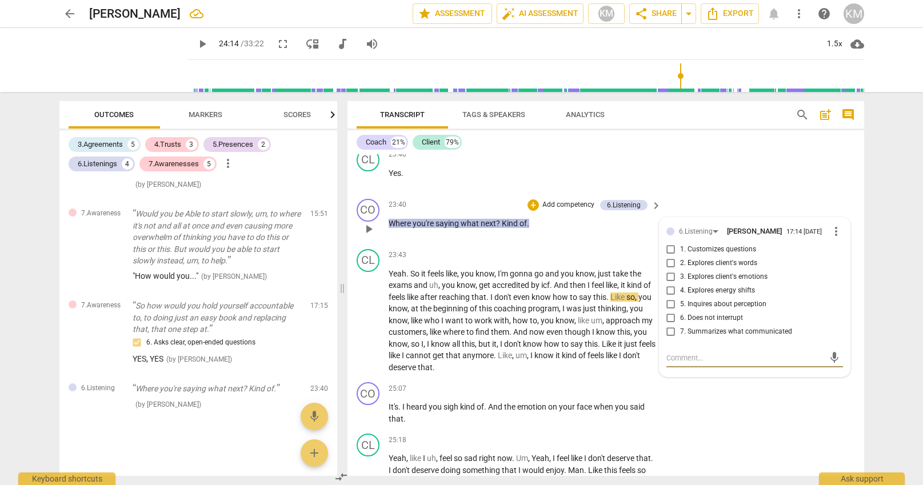
drag, startPoint x: 672, startPoint y: 261, endPoint x: 671, endPoint y: 275, distance: 13.7
click at [672, 262] on input "2. Explores client's words" at bounding box center [671, 264] width 18 height 14
checkbox input "true"
click at [717, 400] on div "CO play_arrow pause 25:07 + Add competency keyboard_arrow_right It's . I heard …" at bounding box center [605, 403] width 516 height 51
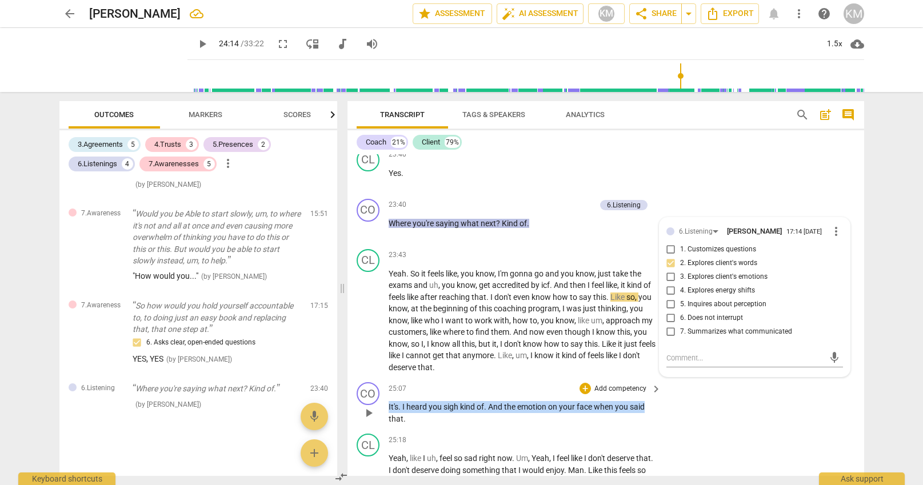
click at [708, 404] on div "CO play_arrow pause 25:07 + Add competency keyboard_arrow_right It's . I heard …" at bounding box center [605, 403] width 516 height 51
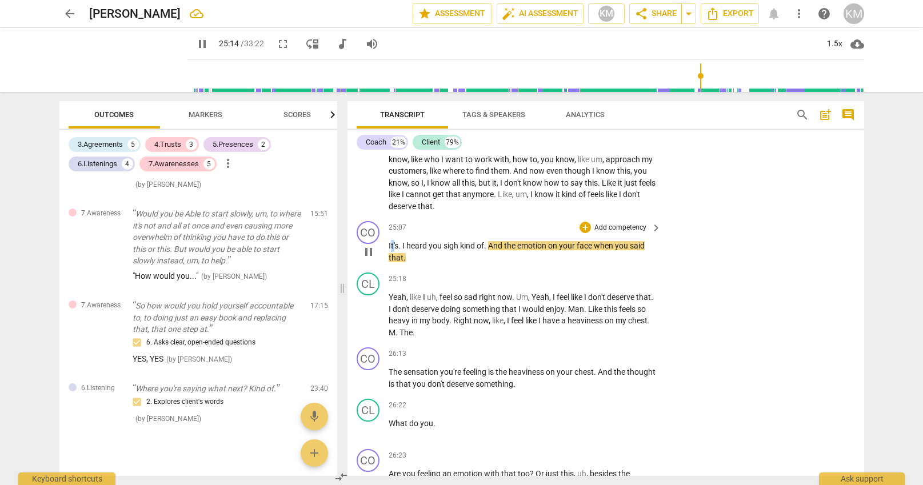
scroll to position [3547, 0]
drag, startPoint x: 390, startPoint y: 247, endPoint x: 420, endPoint y: 255, distance: 32.0
click at [420, 255] on p "It's . I heard you sigh kind of . And the emotion on your face when you said th…" at bounding box center [521, 251] width 267 height 23
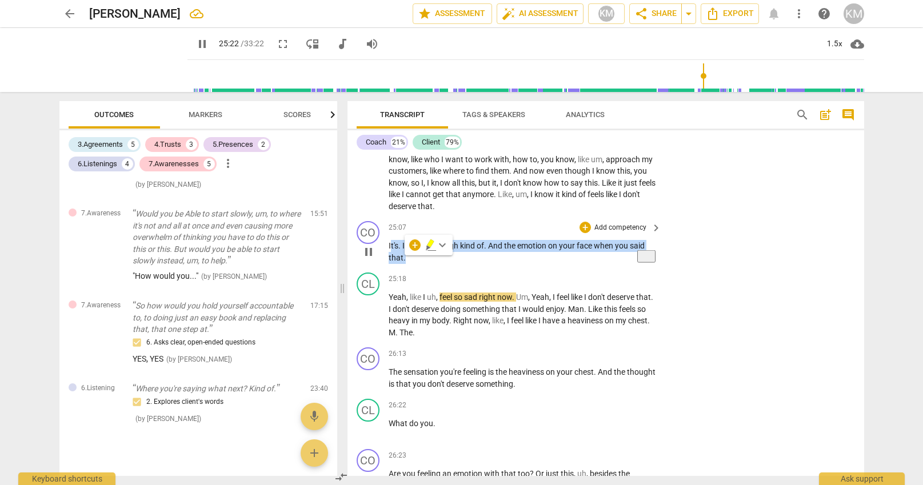
scroll to position [3545, 0]
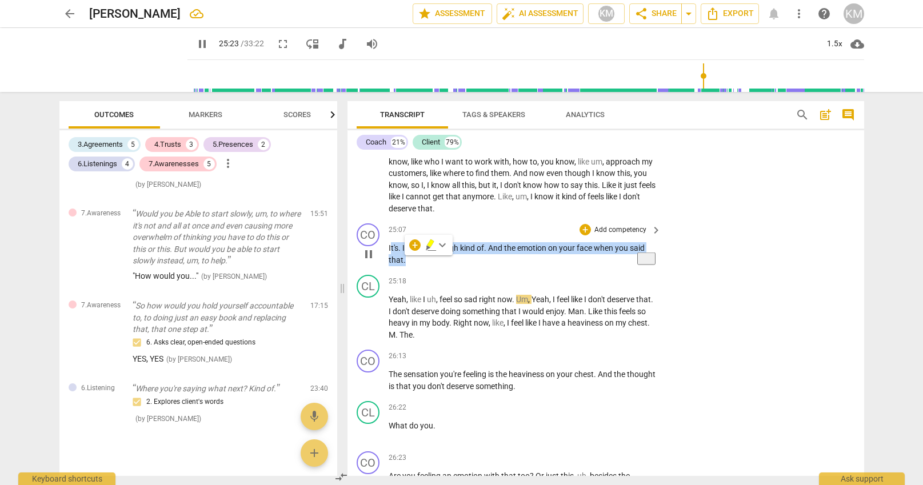
click at [622, 229] on p "Add competency" at bounding box center [620, 230] width 54 height 10
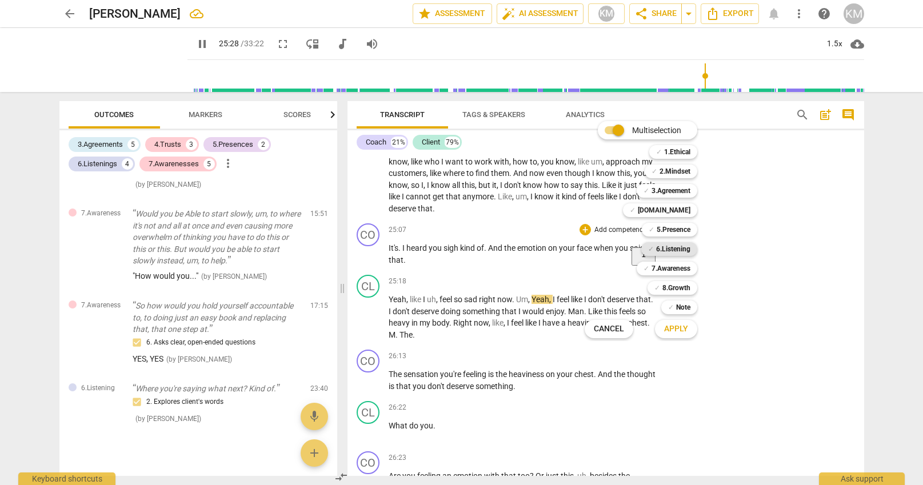
click at [680, 248] on b "6.Listening" at bounding box center [673, 249] width 34 height 14
click at [680, 331] on span "Apply" at bounding box center [676, 328] width 24 height 11
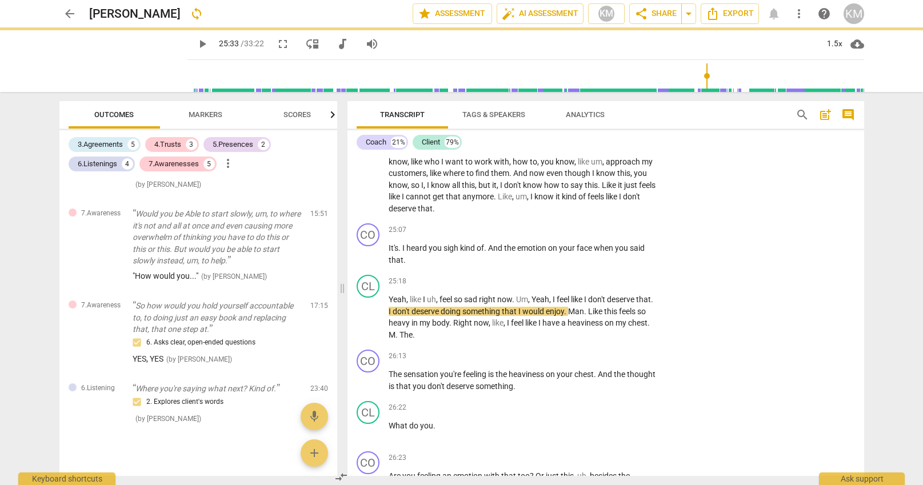
type input "1533"
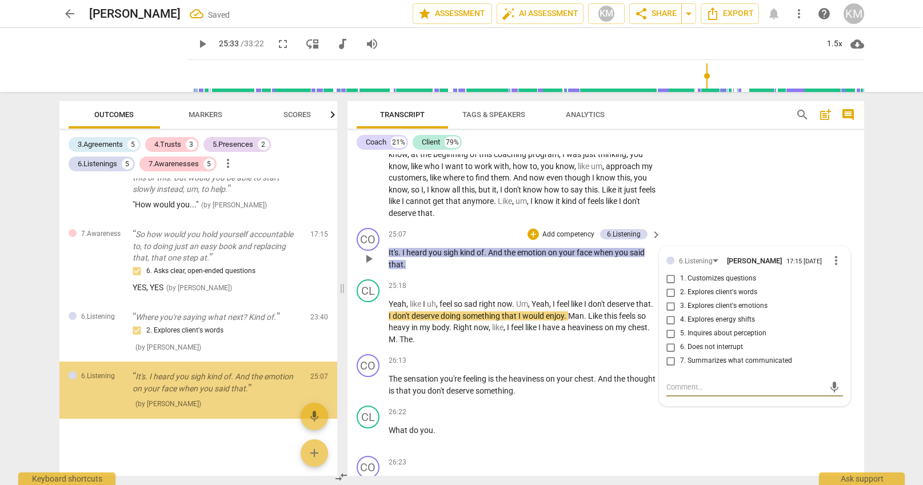
scroll to position [3541, 0]
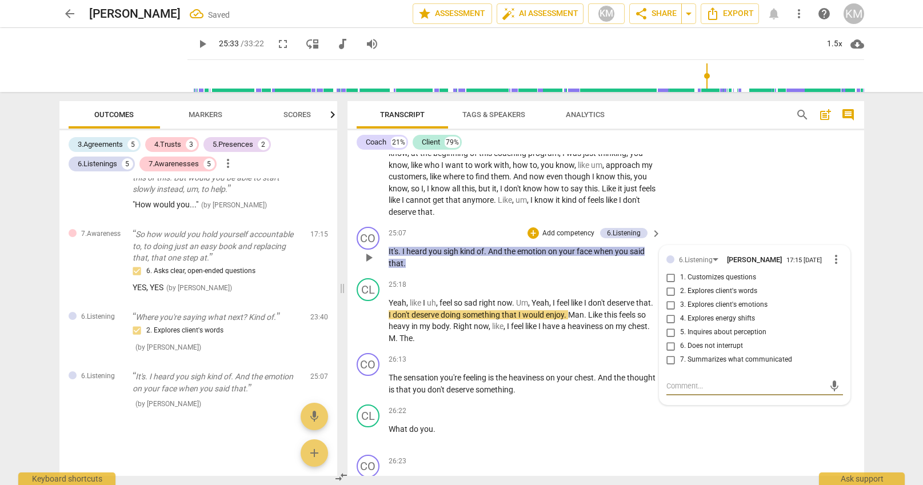
click at [670, 320] on input "4. Explores energy shifts" at bounding box center [671, 319] width 18 height 14
checkbox input "true"
click at [745, 442] on div "CL play_arrow pause 26:22 + Add competency keyboard_arrow_right What do you ." at bounding box center [605, 425] width 516 height 50
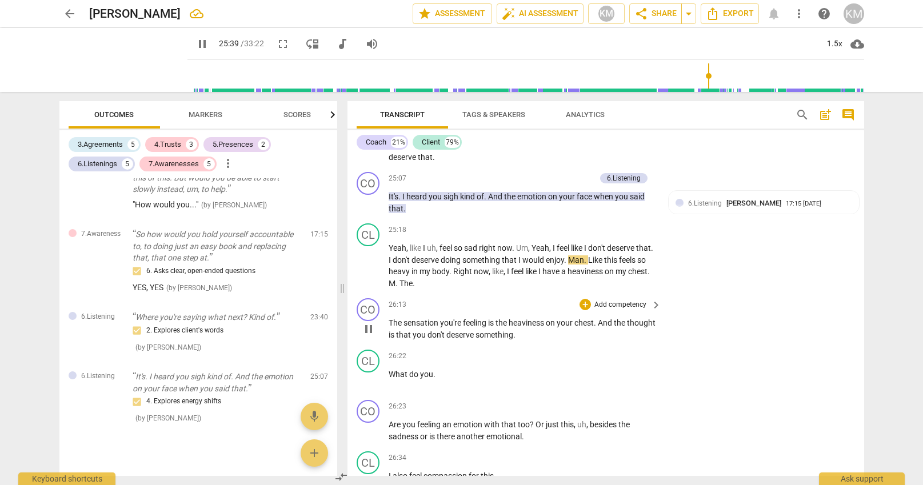
scroll to position [3594, 0]
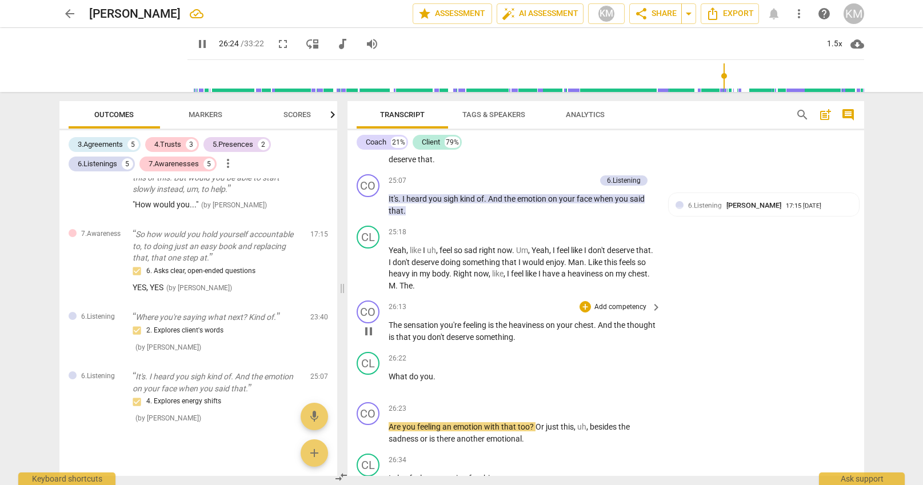
drag, startPoint x: 385, startPoint y: 325, endPoint x: 414, endPoint y: 328, distance: 28.8
click at [414, 328] on div "CO play_arrow pause 26:13 + Add competency keyboard_arrow_right The sensation y…" at bounding box center [605, 321] width 516 height 51
click at [414, 328] on span "sensation" at bounding box center [421, 324] width 37 height 9
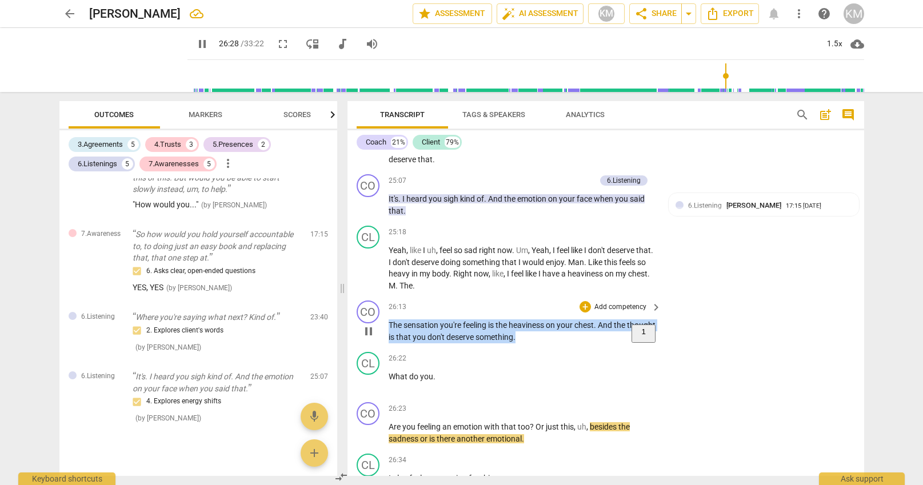
drag, startPoint x: 389, startPoint y: 326, endPoint x: 543, endPoint y: 344, distance: 154.8
click at [543, 344] on div "CO play_arrow pause 26:13 + Add competency keyboard_arrow_right The sensation y…" at bounding box center [605, 321] width 516 height 51
click at [602, 307] on p "Add competency" at bounding box center [620, 307] width 54 height 10
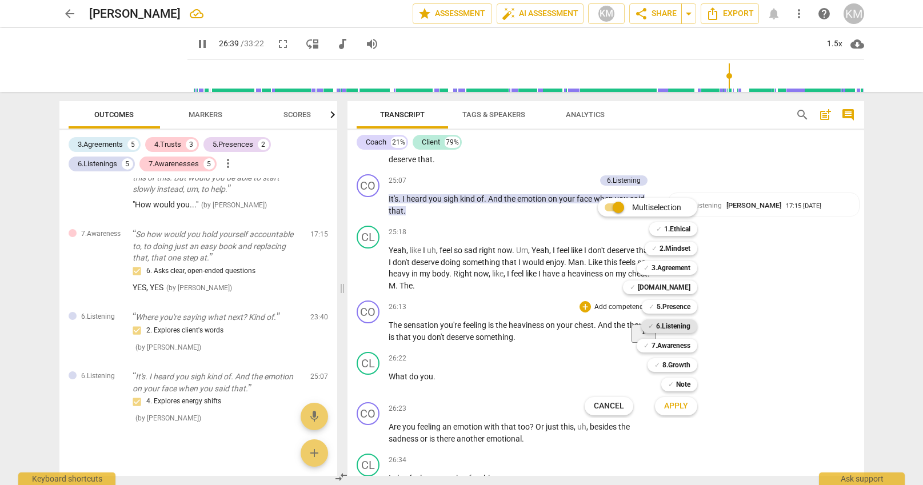
click at [684, 328] on b "6.Listening" at bounding box center [673, 326] width 34 height 14
click at [683, 407] on span "Apply" at bounding box center [676, 405] width 24 height 11
type input "1604"
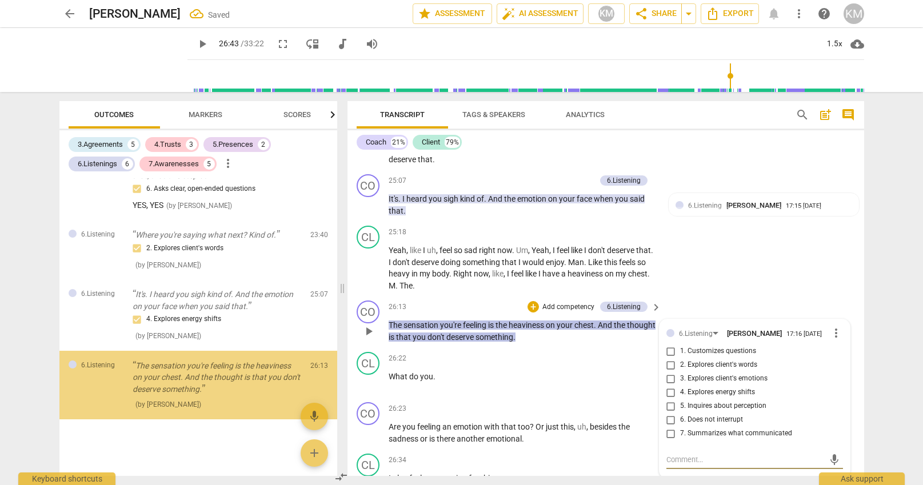
scroll to position [1682, 0]
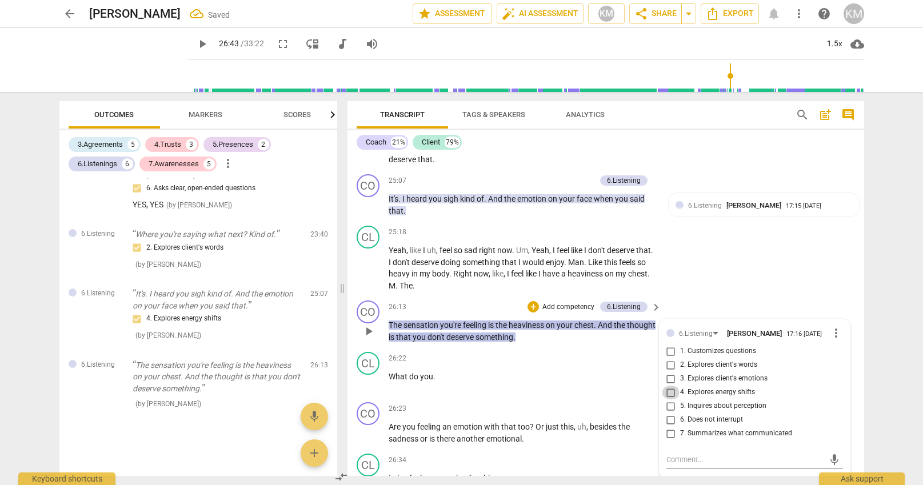
drag, startPoint x: 673, startPoint y: 392, endPoint x: 674, endPoint y: 385, distance: 7.4
click at [673, 392] on input "4. Explores energy shifts" at bounding box center [671, 393] width 18 height 14
checkbox input "true"
click at [674, 374] on input "3. Explores client's emotions" at bounding box center [671, 379] width 18 height 14
checkbox input "true"
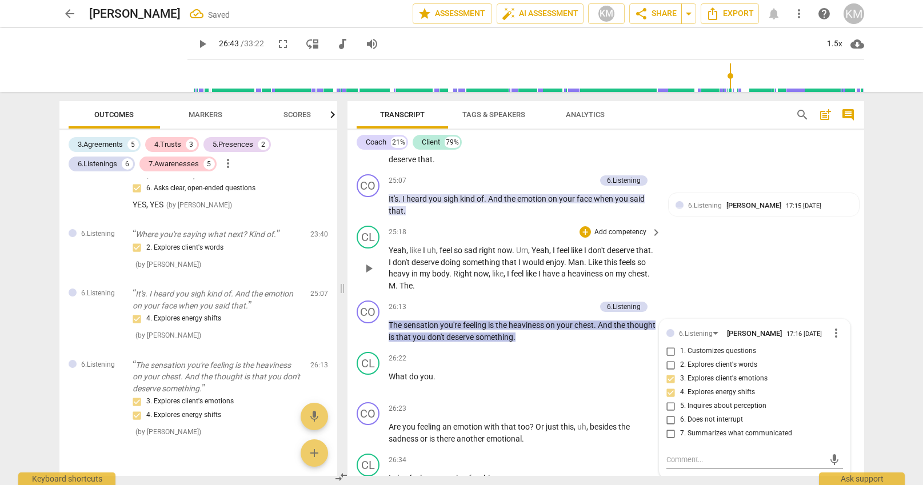
click at [785, 276] on div "CL play_arrow pause 25:18 + Add competency keyboard_arrow_right Yeah , like I u…" at bounding box center [605, 258] width 516 height 75
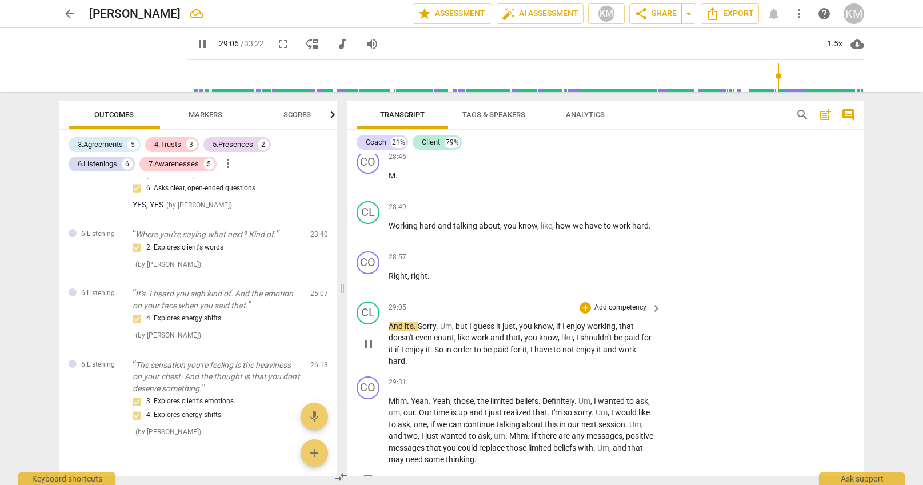
scroll to position [4310, 0]
click at [391, 326] on span "And" at bounding box center [396, 326] width 16 height 9
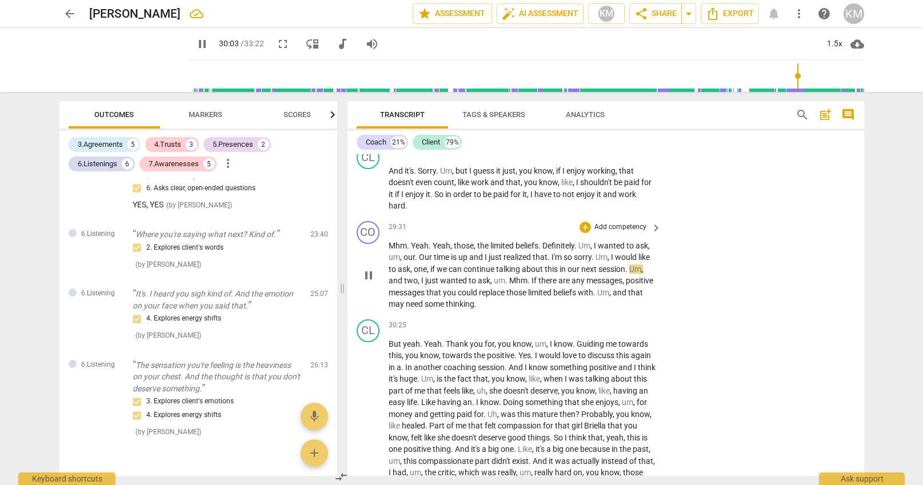
scroll to position [4465, 0]
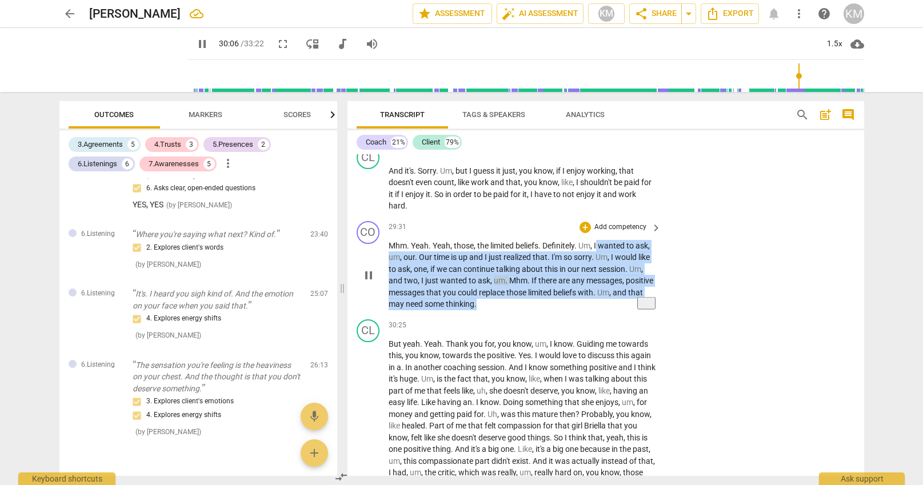
drag, startPoint x: 599, startPoint y: 245, endPoint x: 613, endPoint y: 311, distance: 68.4
click at [613, 311] on div "CO play_arrow pause 29:31 + Add competency keyboard_arrow_right Mhm . Yeah . Ye…" at bounding box center [605, 266] width 516 height 98
click at [632, 228] on p "Add competency" at bounding box center [620, 227] width 54 height 10
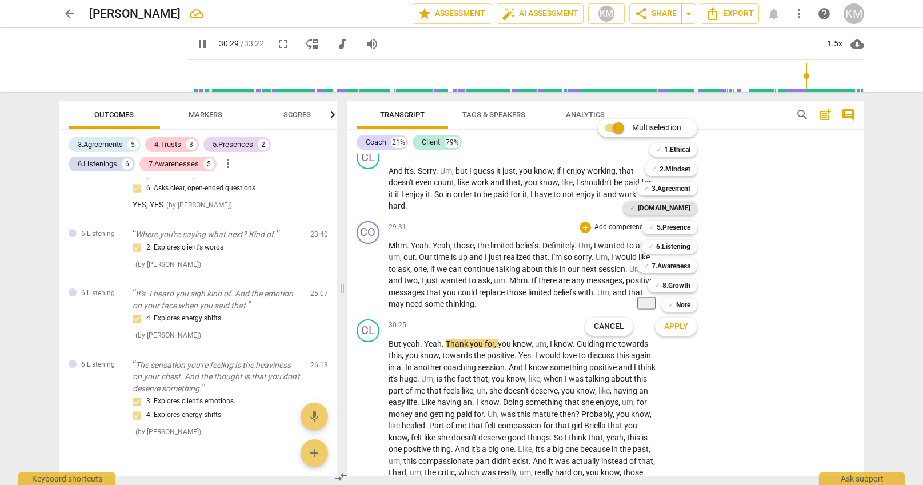
click at [682, 209] on b "[DOMAIN_NAME]" at bounding box center [664, 208] width 53 height 14
drag, startPoint x: 682, startPoint y: 265, endPoint x: 682, endPoint y: 257, distance: 7.4
click at [682, 265] on b "7.Awareness" at bounding box center [670, 266] width 39 height 14
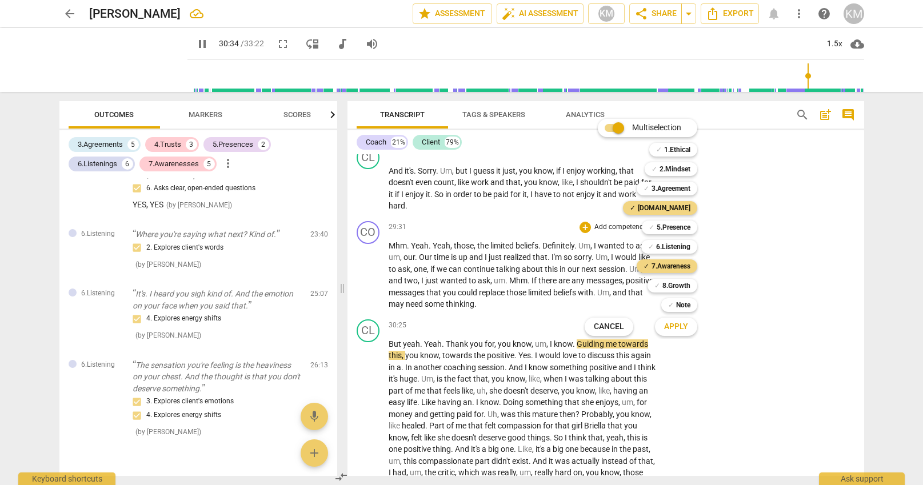
drag, startPoint x: 680, startPoint y: 244, endPoint x: 684, endPoint y: 236, distance: 8.7
click at [681, 243] on b "6.Listening" at bounding box center [673, 247] width 34 height 14
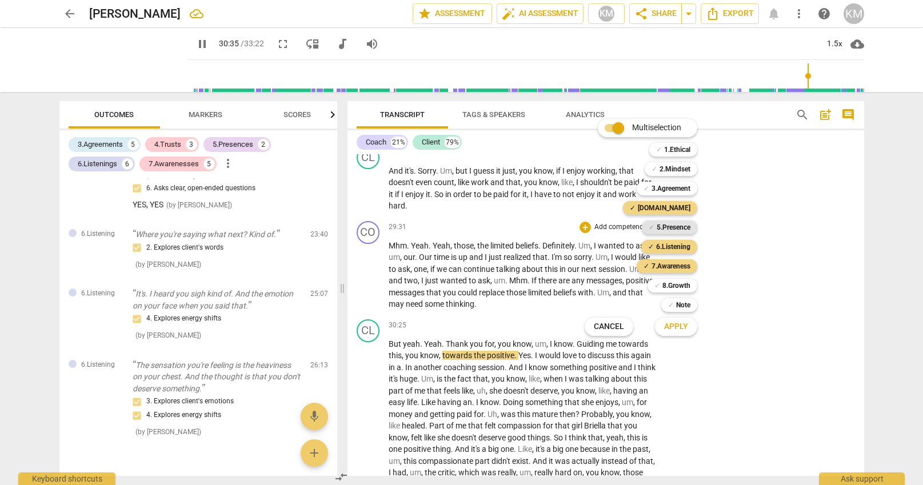
click at [686, 228] on b "5.Presence" at bounding box center [673, 228] width 34 height 14
click at [682, 324] on span "Apply" at bounding box center [676, 326] width 24 height 11
type input "1837"
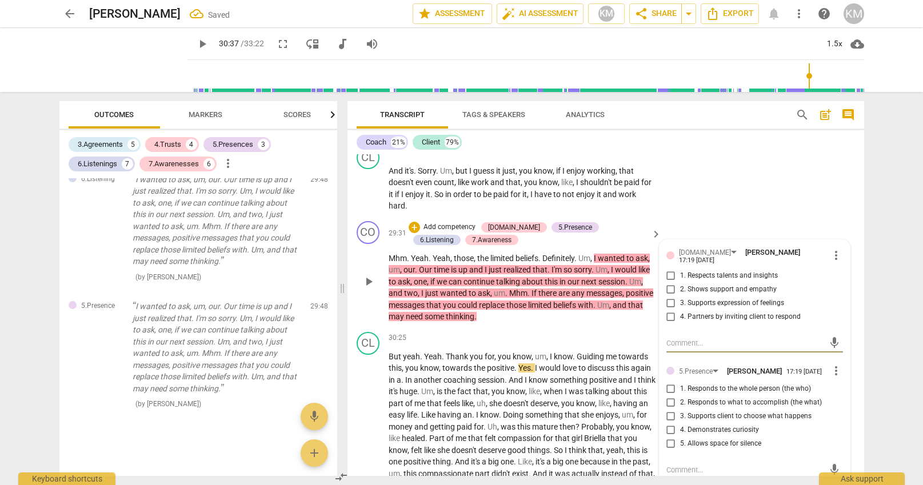
scroll to position [4466, 0]
click at [670, 285] on input "2. Shows support and empathy" at bounding box center [671, 291] width 18 height 14
checkbox input "true"
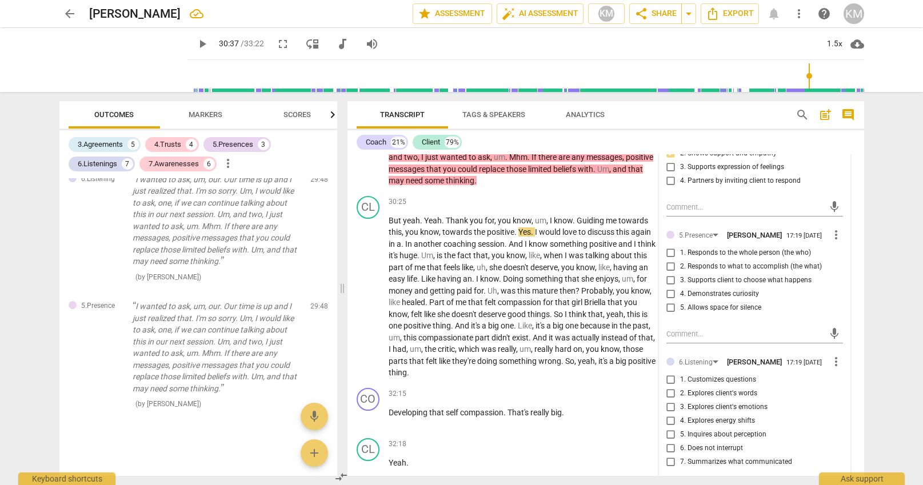
scroll to position [4605, 0]
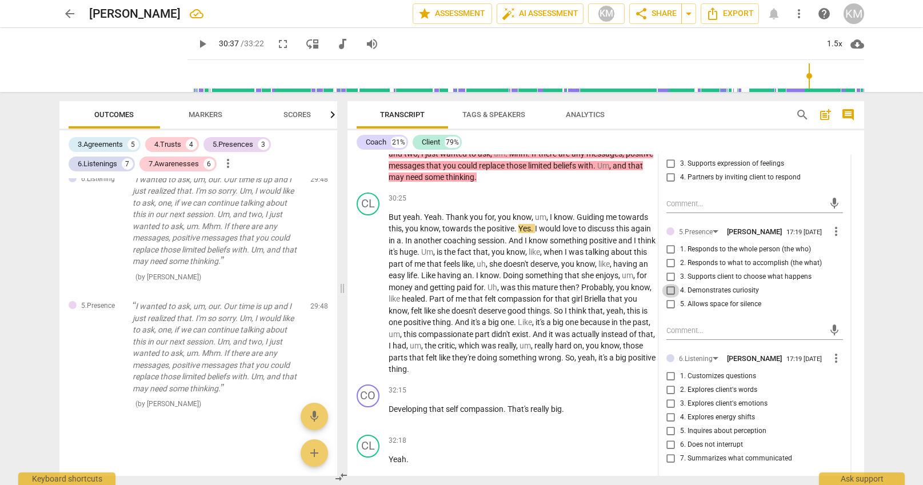
drag, startPoint x: 672, startPoint y: 285, endPoint x: 672, endPoint y: 291, distance: 6.3
click at [672, 285] on input "4. Demonstrates curiosity" at bounding box center [671, 291] width 18 height 14
checkbox input "true"
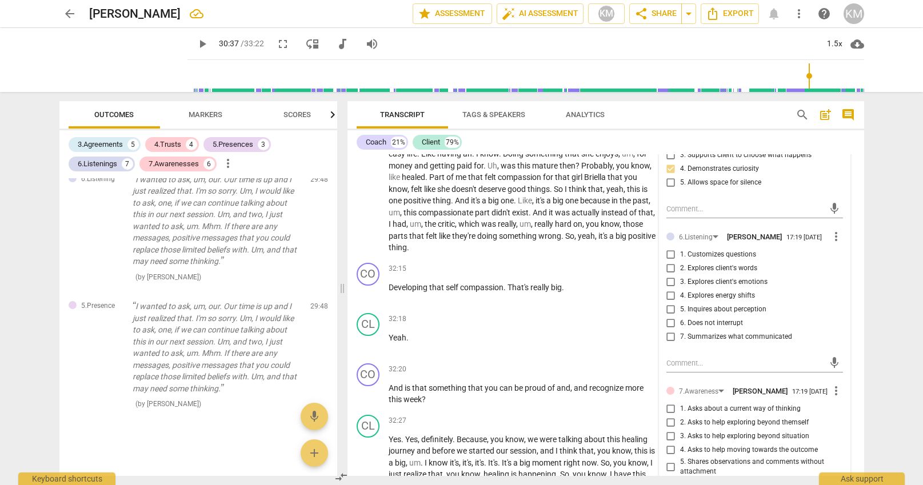
scroll to position [4721, 0]
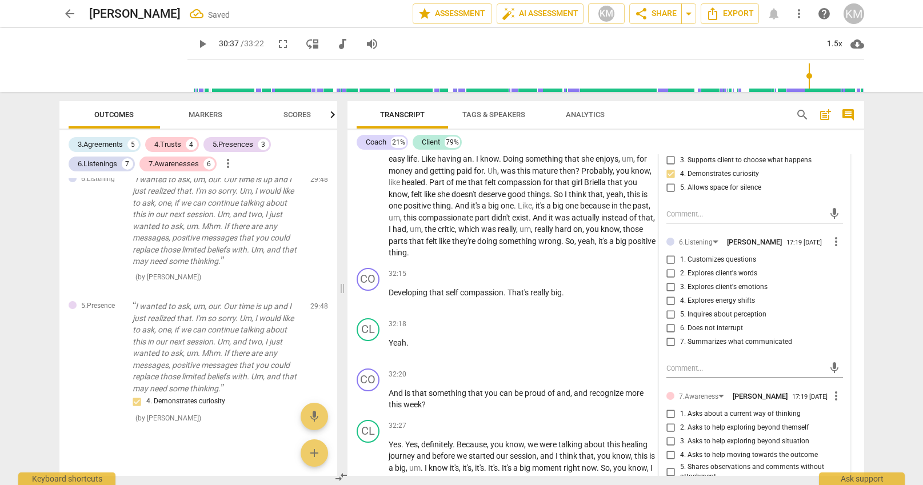
click at [672, 325] on input "6. Does not interrupt" at bounding box center [671, 329] width 18 height 14
checkbox input "true"
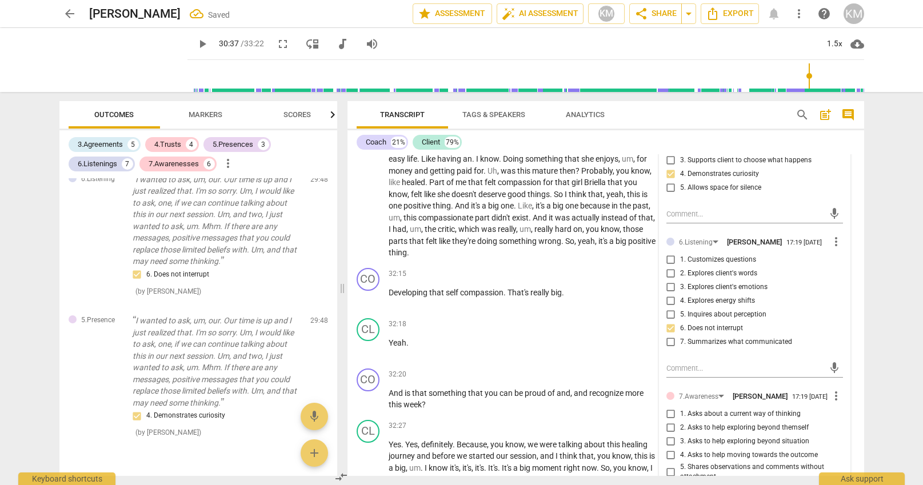
click at [675, 297] on input "4. Explores energy shifts" at bounding box center [671, 301] width 18 height 14
checkbox input "true"
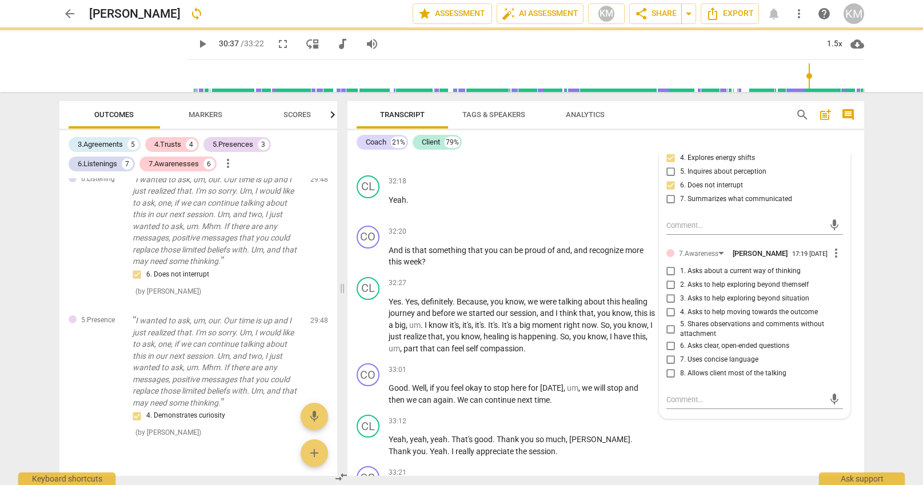
scroll to position [4865, 0]
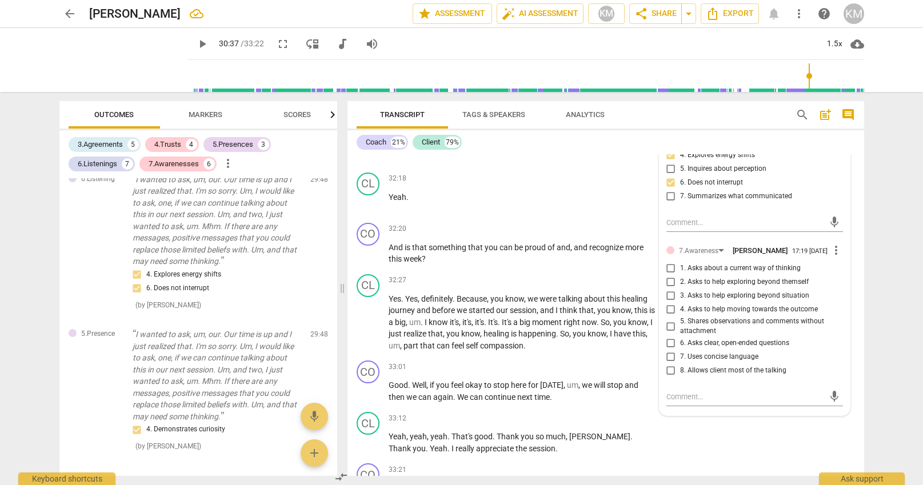
click at [674, 283] on input "2. Asks to help exploring beyond themself" at bounding box center [671, 282] width 18 height 14
checkbox input "true"
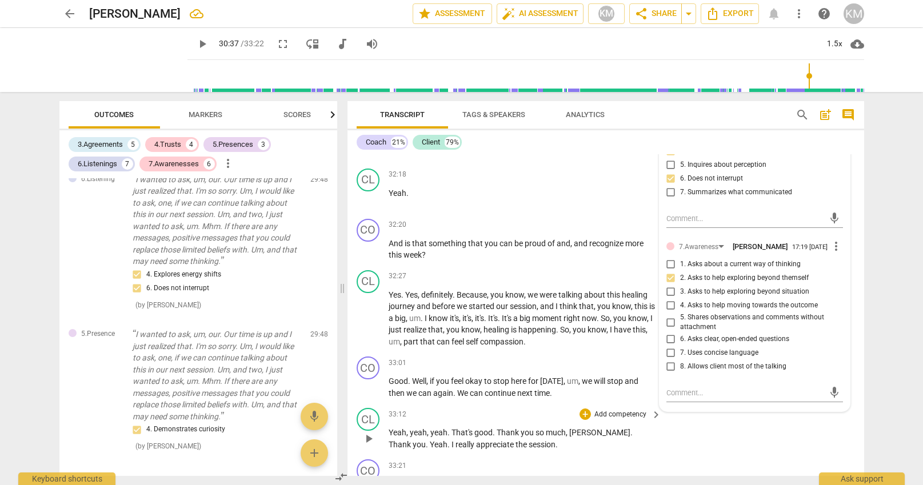
click at [756, 444] on div "CL play_arrow pause 33:12 + Add competency keyboard_arrow_right Yeah , yeah , y…" at bounding box center [605, 428] width 516 height 51
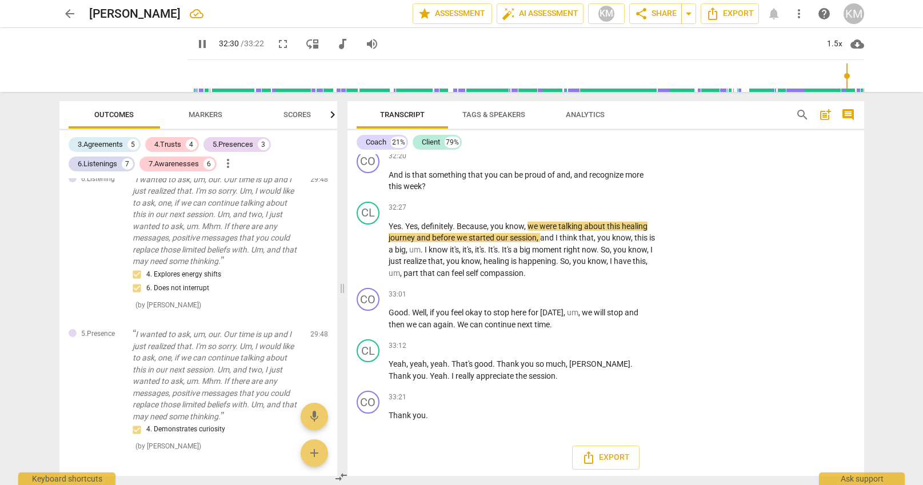
scroll to position [4942, 0]
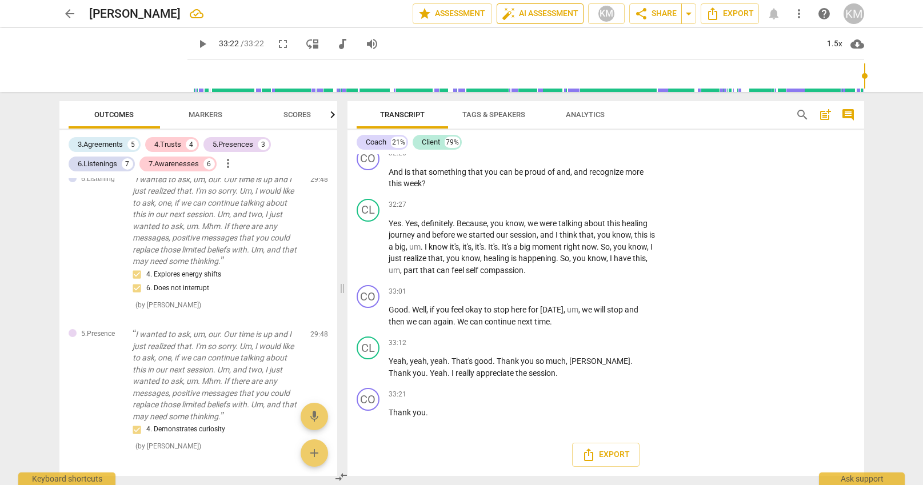
click at [556, 14] on span "auto_fix_high AI Assessment" at bounding box center [540, 14] width 77 height 14
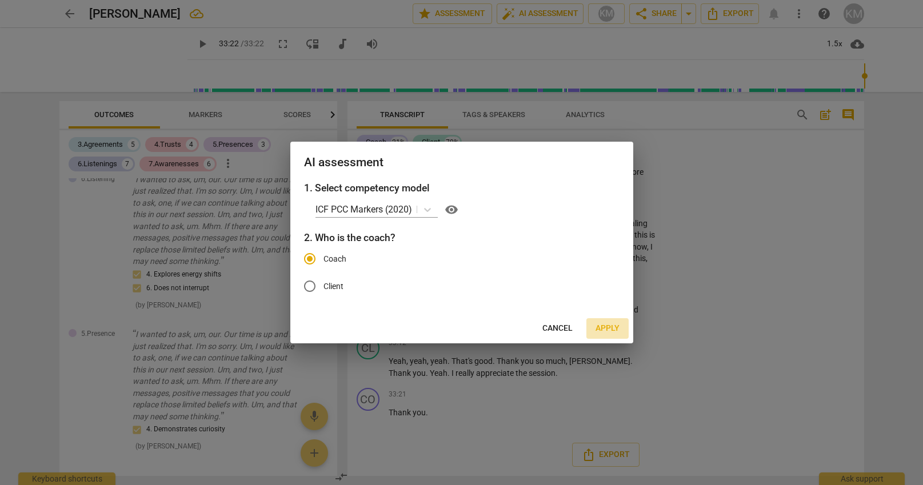
click at [612, 331] on span "Apply" at bounding box center [607, 328] width 24 height 11
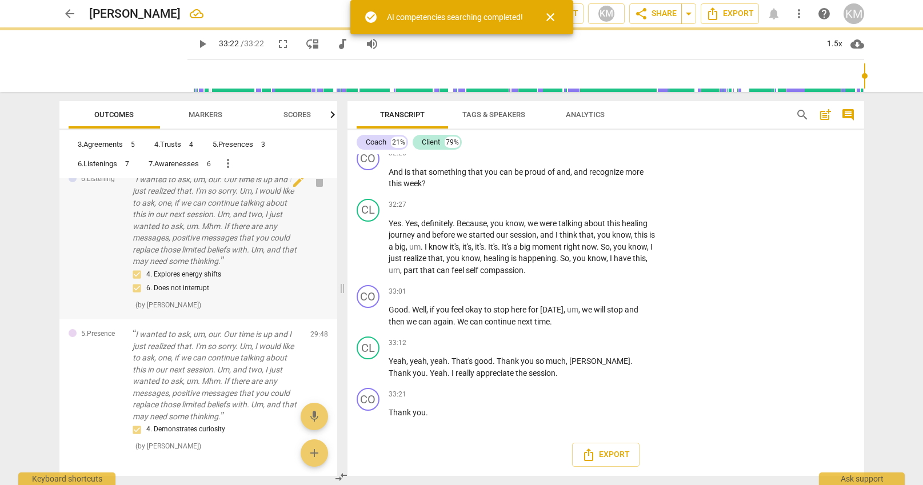
type input "2002"
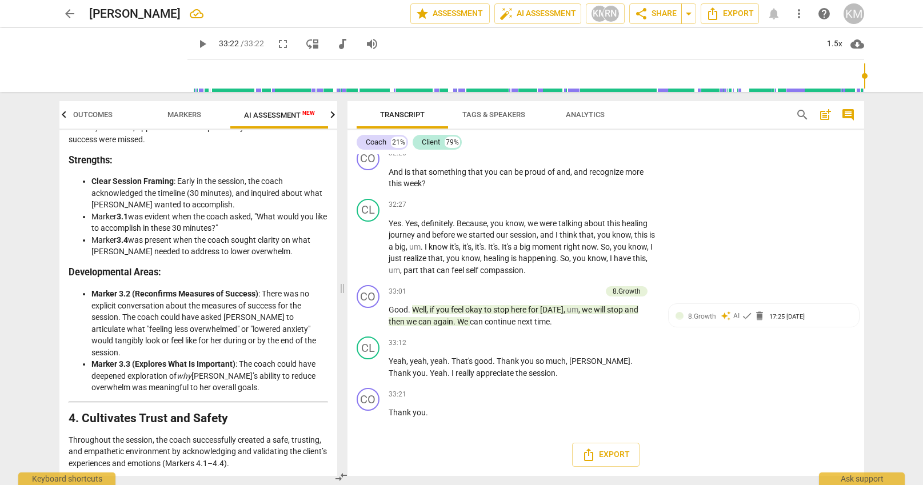
scroll to position [714, 0]
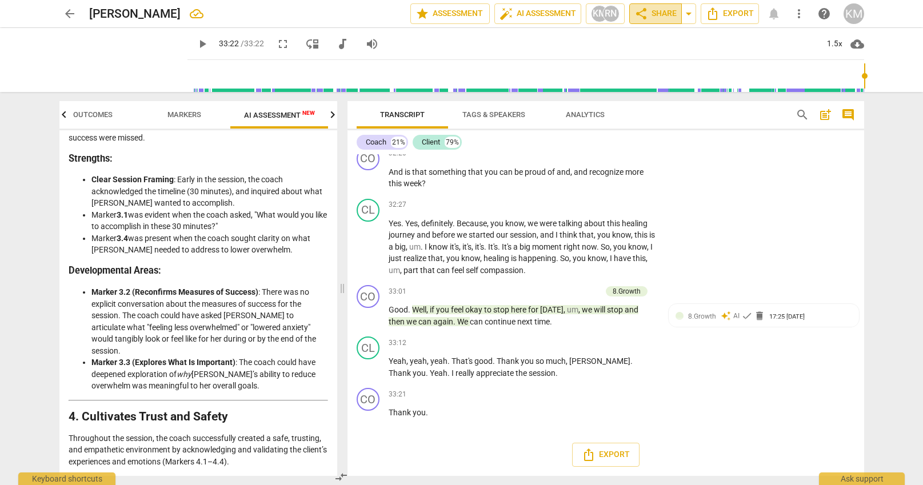
click at [664, 17] on span "share Share" at bounding box center [655, 14] width 42 height 14
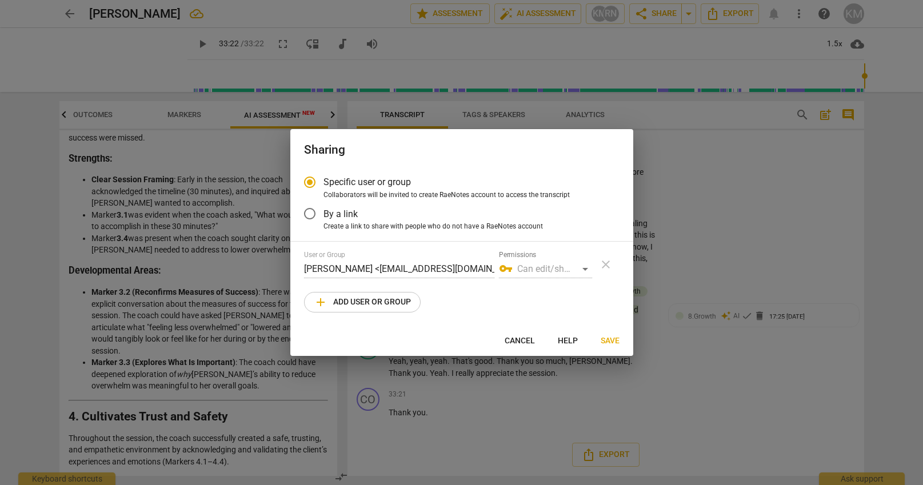
click at [520, 339] on span "Cancel" at bounding box center [519, 340] width 30 height 11
radio input "false"
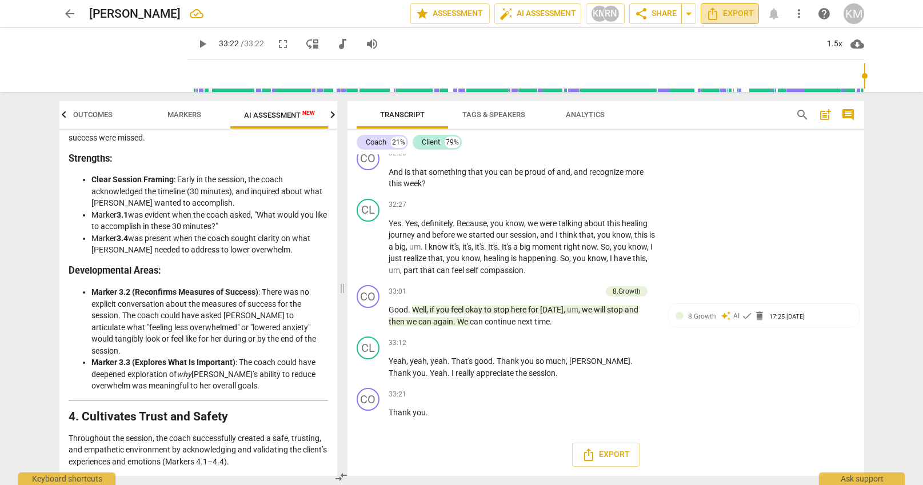
click at [734, 17] on span "Export" at bounding box center [730, 14] width 48 height 14
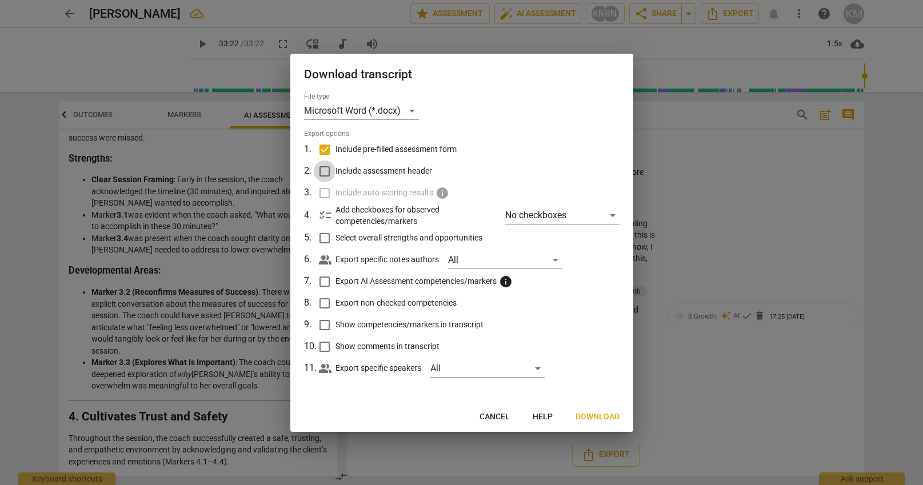
click at [327, 171] on input "Include assessment header" at bounding box center [325, 172] width 22 height 22
checkbox input "true"
click at [327, 241] on input "Select overall strengths and opportunities" at bounding box center [325, 238] width 22 height 22
checkbox input "true"
click at [320, 281] on input "Export AI Assessment competencies/markers info" at bounding box center [325, 282] width 22 height 22
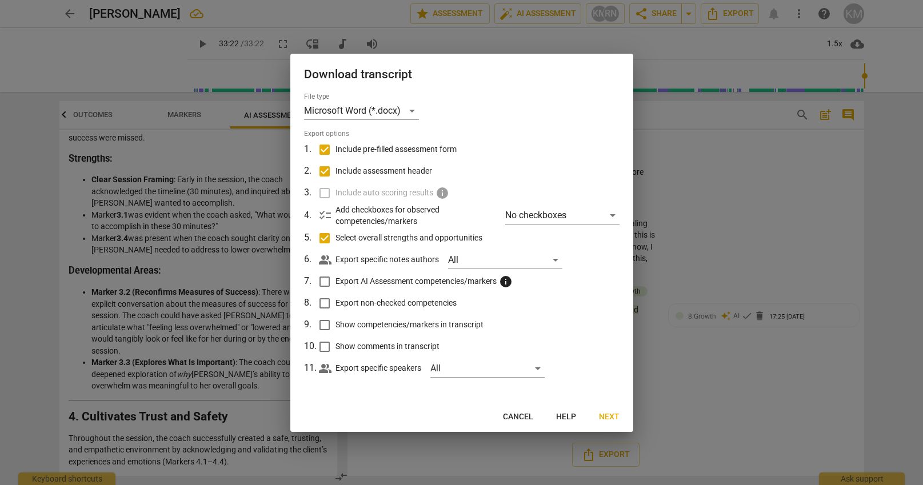
checkbox input "true"
drag, startPoint x: 325, startPoint y: 302, endPoint x: 326, endPoint y: 323, distance: 21.1
click at [325, 302] on input "Export non-checked competencies" at bounding box center [325, 304] width 22 height 22
checkbox input "true"
drag, startPoint x: 325, startPoint y: 328, endPoint x: 323, endPoint y: 342, distance: 13.9
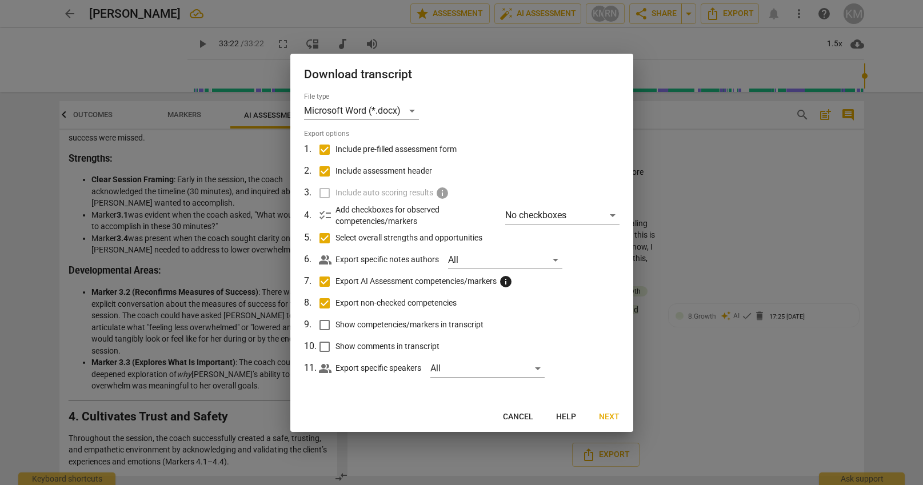
click at [325, 328] on input "Show competencies/markers in transcript" at bounding box center [325, 325] width 22 height 22
checkbox input "true"
click at [322, 346] on input "Show comments in transcript" at bounding box center [325, 347] width 22 height 22
checkbox input "true"
click at [612, 419] on span "Next" at bounding box center [609, 416] width 21 height 11
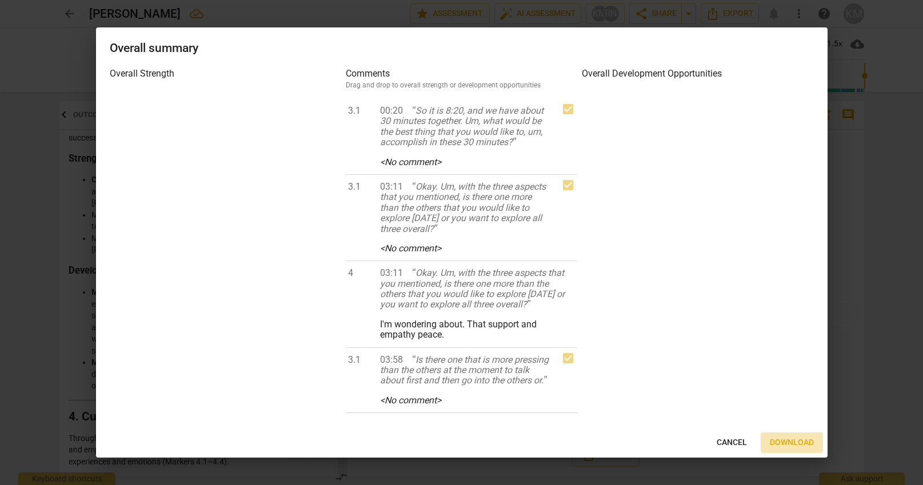
click at [806, 445] on span "Download" at bounding box center [792, 442] width 44 height 11
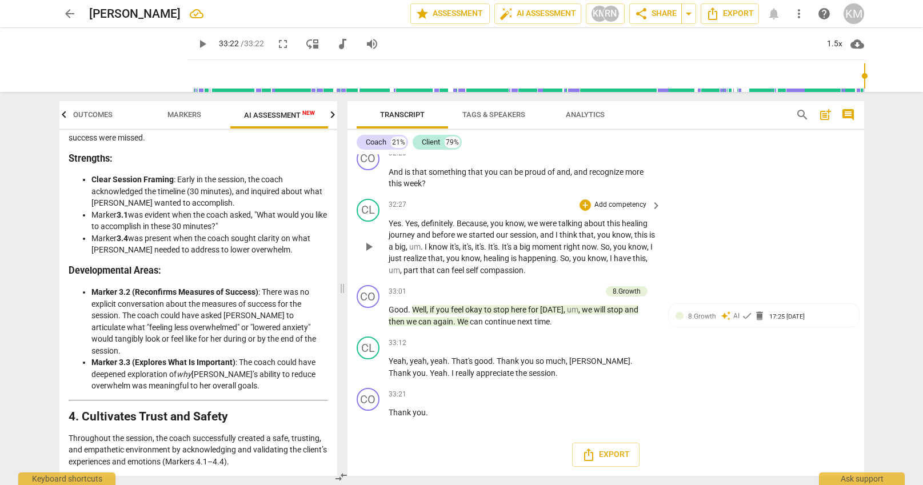
scroll to position [4942, 0]
type input "2002"
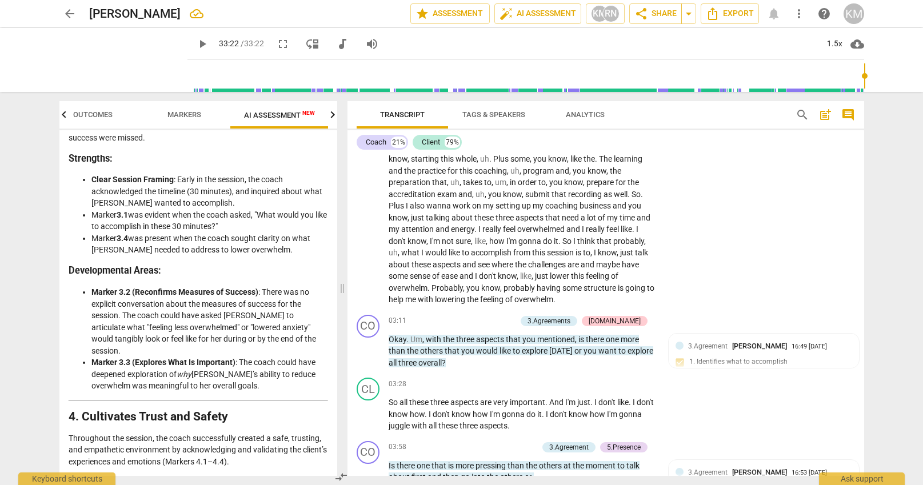
scroll to position [0, 0]
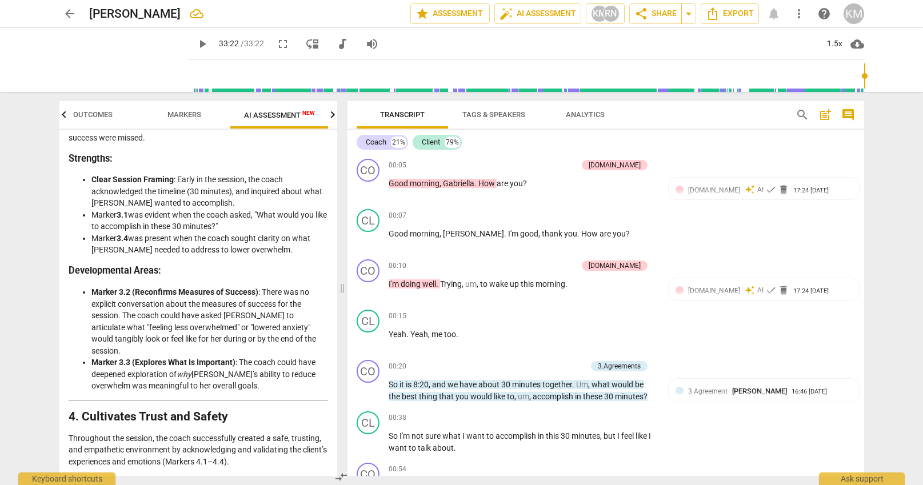
click at [825, 116] on span "post_add" at bounding box center [825, 115] width 14 height 14
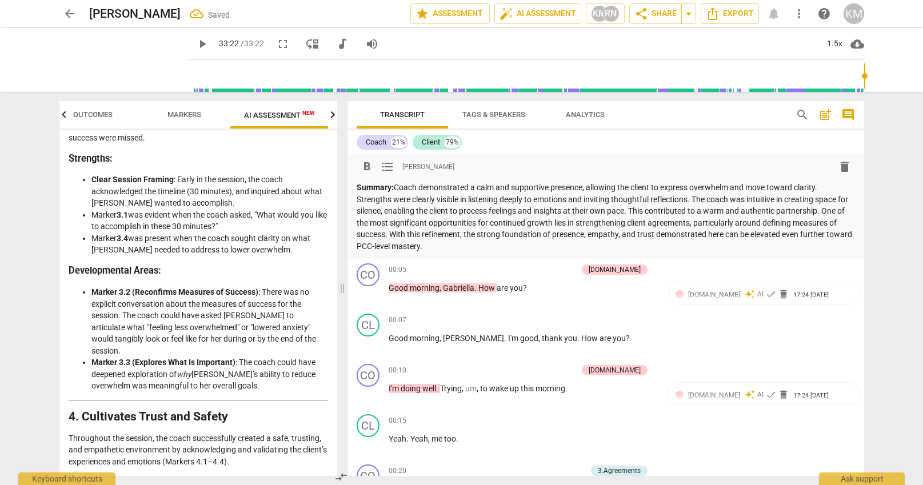
scroll to position [2, 0]
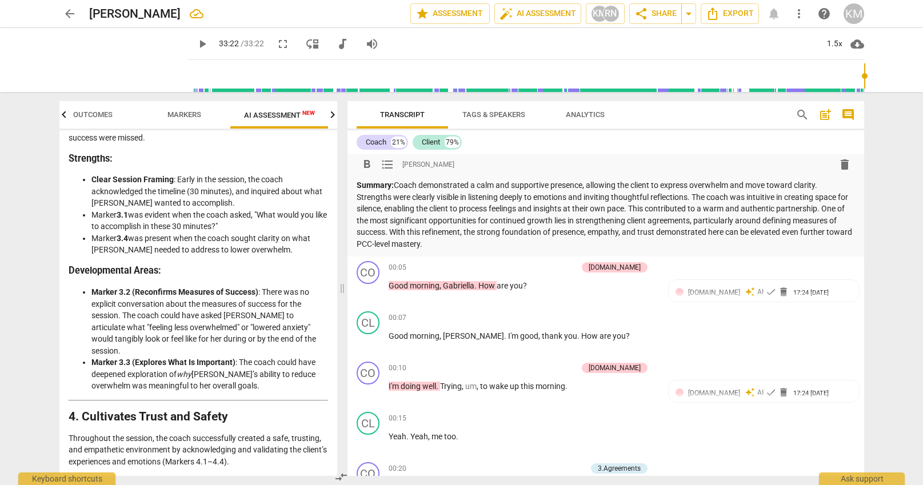
drag, startPoint x: 358, startPoint y: 245, endPoint x: 446, endPoint y: 247, distance: 88.6
click at [446, 247] on p "Summary: Coach demonstrated a calm and supportive presence, allowing the client…" at bounding box center [605, 214] width 498 height 70
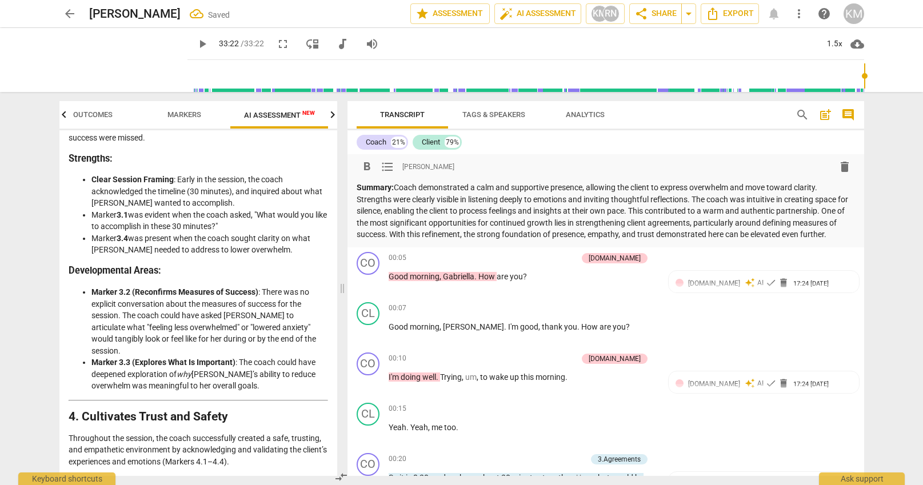
scroll to position [1, 0]
click at [833, 234] on p "Summary: Coach demonstrated a calm and supportive presence, allowing the client…" at bounding box center [605, 210] width 498 height 59
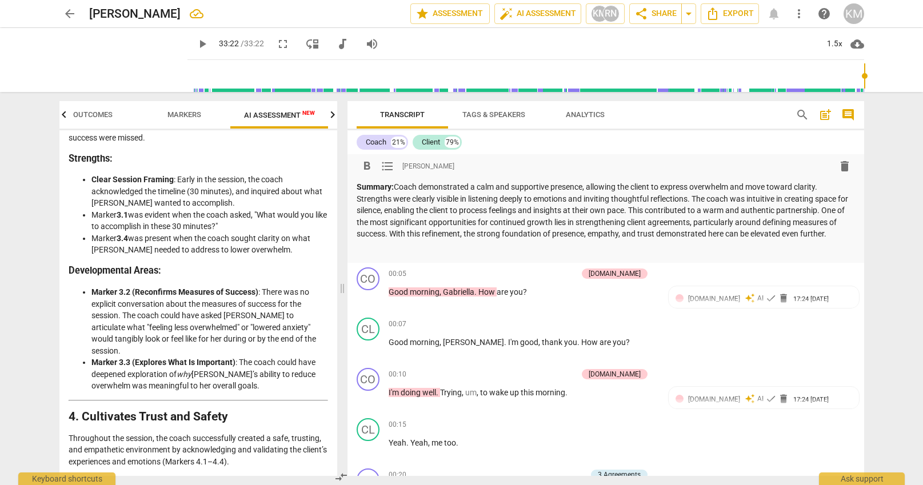
scroll to position [7, 0]
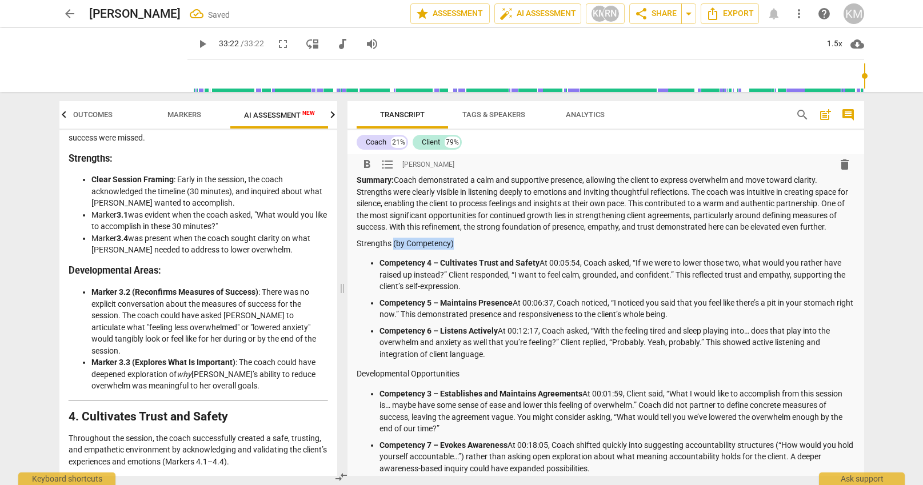
drag, startPoint x: 456, startPoint y: 245, endPoint x: 393, endPoint y: 243, distance: 63.4
click at [393, 243] on p "Strengths (by Competency)" at bounding box center [605, 244] width 498 height 12
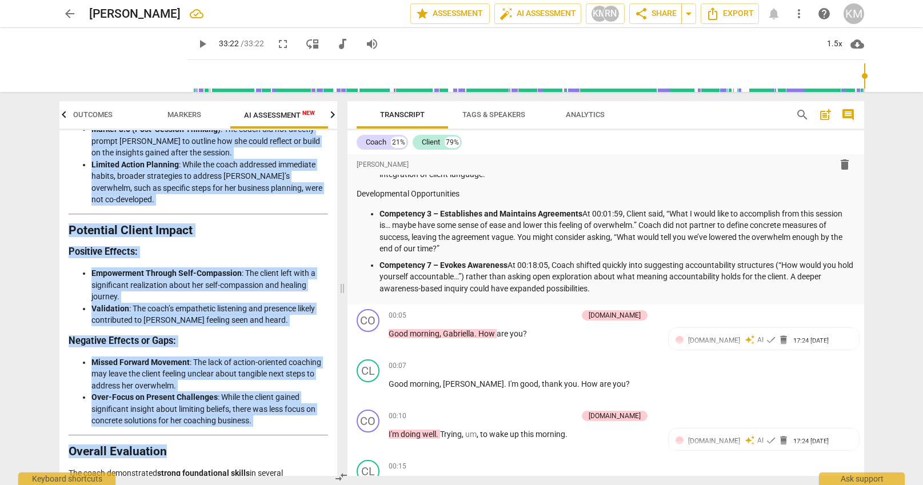
scroll to position [2496, 0]
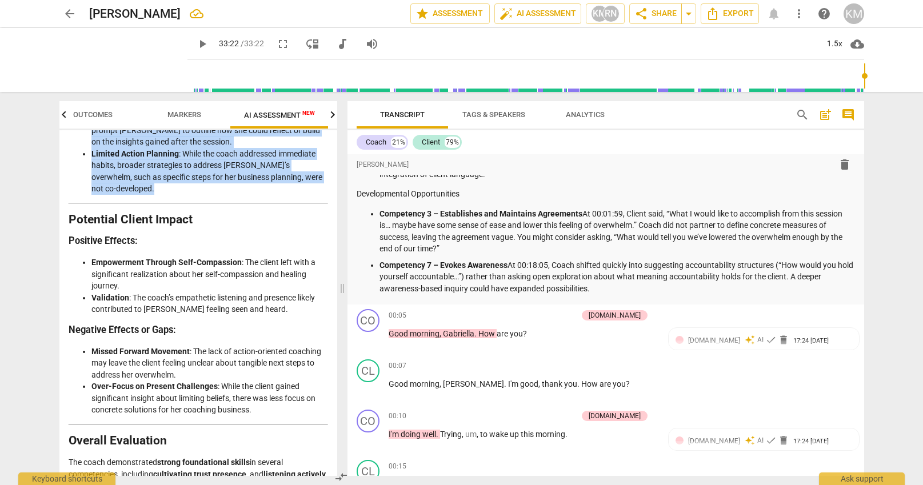
drag, startPoint x: 70, startPoint y: 172, endPoint x: 313, endPoint y: 233, distance: 250.8
copy div "3. Establishes and Maintains Agreements The coach addressed the session structu…"
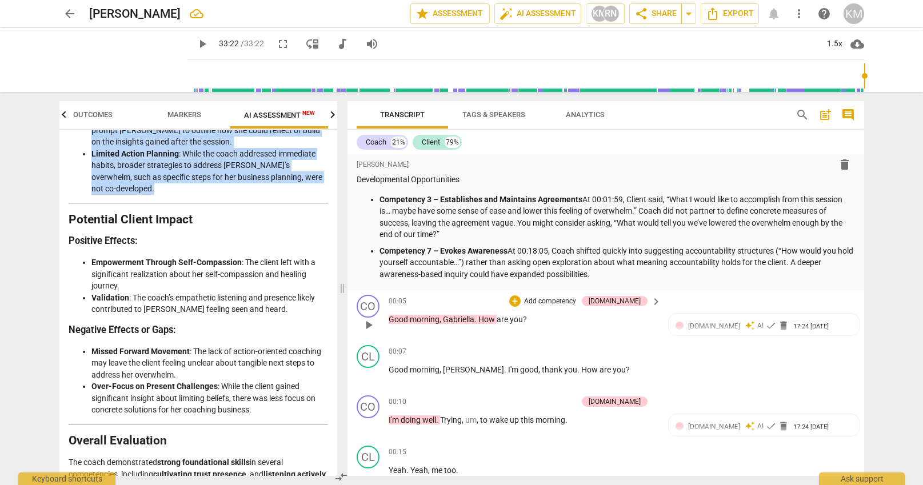
scroll to position [202, 0]
click at [620, 274] on p "Competency 7 – Evokes Awareness At 00:18:05, Coach shifted quickly into suggest…" at bounding box center [616, 262] width 475 height 35
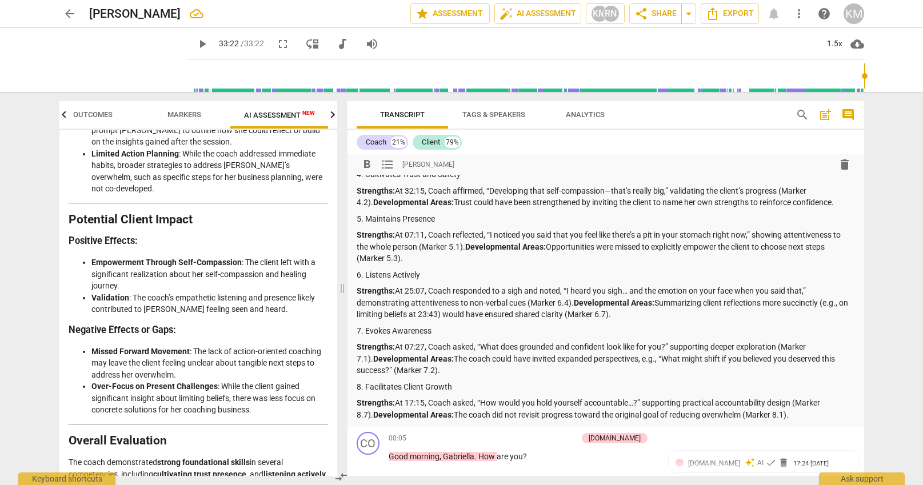
scroll to position [0, 0]
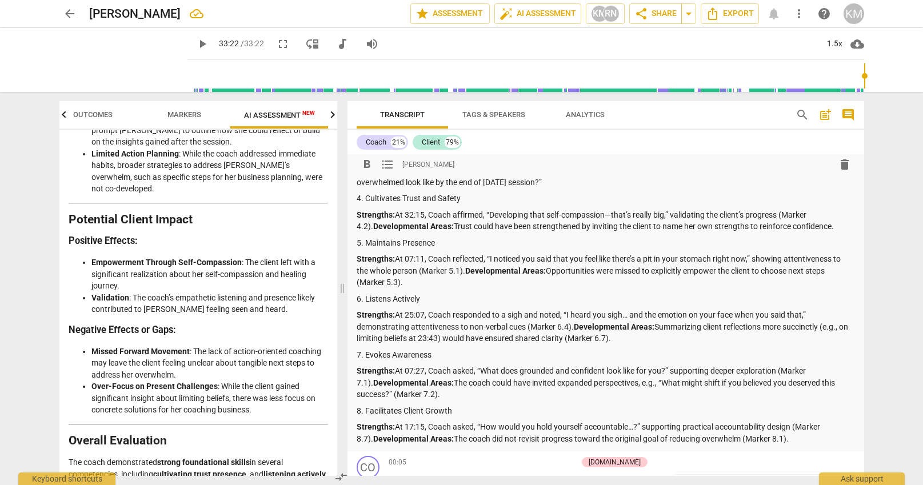
drag, startPoint x: 468, startPoint y: 271, endPoint x: 473, endPoint y: 281, distance: 11.5
click at [473, 281] on p "Strengths: At 07:11, Coach reflected, “I noticed you said that you feel like th…" at bounding box center [605, 270] width 498 height 35
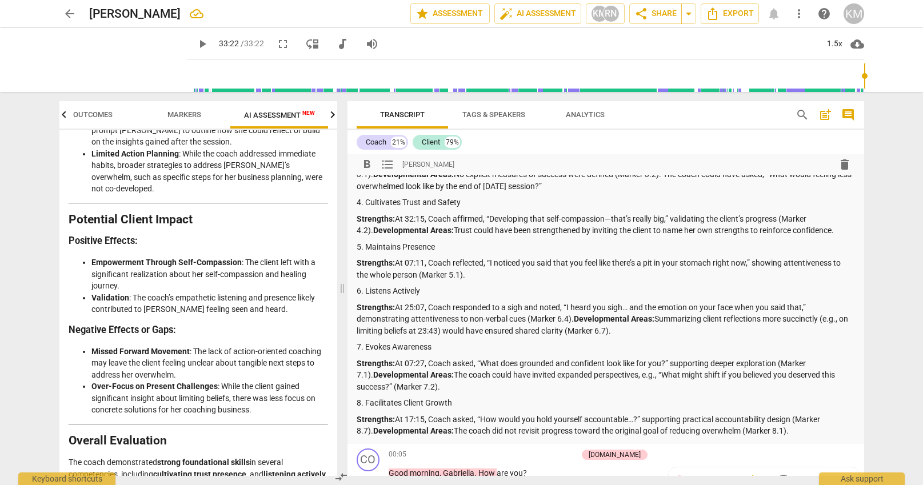
drag, startPoint x: 575, startPoint y: 319, endPoint x: 618, endPoint y: 339, distance: 47.3
click at [618, 339] on div "Summary: Coach demonstrated a calm and supportive presence, allowing the client…" at bounding box center [605, 135] width 498 height 604
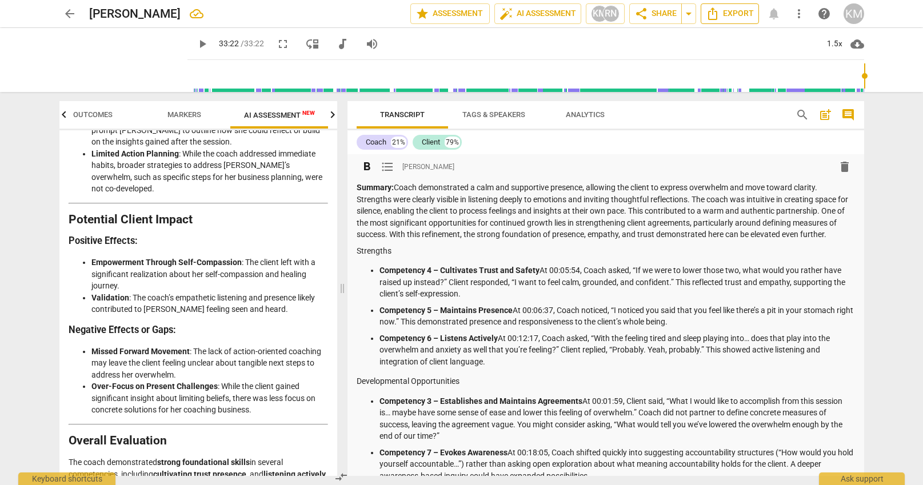
click at [741, 17] on span "Export" at bounding box center [730, 14] width 48 height 14
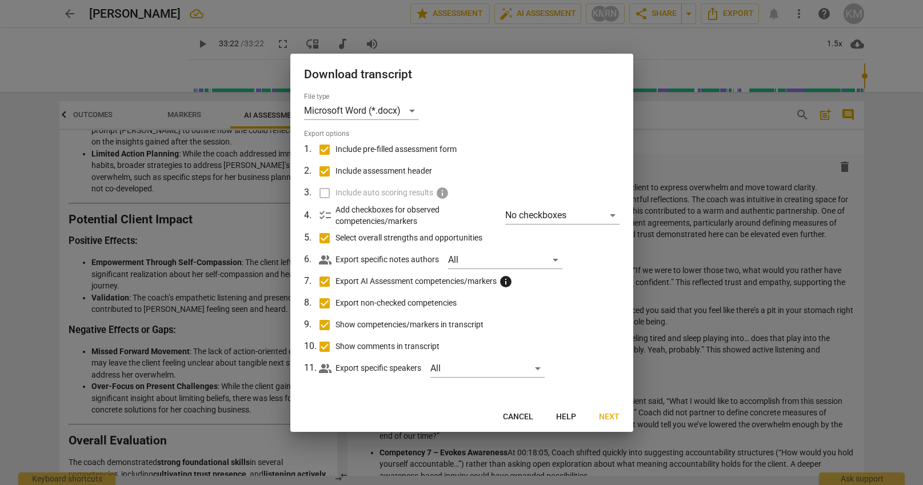
click at [326, 149] on input "Include pre-filled assessment form" at bounding box center [325, 150] width 22 height 22
checkbox input "false"
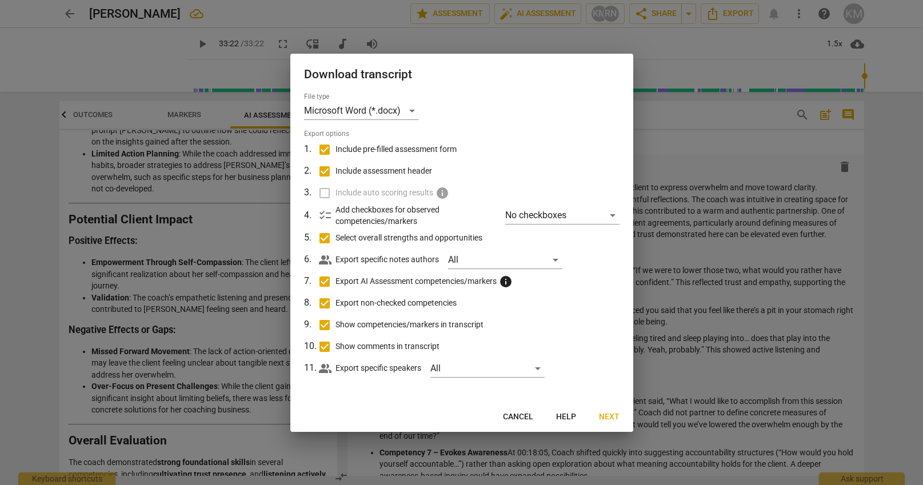
checkbox input "false"
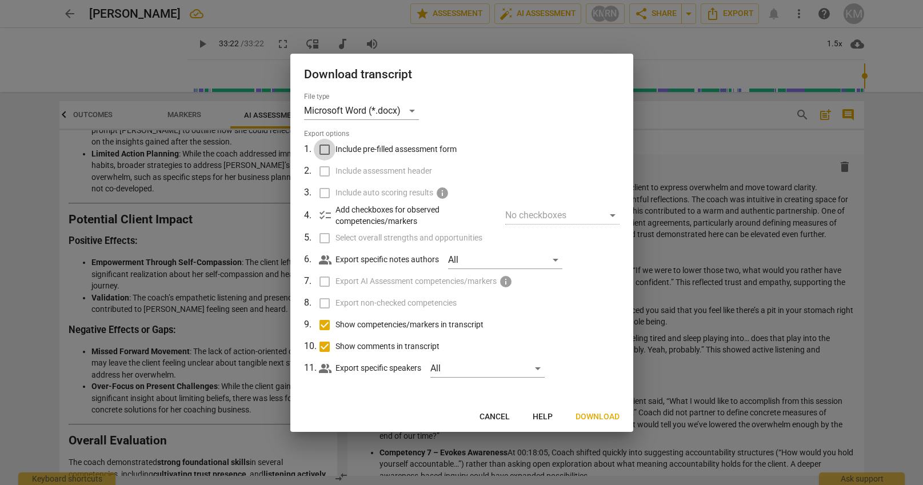
click at [324, 147] on input "Include pre-filled assessment form" at bounding box center [325, 150] width 22 height 22
checkbox input "true"
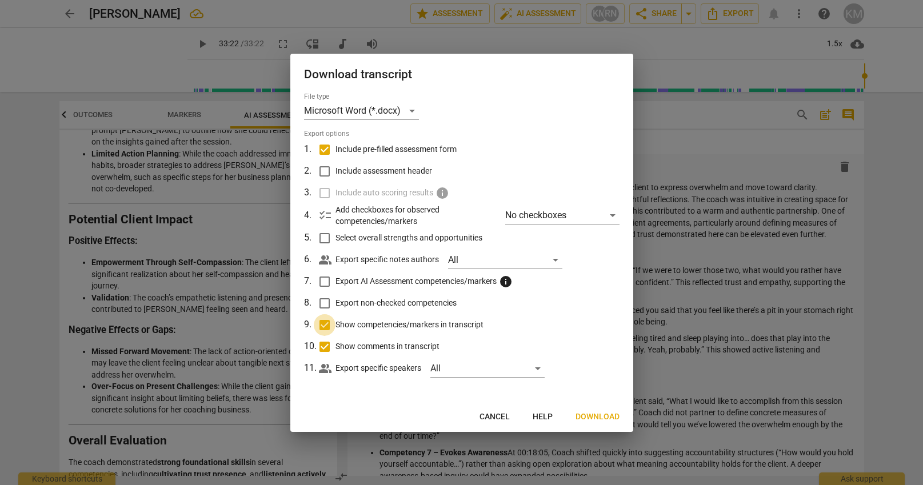
click at [324, 321] on input "Show competencies/markers in transcript" at bounding box center [325, 325] width 22 height 22
checkbox input "false"
click at [324, 346] on input "Show comments in transcript" at bounding box center [325, 347] width 22 height 22
checkbox input "false"
click at [600, 415] on span "Download" at bounding box center [597, 416] width 44 height 11
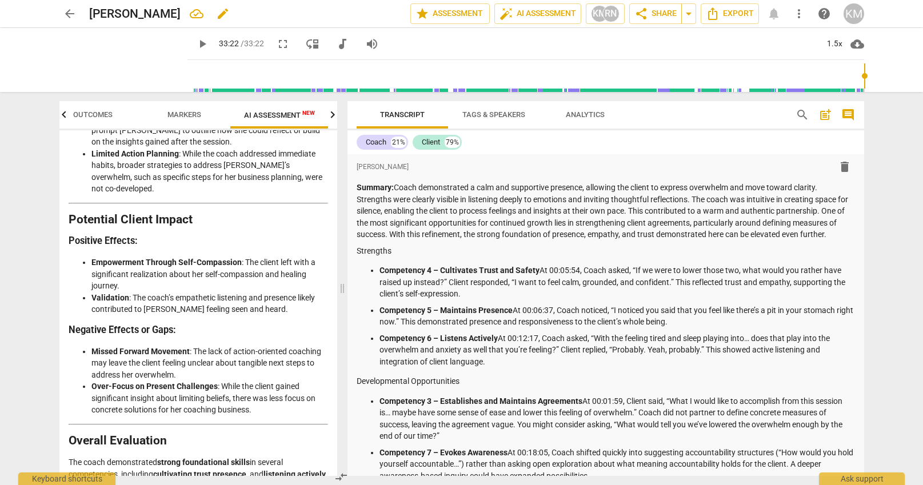
drag, startPoint x: 93, startPoint y: 13, endPoint x: 186, endPoint y: 13, distance: 93.7
click at [181, 13] on h2 "[PERSON_NAME]" at bounding box center [134, 14] width 91 height 14
copy h2 "[PERSON_NAME]"
click at [67, 14] on span "arrow_back" at bounding box center [70, 14] width 14 height 14
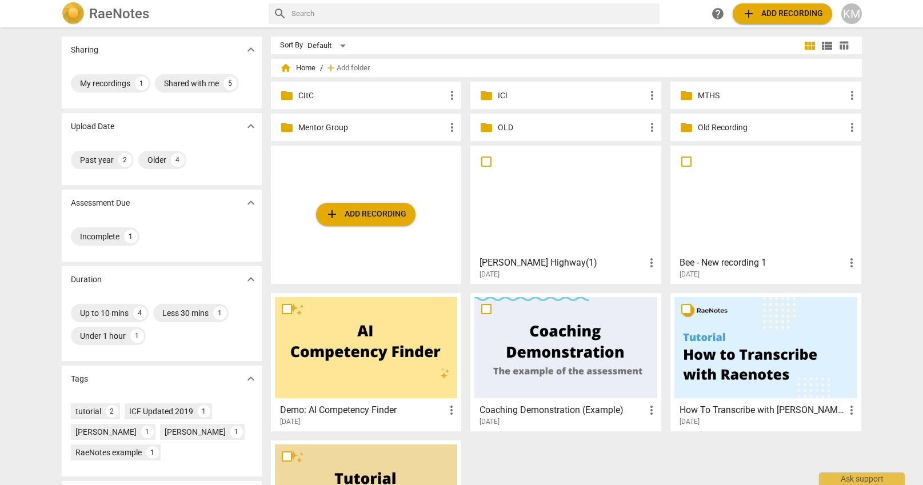
click at [731, 94] on p "MTHS" at bounding box center [771, 96] width 147 height 12
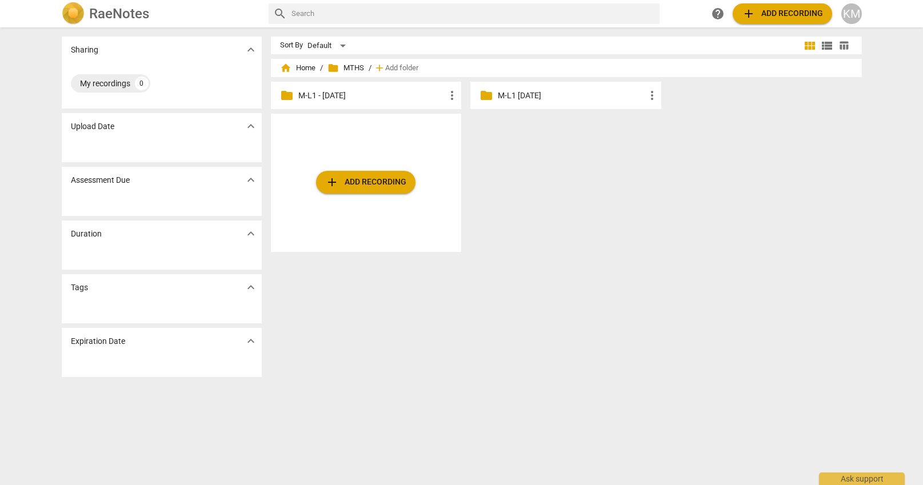
click at [362, 97] on p "M-L1 - Aug 26" at bounding box center [371, 96] width 147 height 12
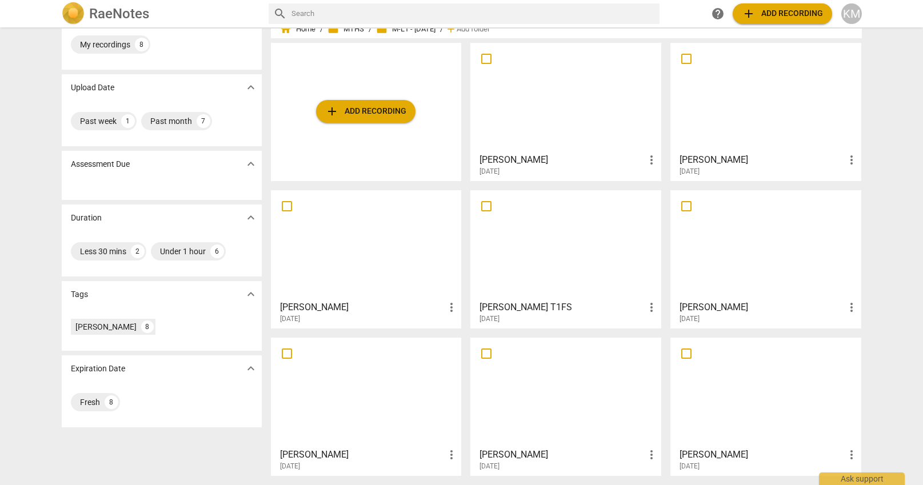
scroll to position [35, 0]
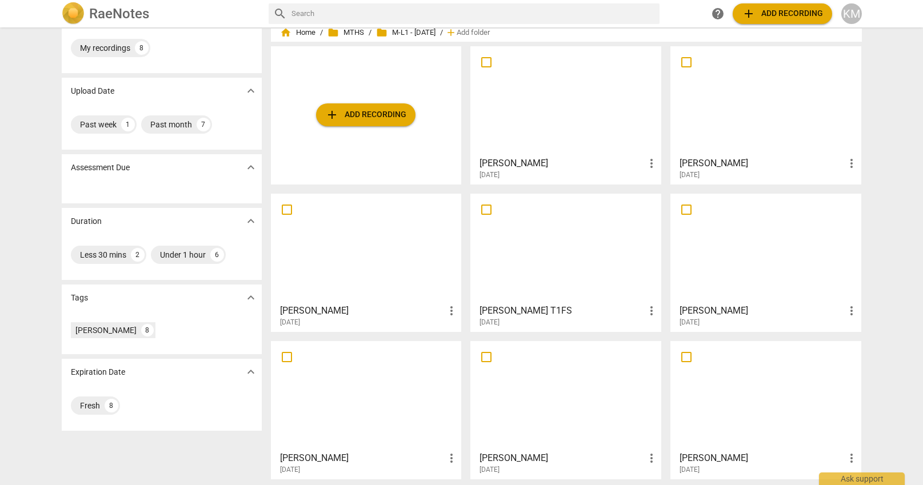
click at [689, 204] on input "checkbox" at bounding box center [686, 210] width 24 height 14
click at [688, 211] on input "checkbox" at bounding box center [686, 210] width 24 height 14
checkbox input "false"
click at [484, 61] on input "checkbox" at bounding box center [486, 62] width 24 height 14
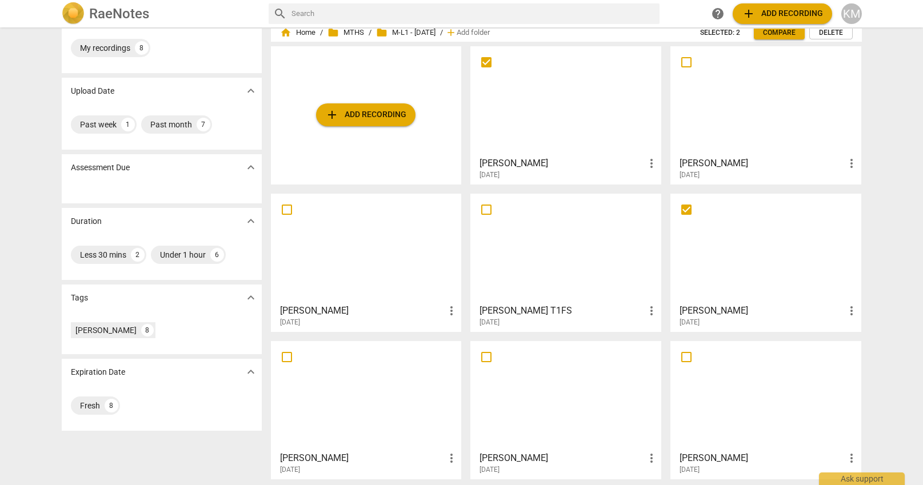
checkbox input "false"
click at [782, 29] on span "Compare" at bounding box center [779, 33] width 33 height 10
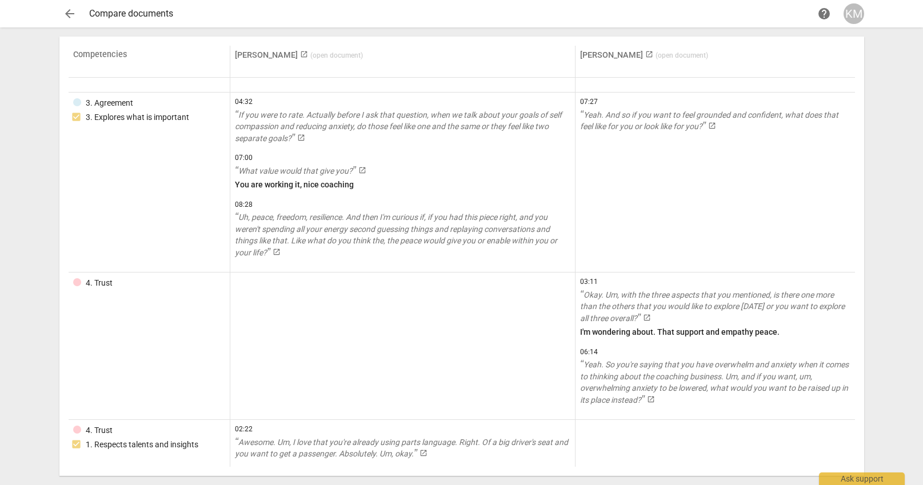
scroll to position [652, 0]
click at [75, 14] on span "arrow_back" at bounding box center [70, 14] width 14 height 14
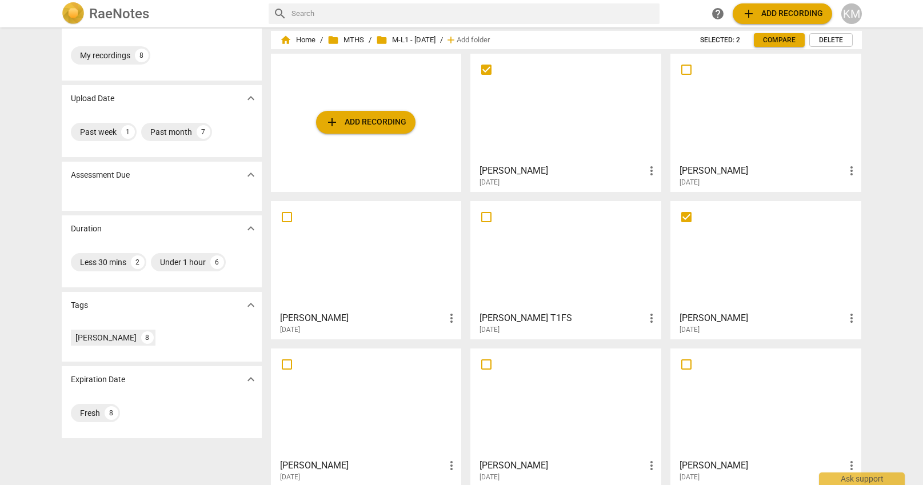
scroll to position [39, 0]
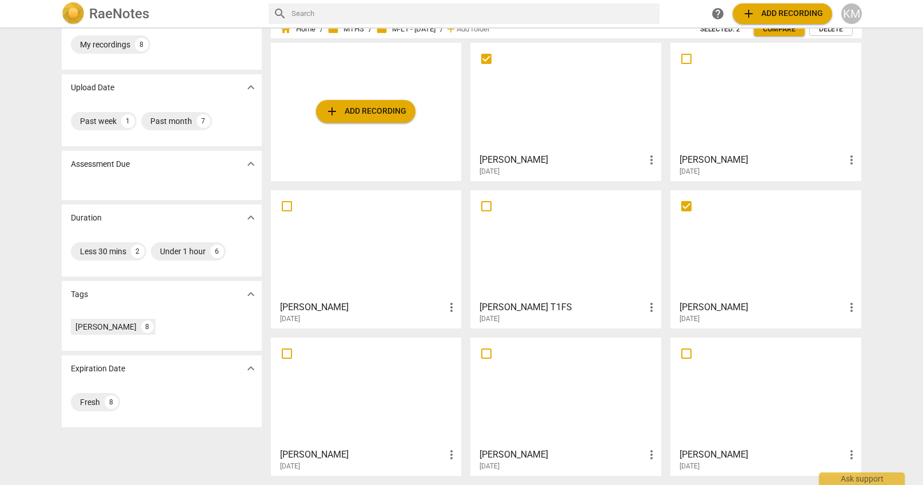
click at [384, 256] on div at bounding box center [366, 244] width 183 height 101
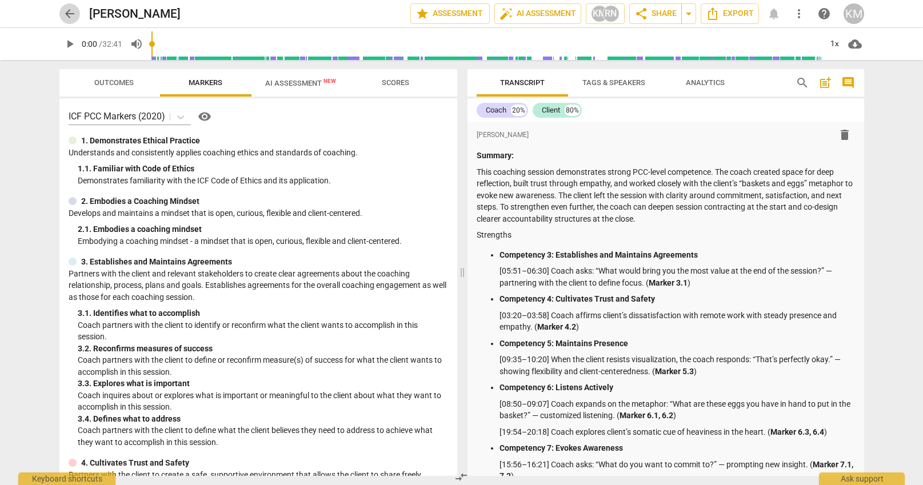
click at [77, 19] on span "arrow_back" at bounding box center [69, 14] width 21 height 14
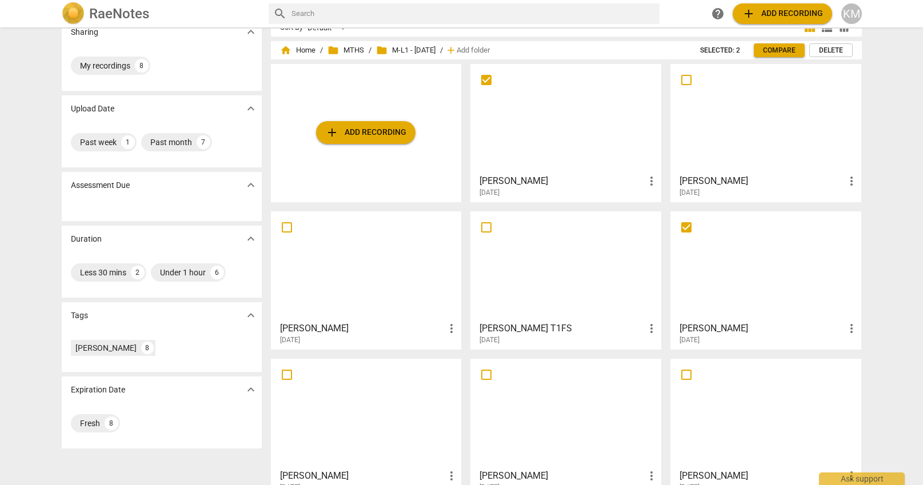
scroll to position [39, 0]
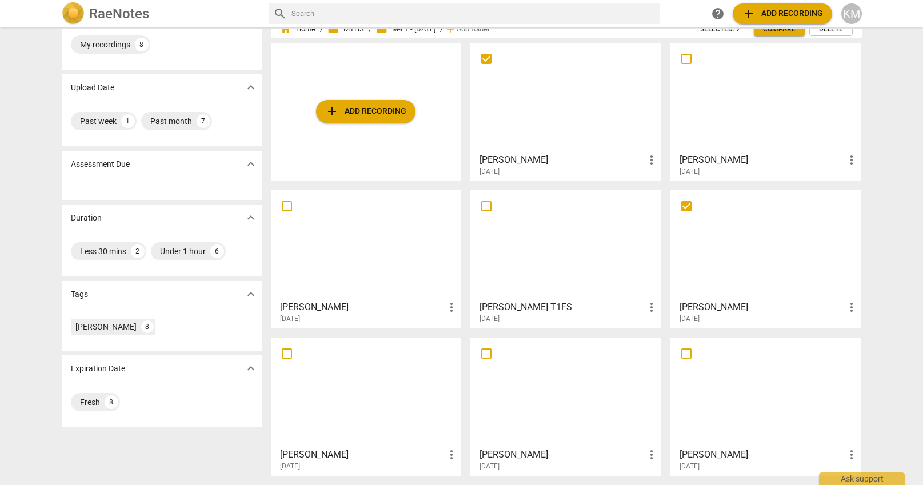
click at [586, 422] on div at bounding box center [565, 392] width 183 height 101
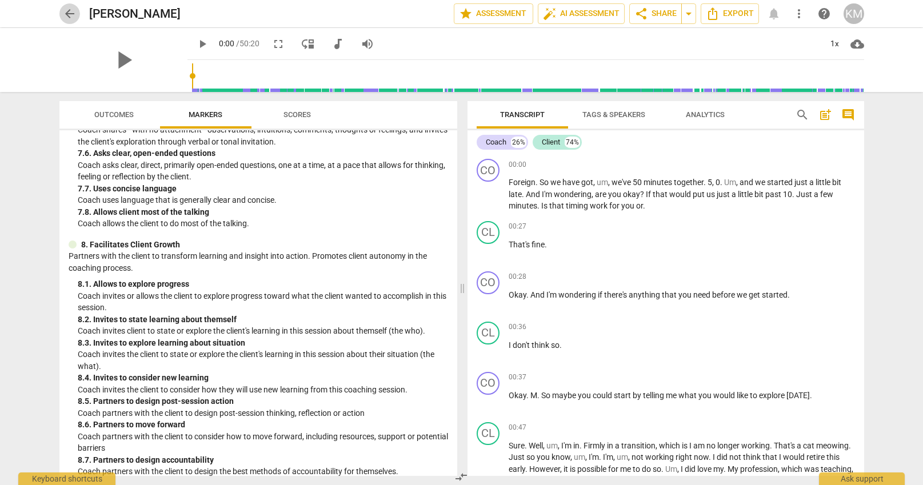
click at [74, 15] on span "arrow_back" at bounding box center [70, 14] width 14 height 14
